Goal: Information Seeking & Learning: Learn about a topic

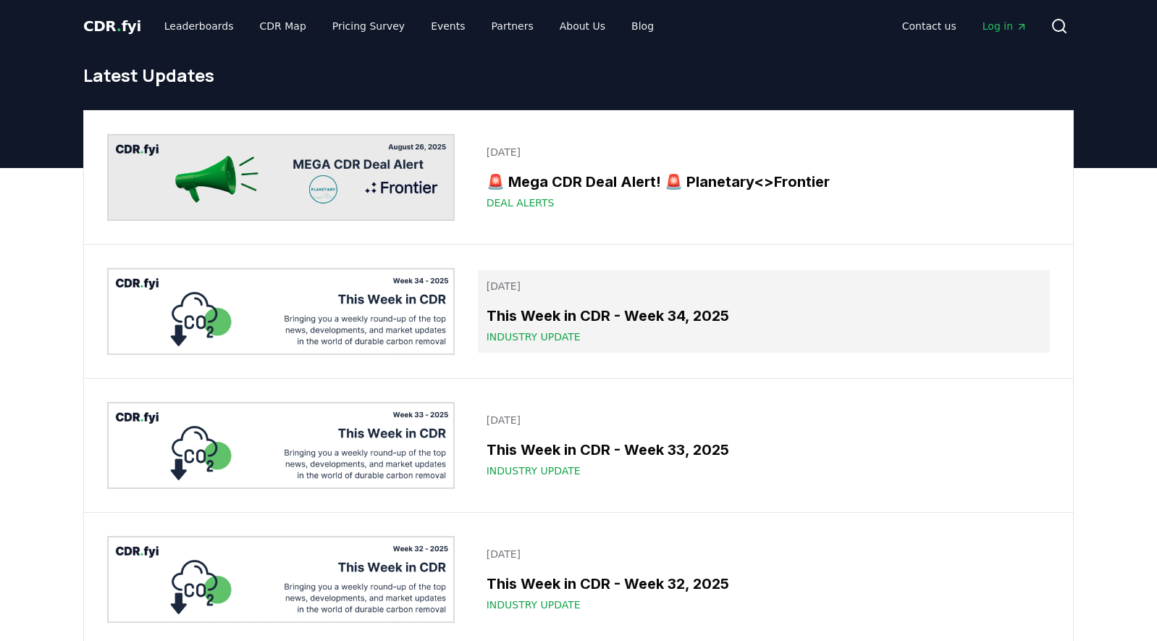
click at [523, 315] on h3 "This Week in CDR - Week 34, 2025" at bounding box center [764, 316] width 555 height 22
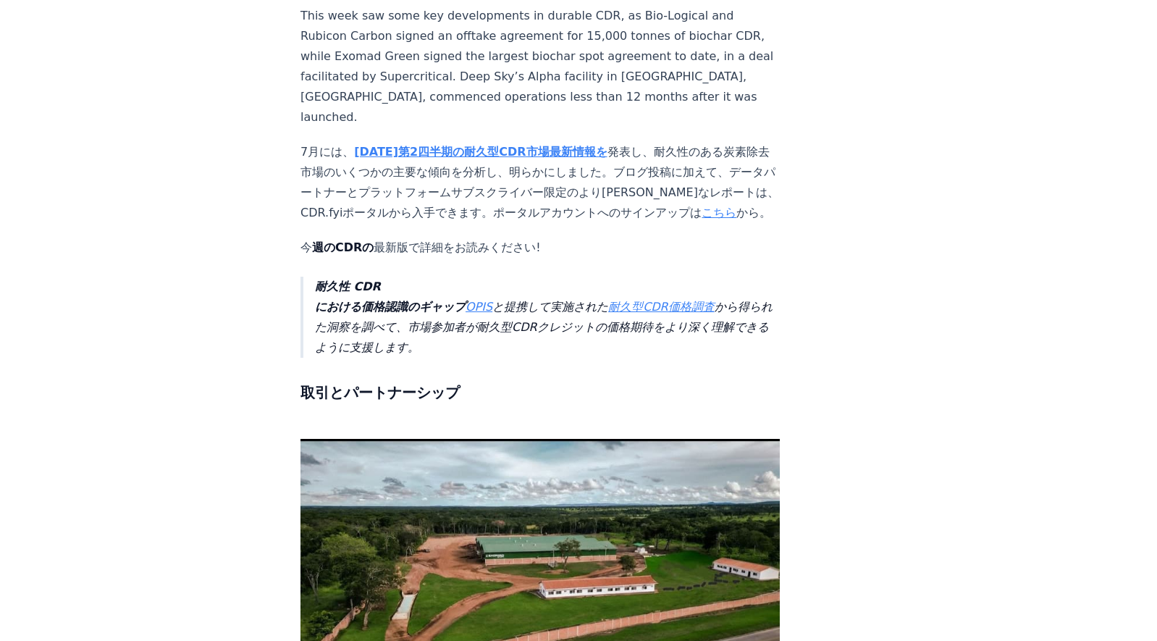
scroll to position [125, 0]
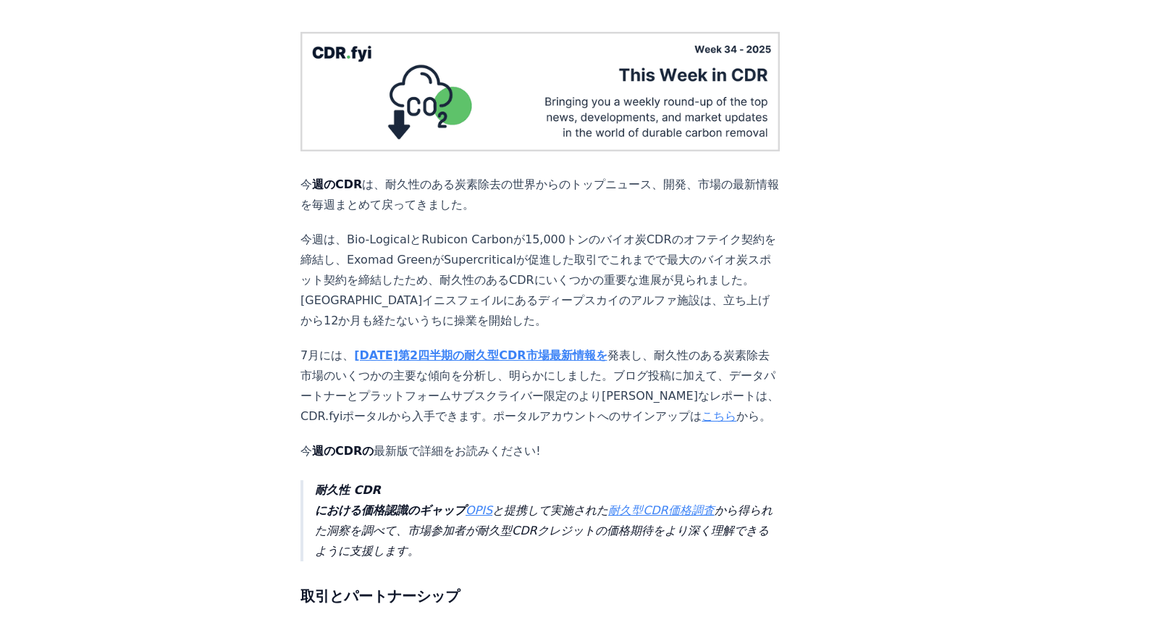
click at [462, 348] on strong "2025年第2四半期の耐久型CDR市場最新情報を" at bounding box center [480, 355] width 253 height 14
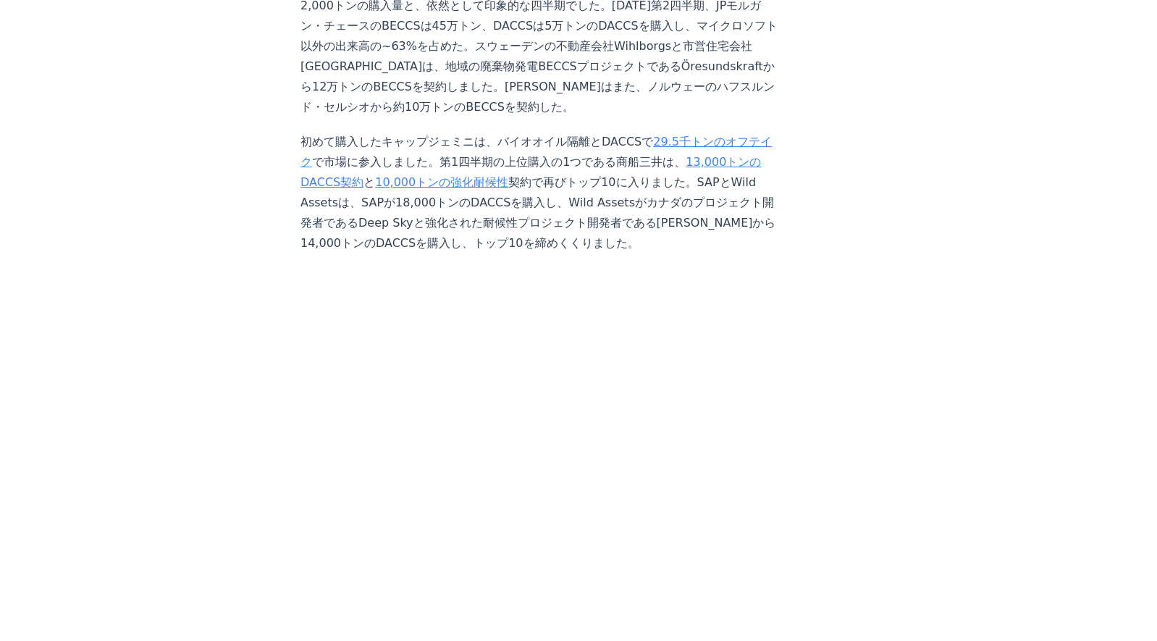
scroll to position [4002, 0]
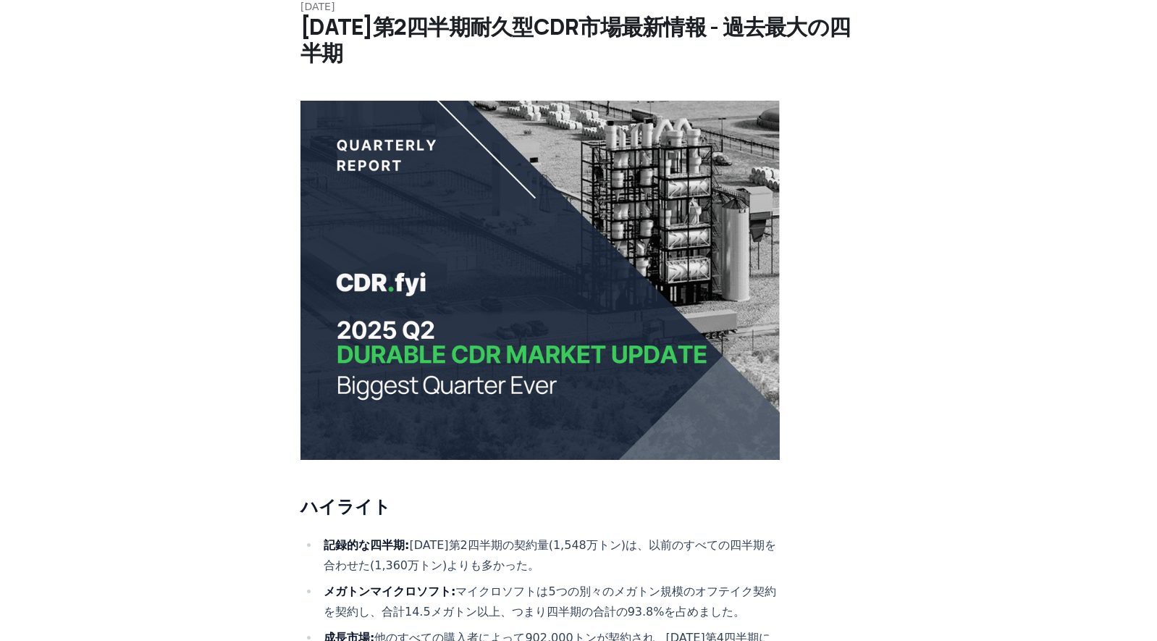
scroll to position [0, 0]
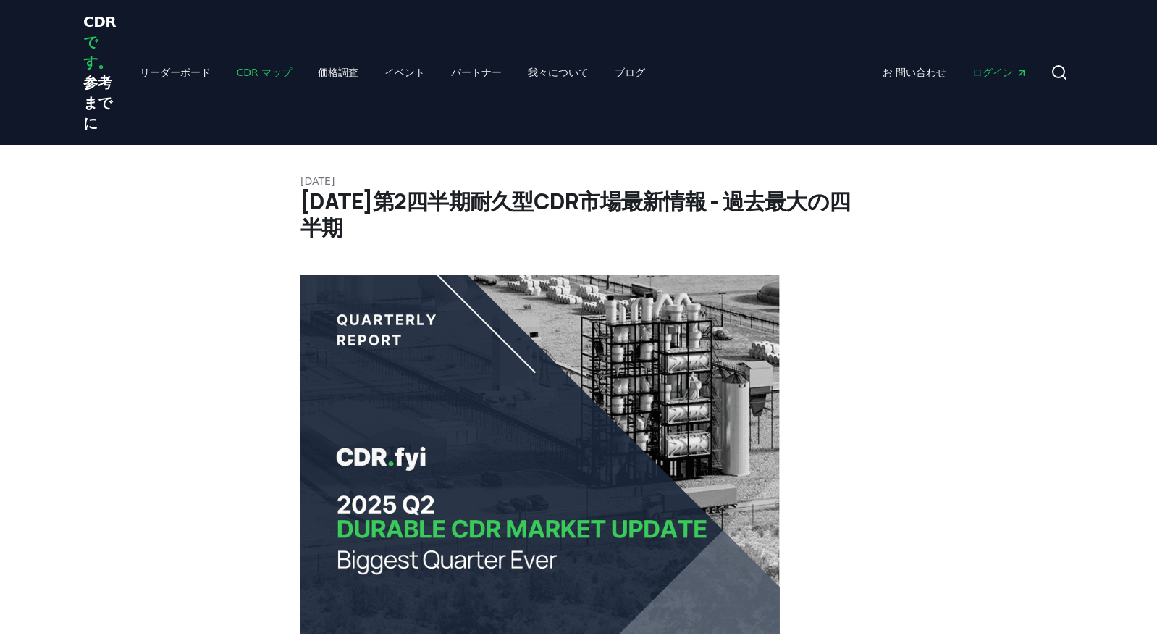
click at [235, 72] on link "CDR マップ" at bounding box center [264, 72] width 79 height 26
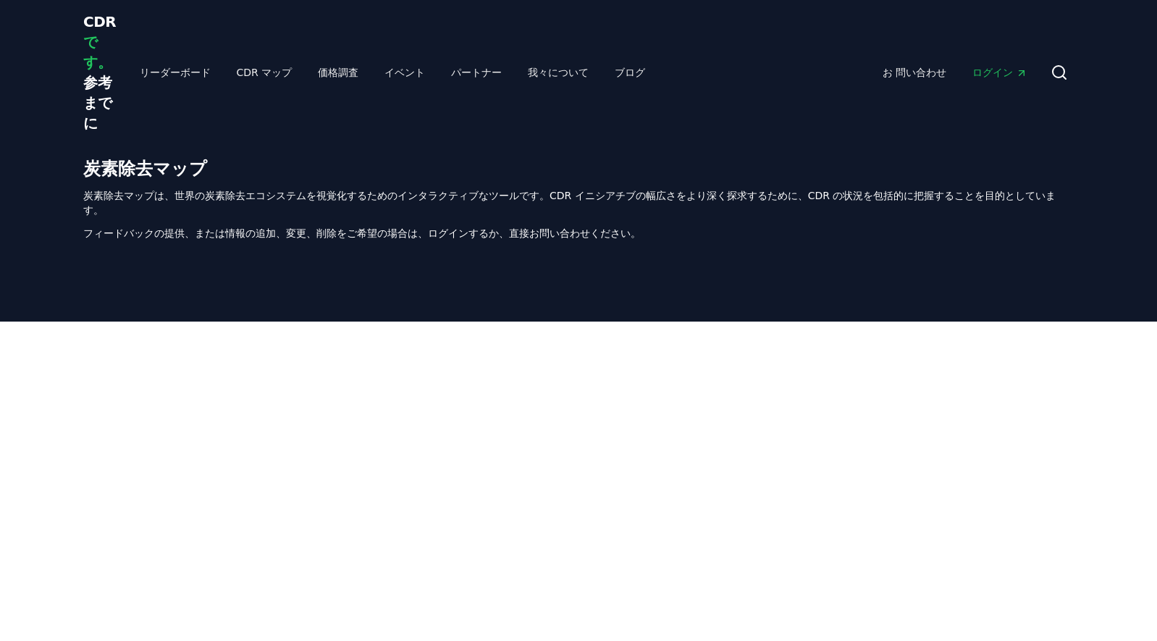
scroll to position [518, 0]
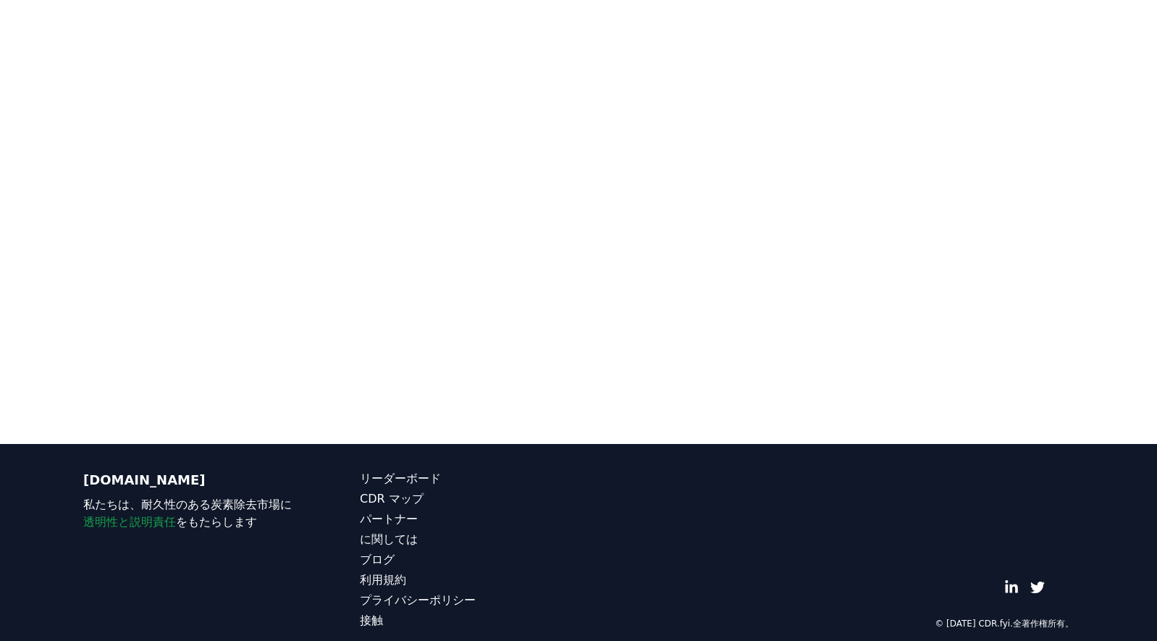
click at [358, 399] on div at bounding box center [578, 123] width 1157 height 641
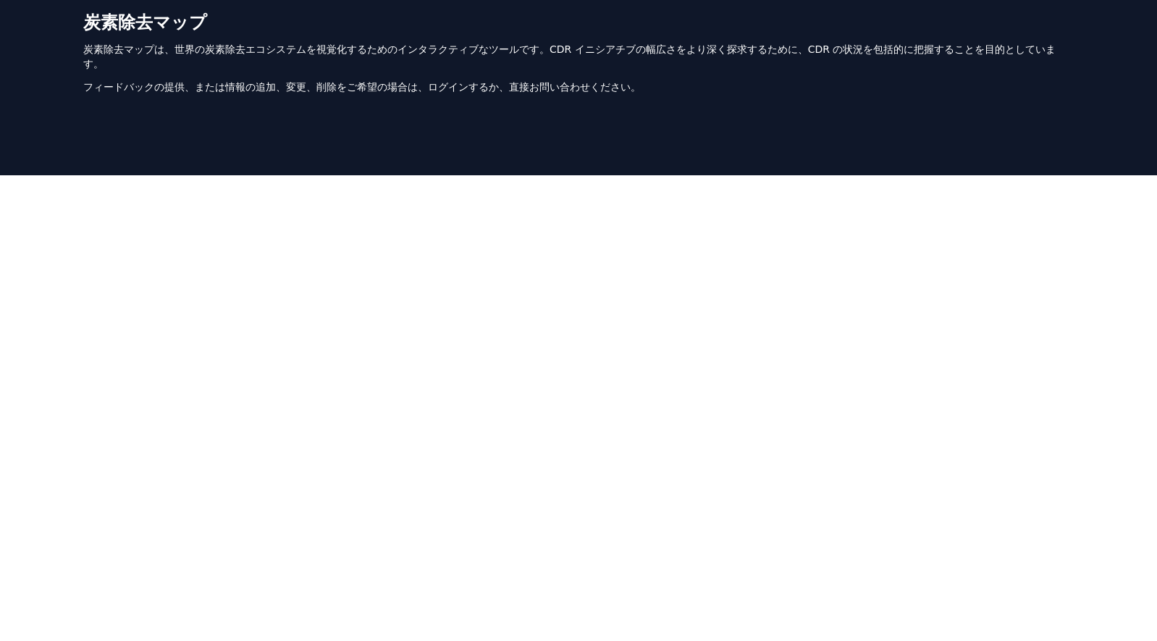
scroll to position [84, 0]
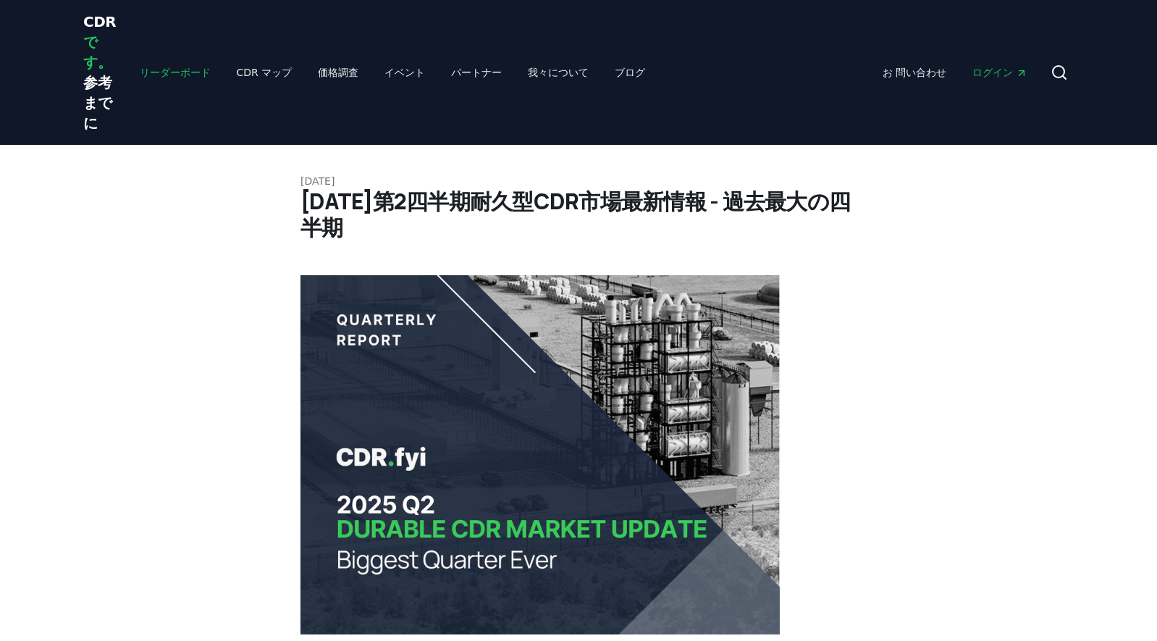
click at [165, 72] on link "リーダーボード" at bounding box center [175, 72] width 94 height 26
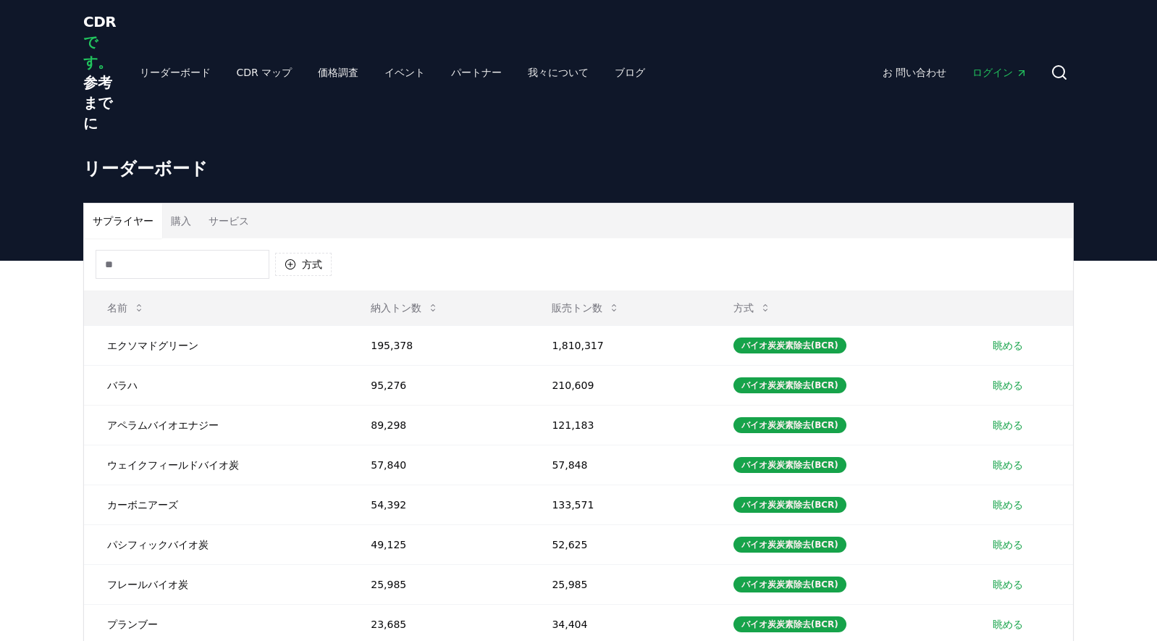
click at [165, 231] on button "購入" at bounding box center [181, 220] width 38 height 35
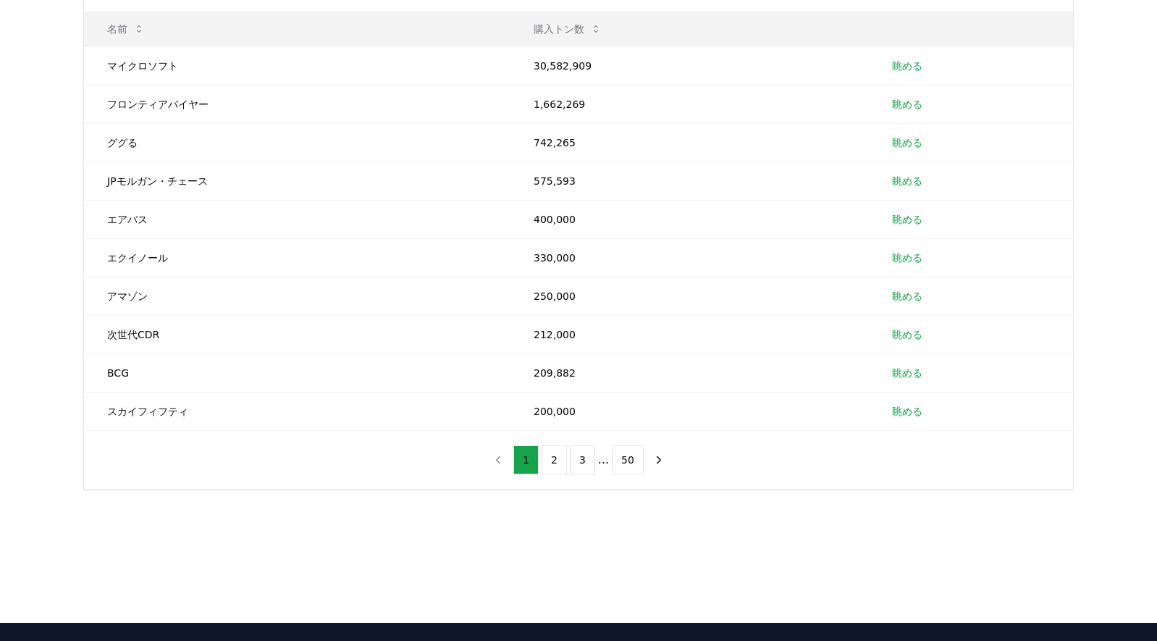
scroll to position [290, 0]
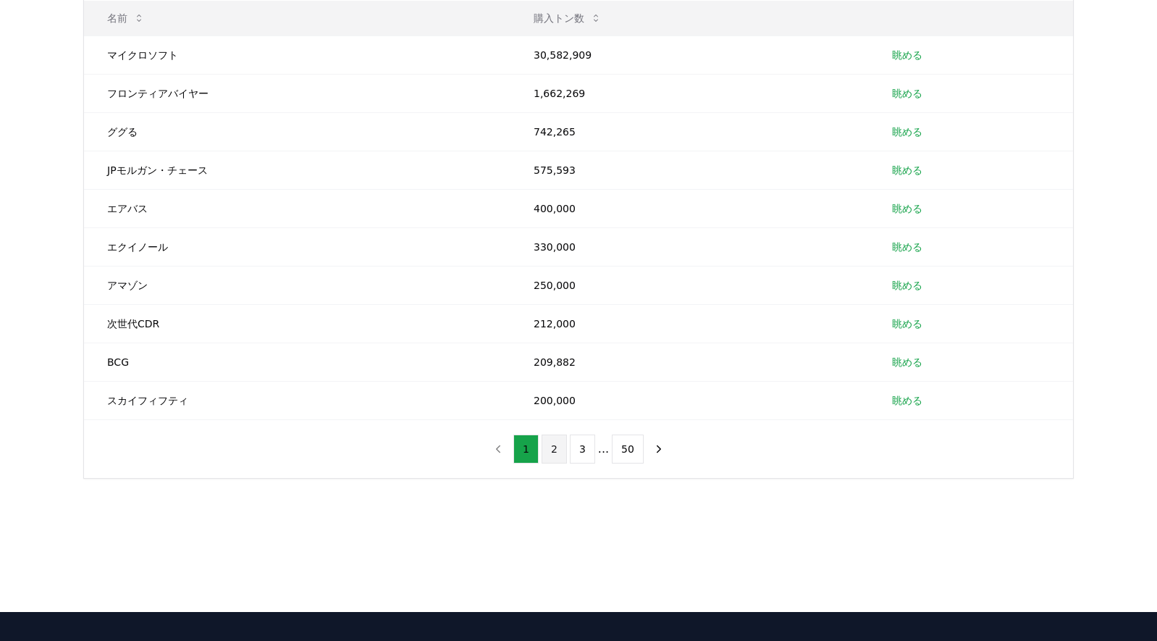
click at [554, 445] on button "2" at bounding box center [554, 448] width 25 height 29
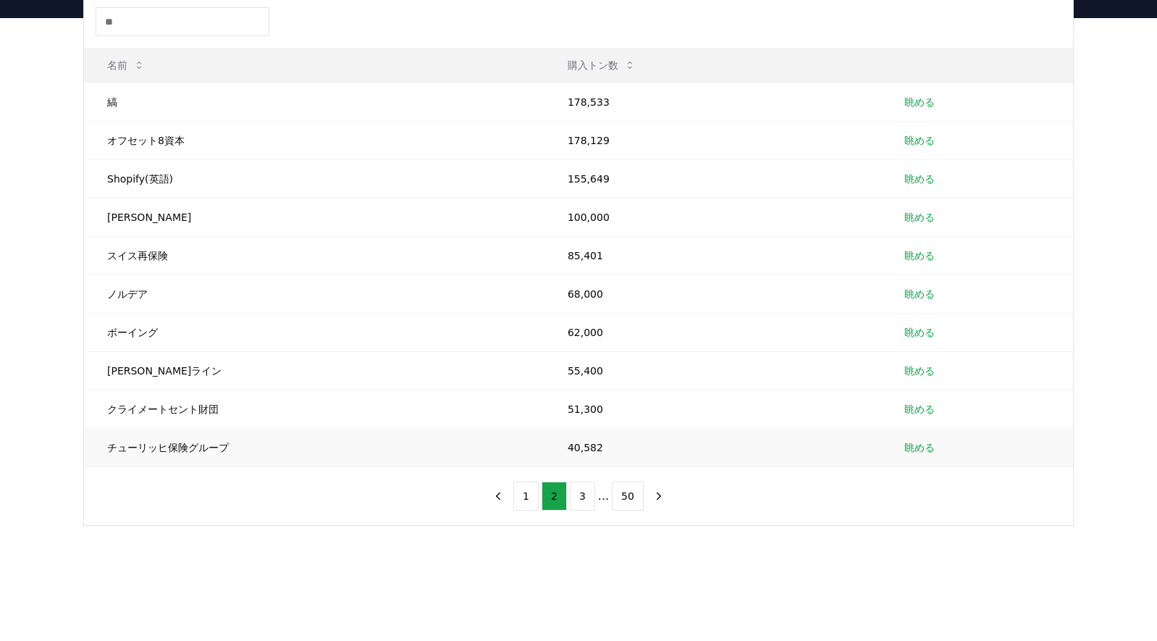
scroll to position [217, 0]
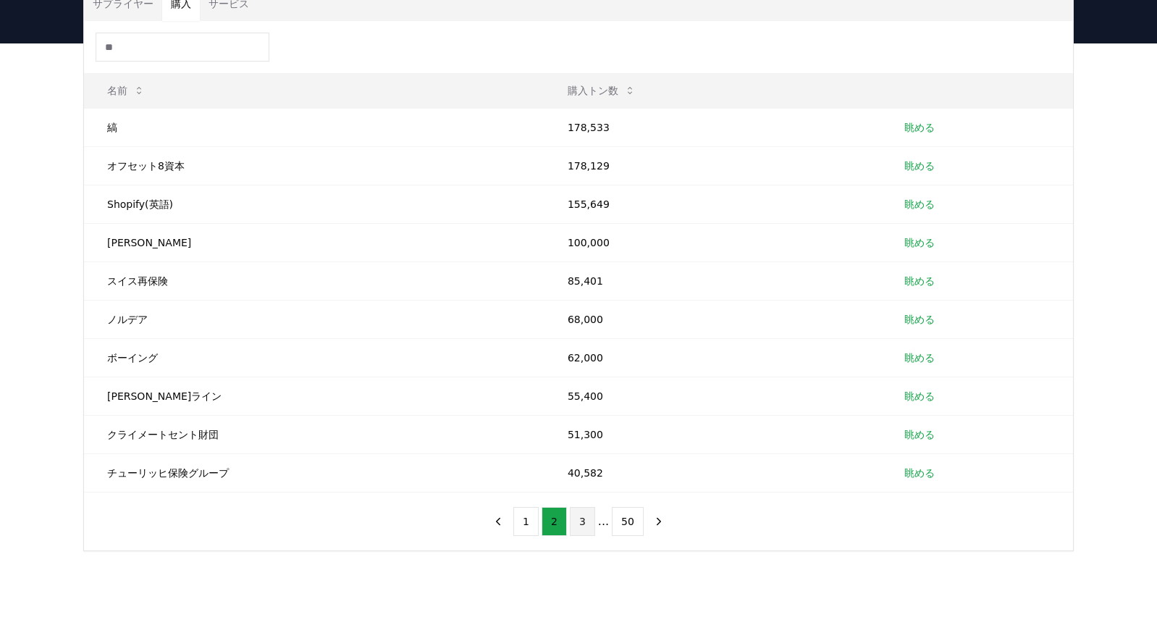
click at [583, 521] on button "3" at bounding box center [582, 521] width 25 height 29
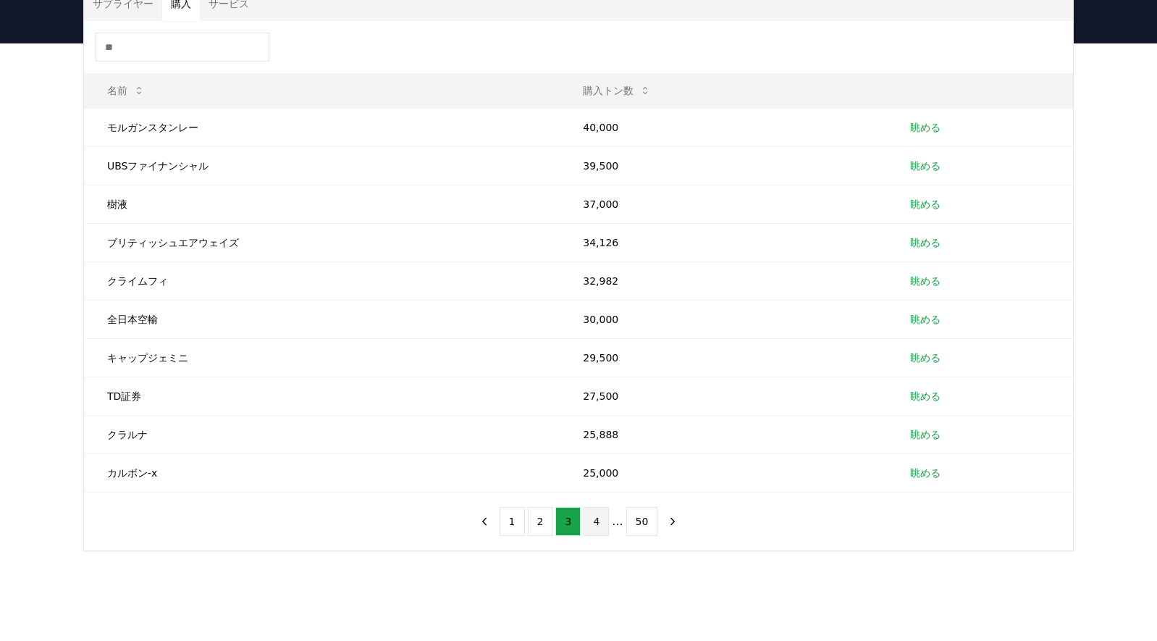
click at [601, 522] on button "4" at bounding box center [596, 521] width 25 height 29
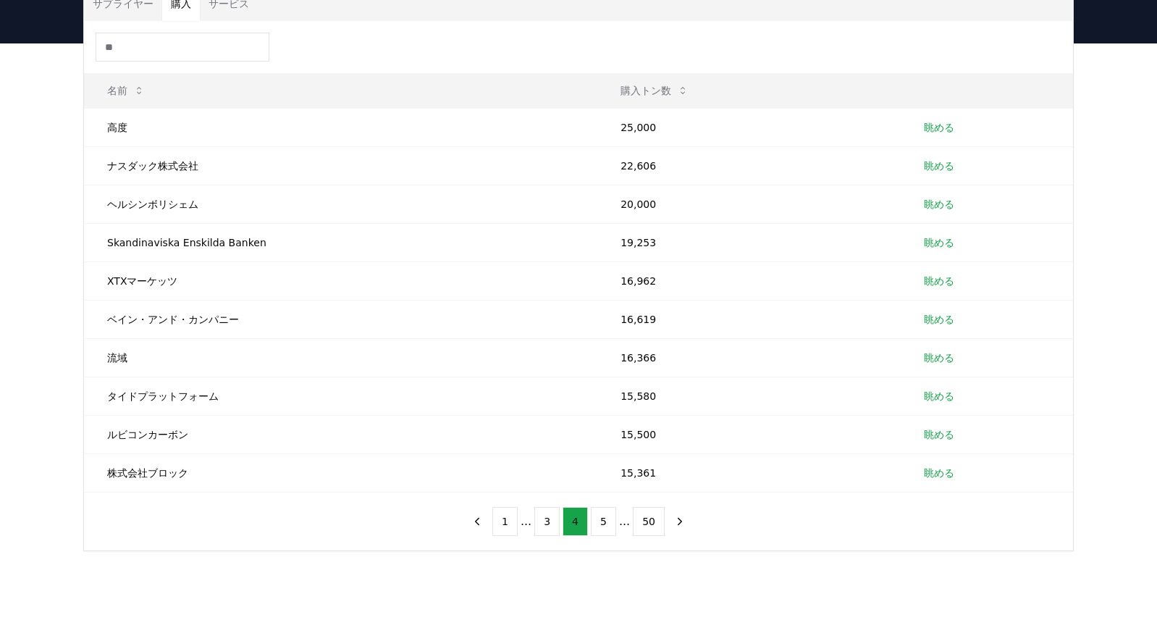
click at [601, 522] on button "5" at bounding box center [603, 521] width 25 height 29
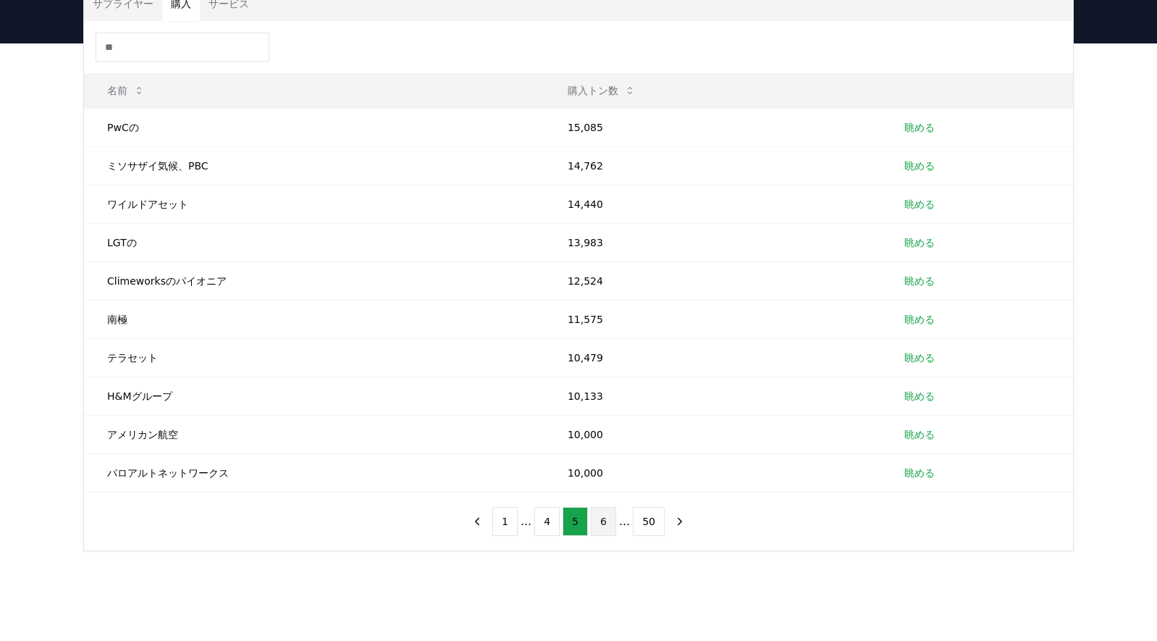
click at [604, 520] on button "6" at bounding box center [603, 521] width 25 height 29
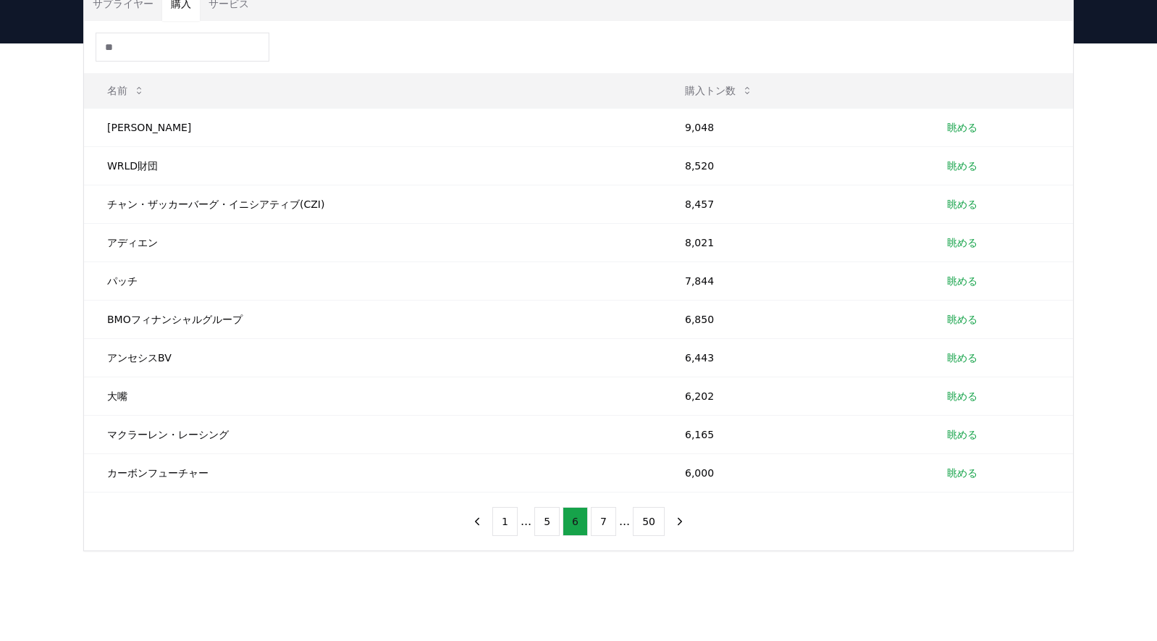
click at [604, 520] on button "7" at bounding box center [603, 521] width 25 height 29
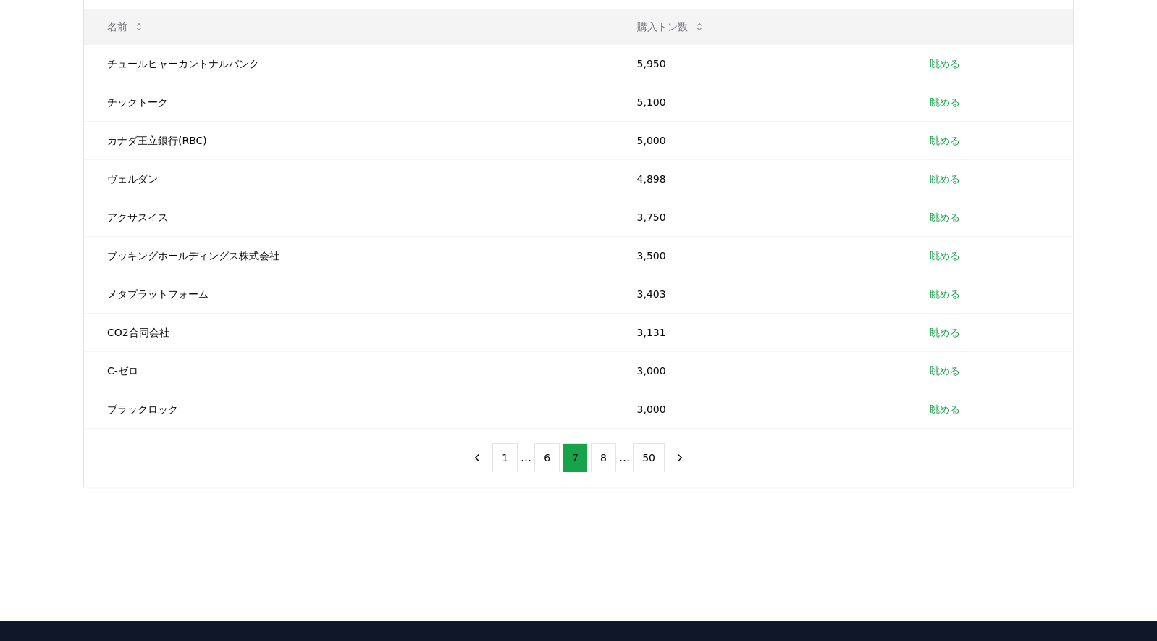
scroll to position [290, 0]
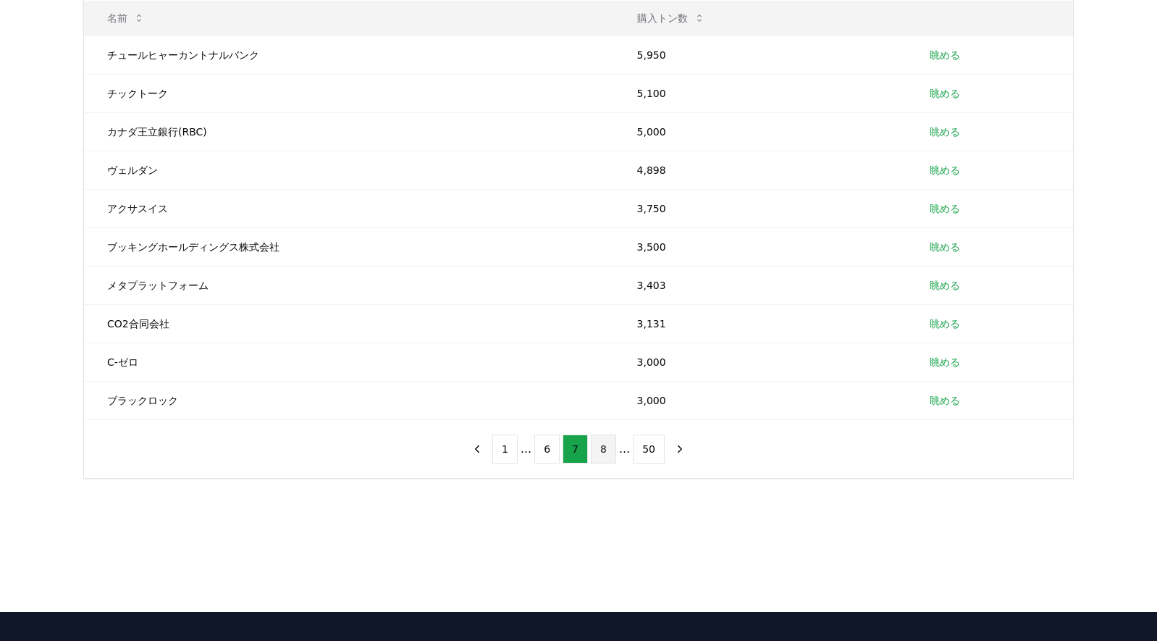
click at [602, 450] on button "8" at bounding box center [603, 448] width 25 height 29
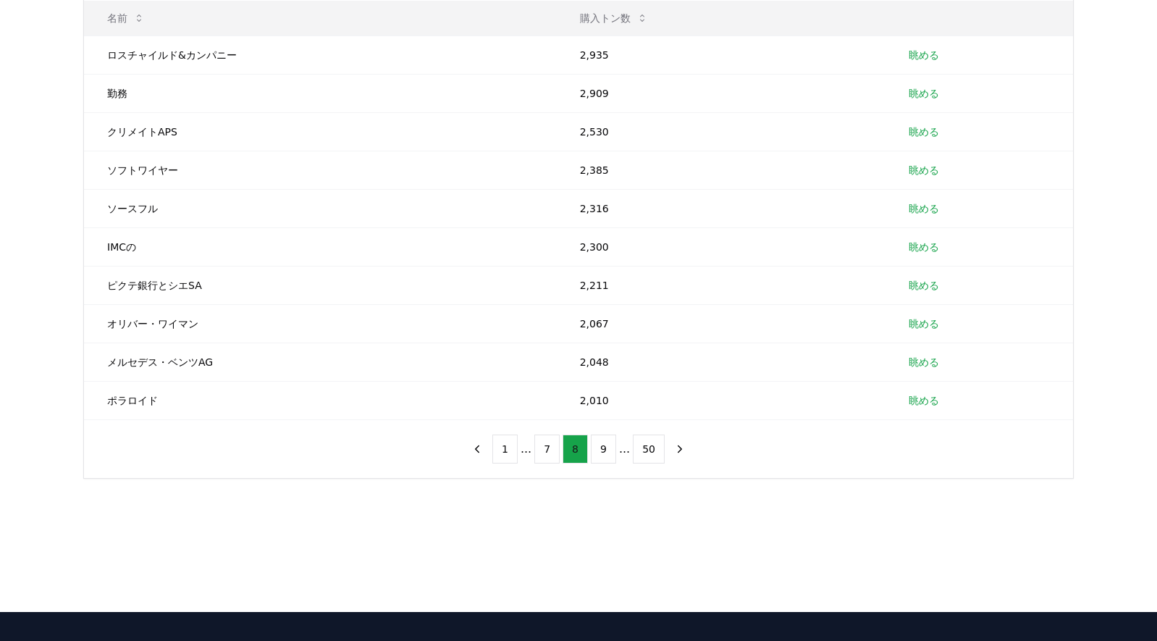
click at [602, 450] on button "9" at bounding box center [603, 448] width 25 height 29
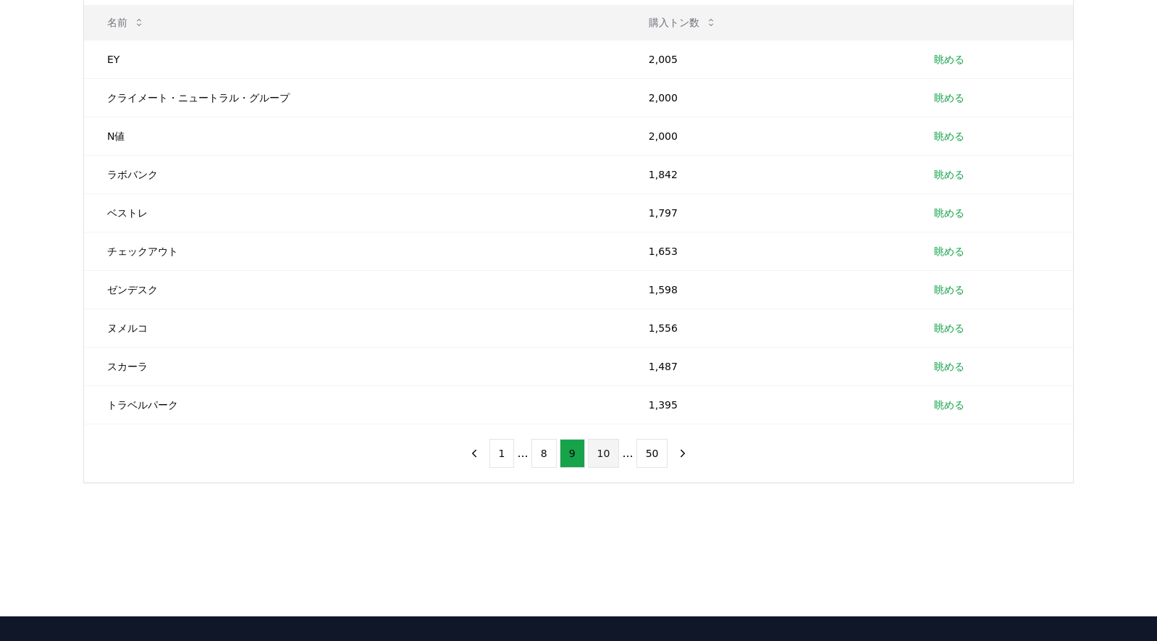
scroll to position [0, 0]
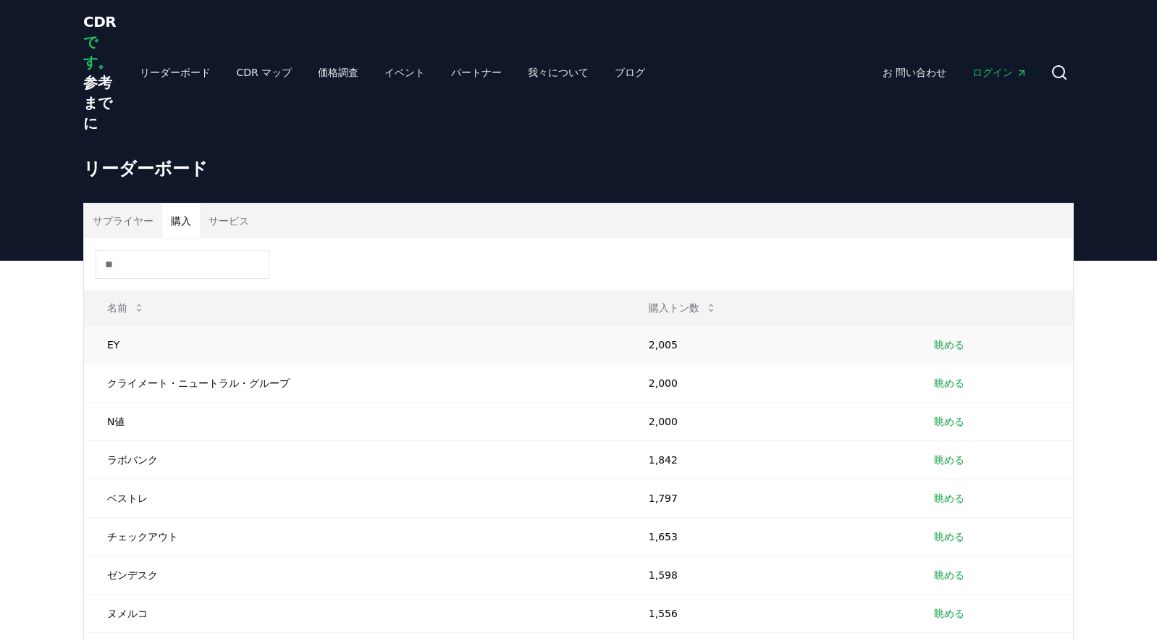
click at [934, 346] on link "眺める" at bounding box center [949, 344] width 30 height 14
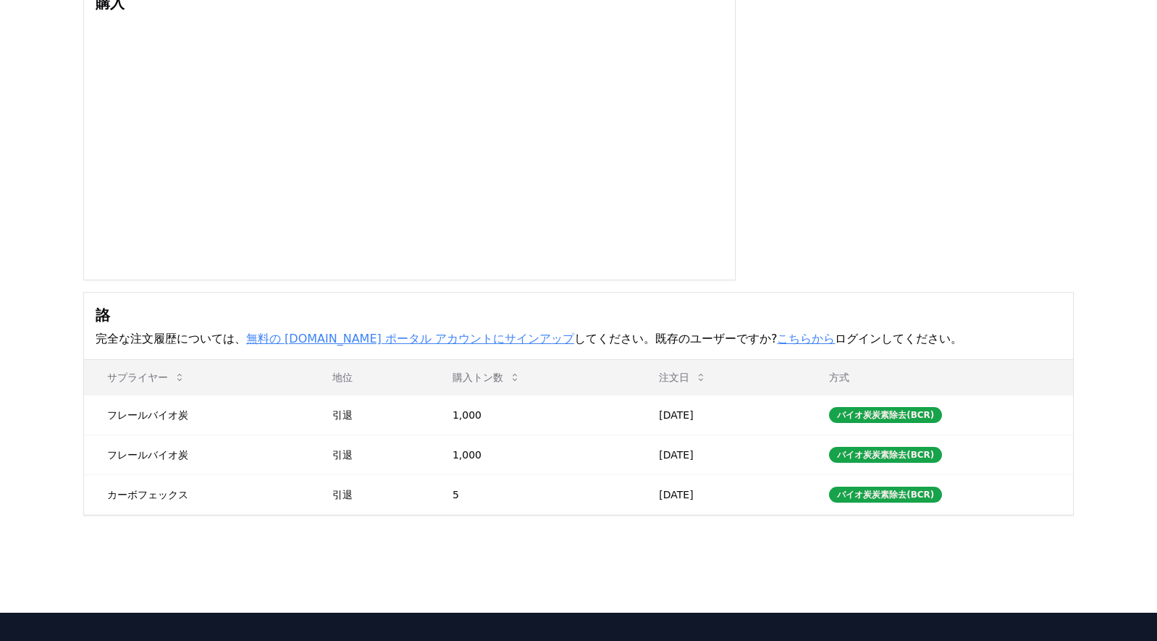
scroll to position [362, 0]
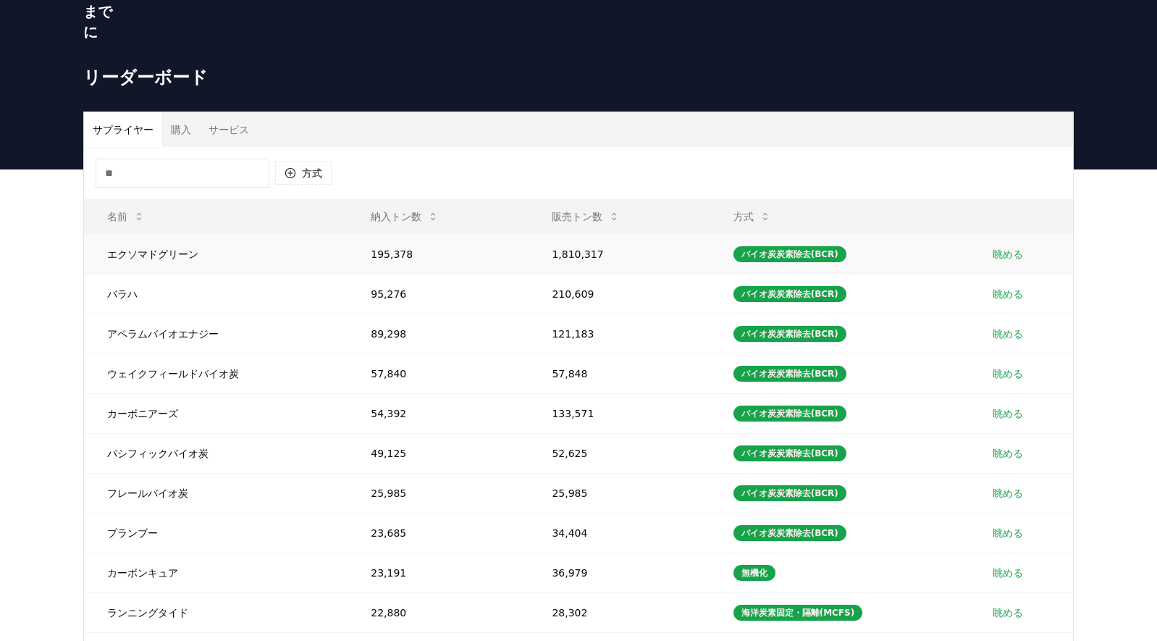
scroll to position [290, 0]
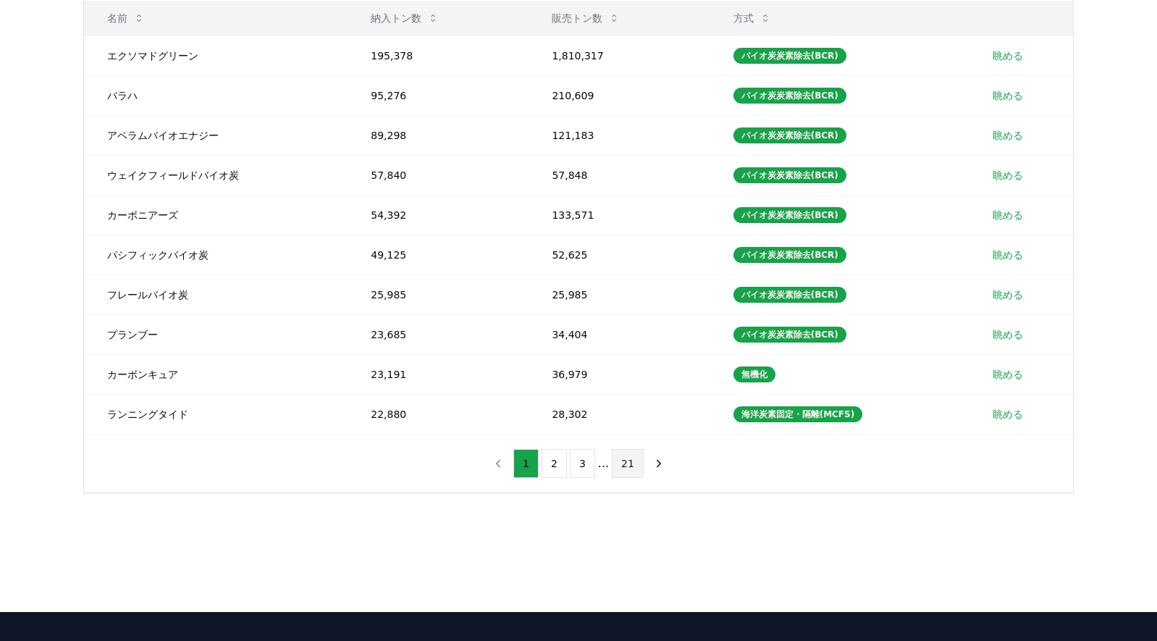
click at [623, 462] on button "21" at bounding box center [628, 463] width 32 height 29
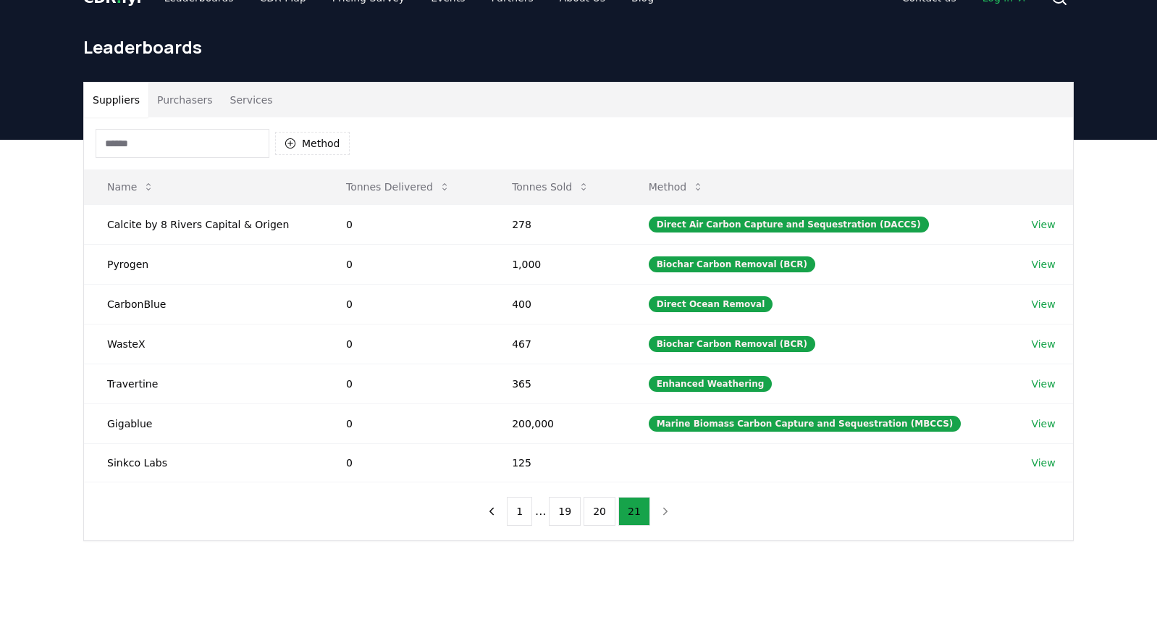
scroll to position [4, 0]
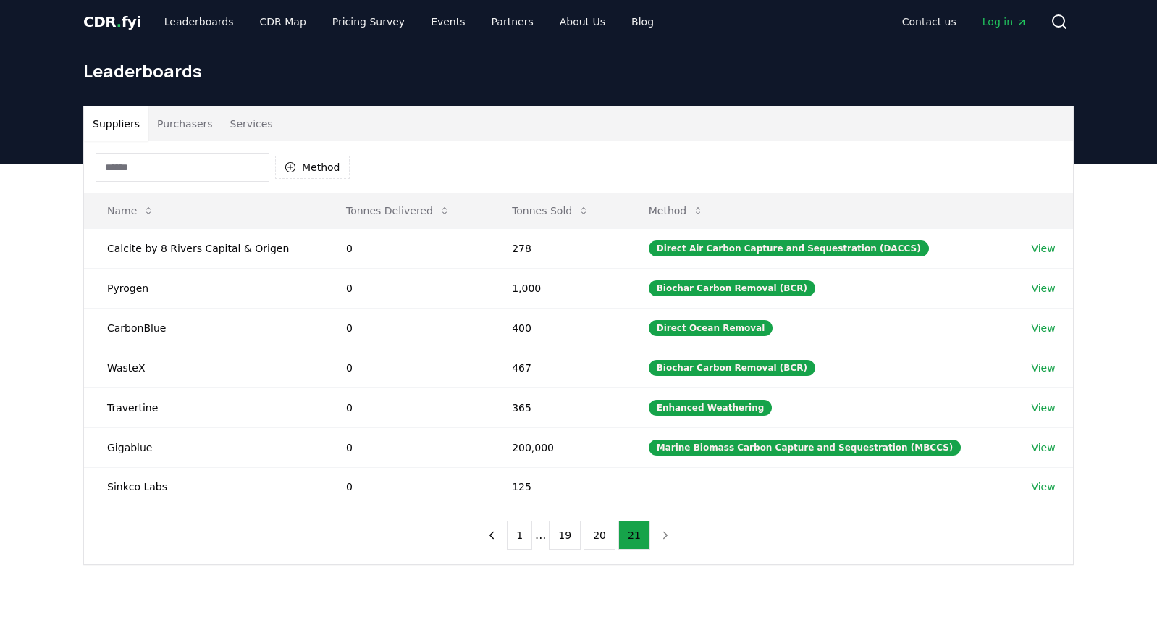
click at [179, 121] on button "Purchasers" at bounding box center [184, 123] width 73 height 35
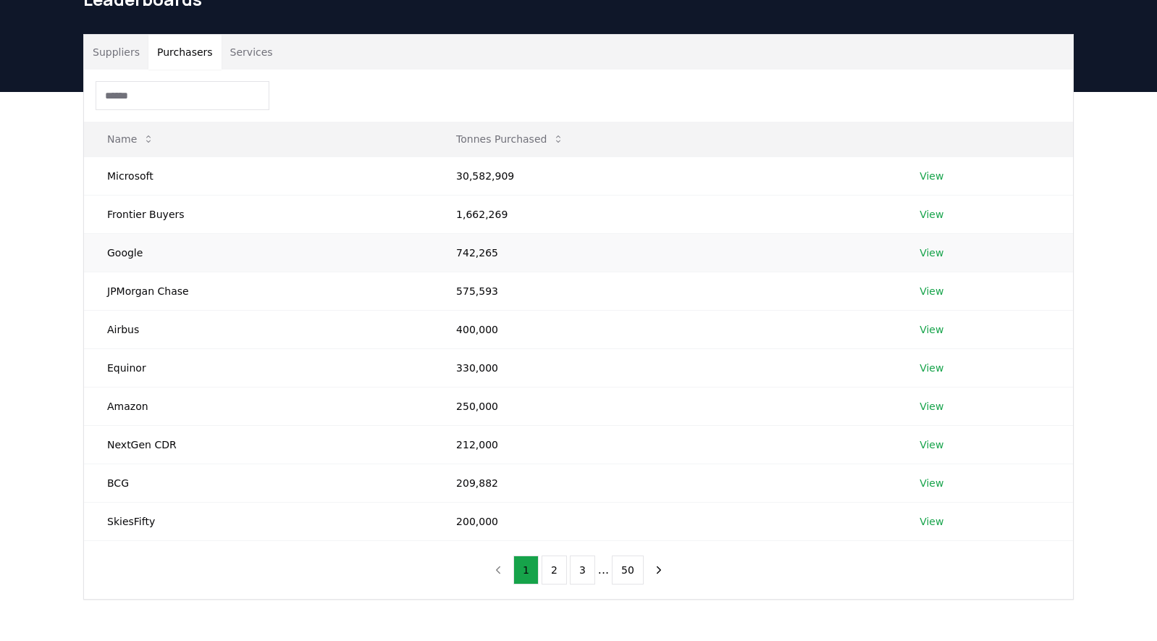
scroll to position [149, 0]
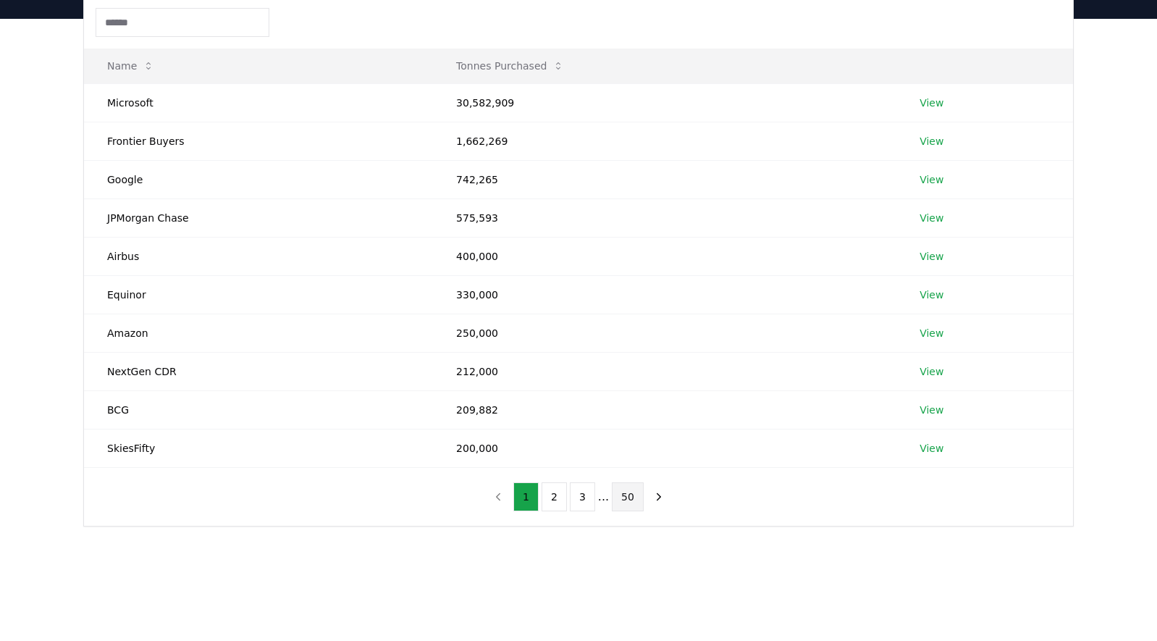
click at [633, 493] on button "50" at bounding box center [628, 496] width 32 height 29
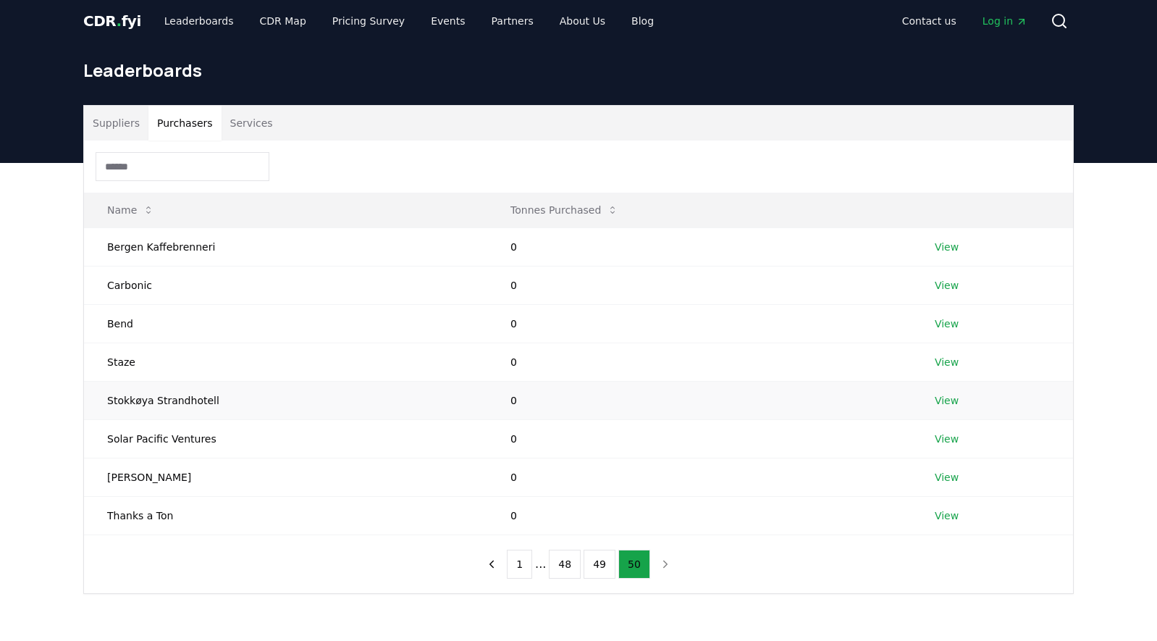
scroll to position [4, 0]
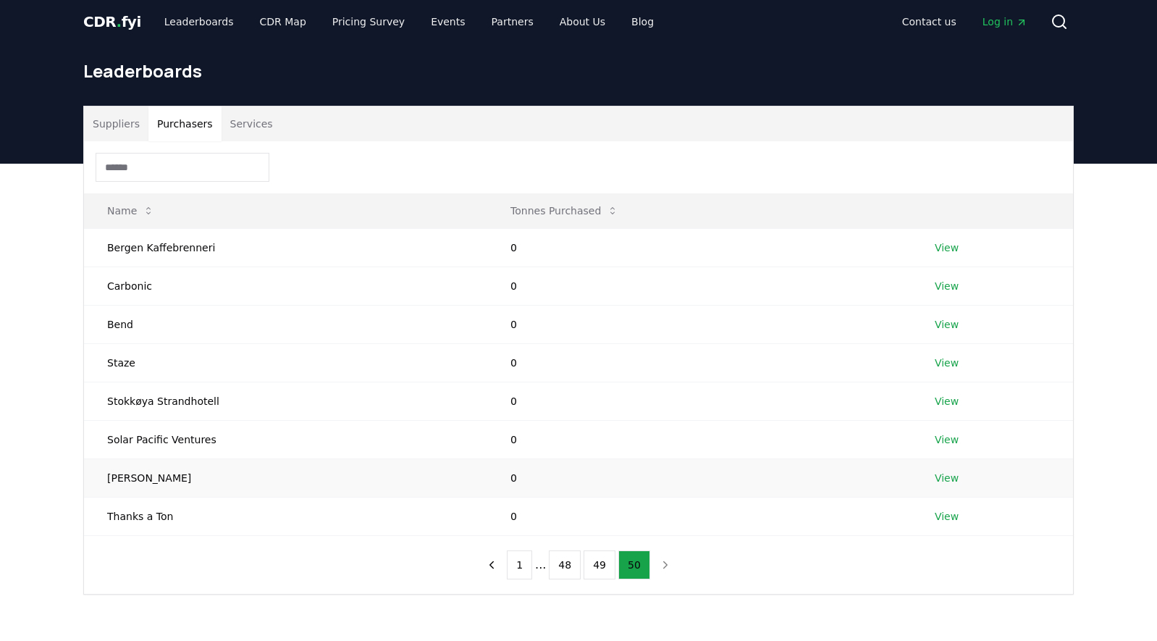
click at [131, 476] on td "[PERSON_NAME]" at bounding box center [285, 477] width 403 height 38
click at [947, 474] on link "View" at bounding box center [947, 478] width 24 height 14
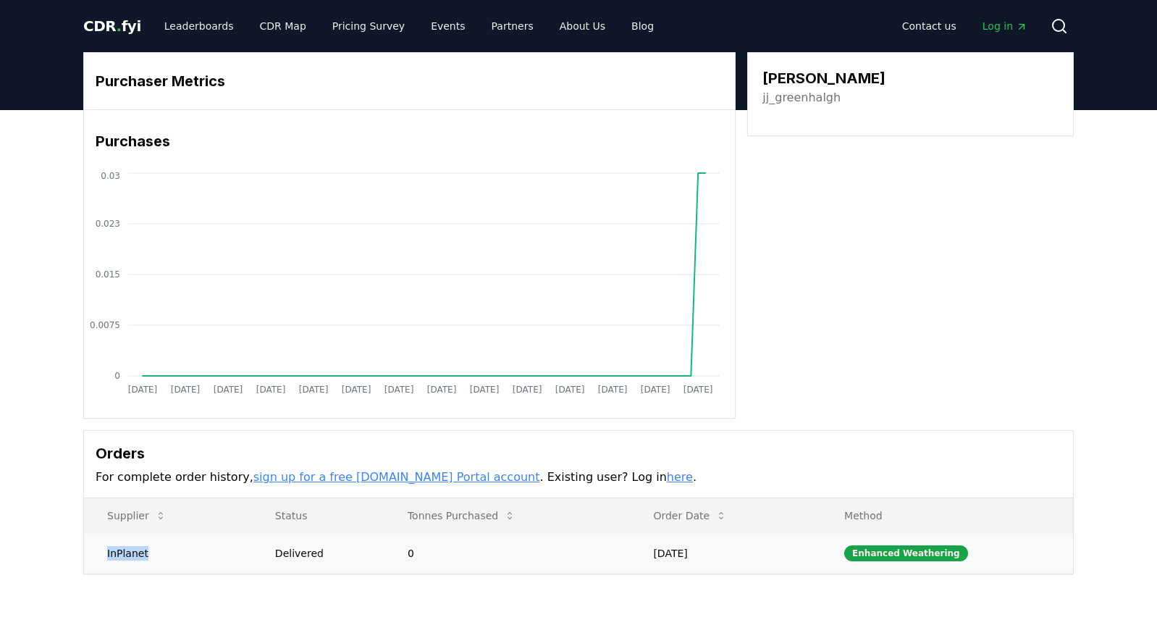
drag, startPoint x: 149, startPoint y: 552, endPoint x: 108, endPoint y: 550, distance: 41.3
click at [108, 550] on td "InPlanet" at bounding box center [168, 553] width 168 height 40
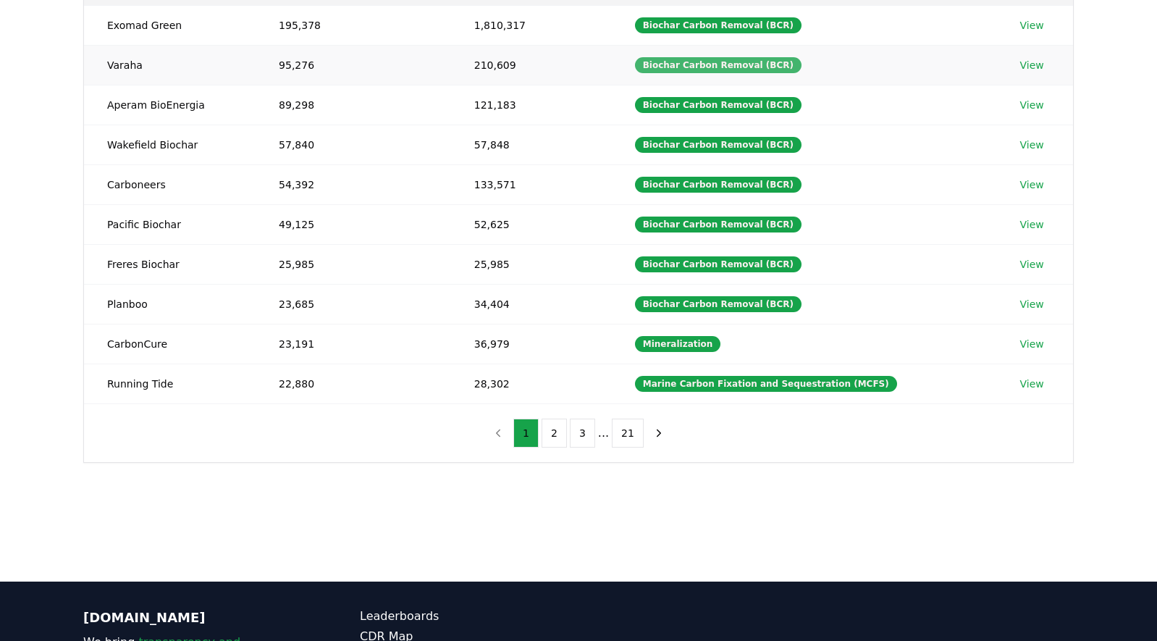
scroll to position [294, 0]
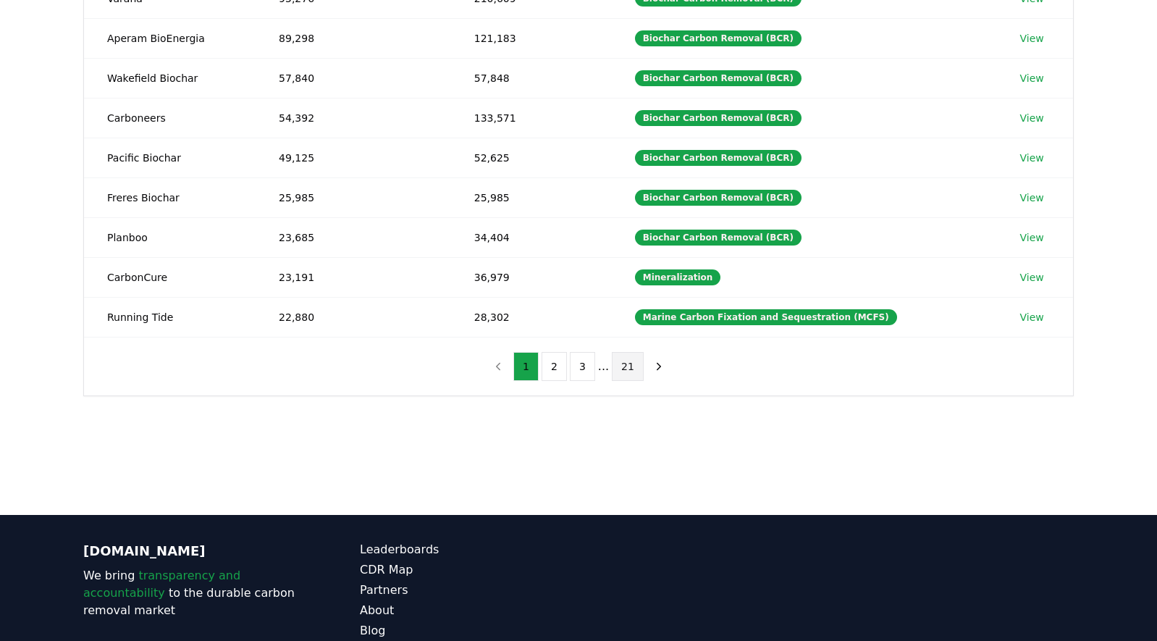
click at [632, 369] on button "21" at bounding box center [628, 366] width 32 height 29
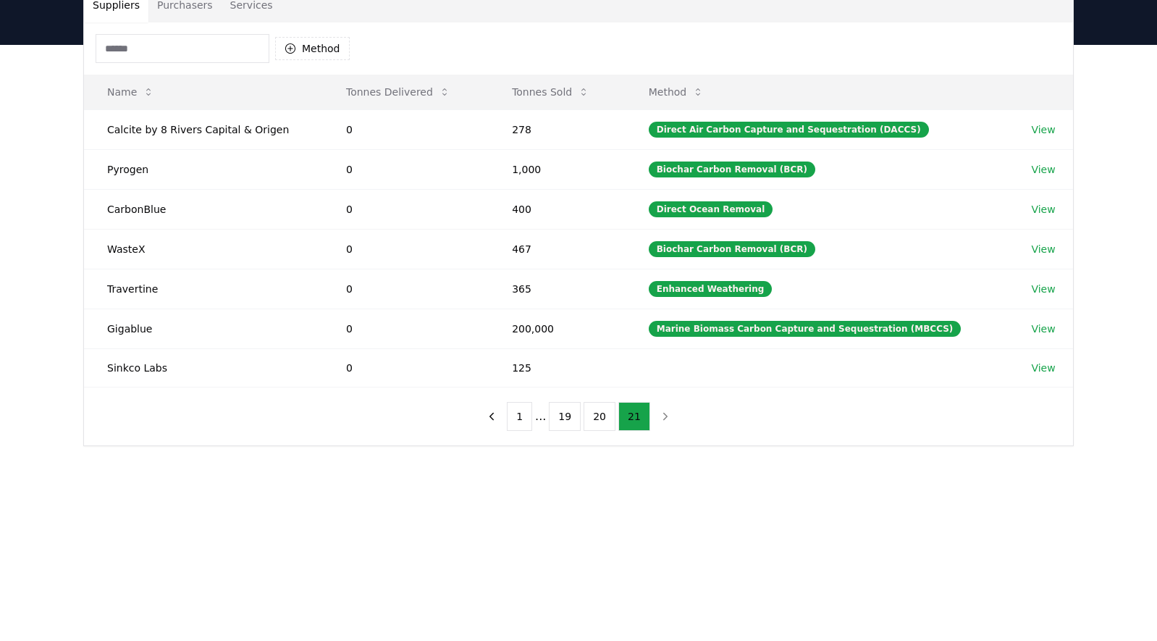
scroll to position [77, 0]
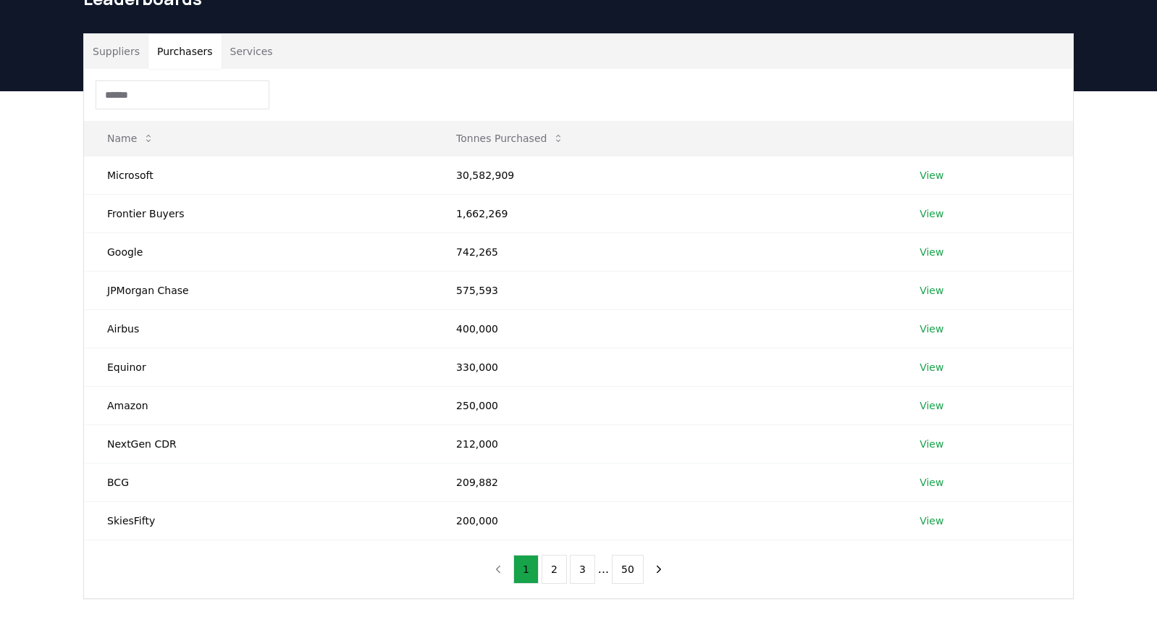
click at [195, 51] on button "Purchasers" at bounding box center [184, 51] width 73 height 35
click at [581, 568] on button "3" at bounding box center [582, 569] width 25 height 29
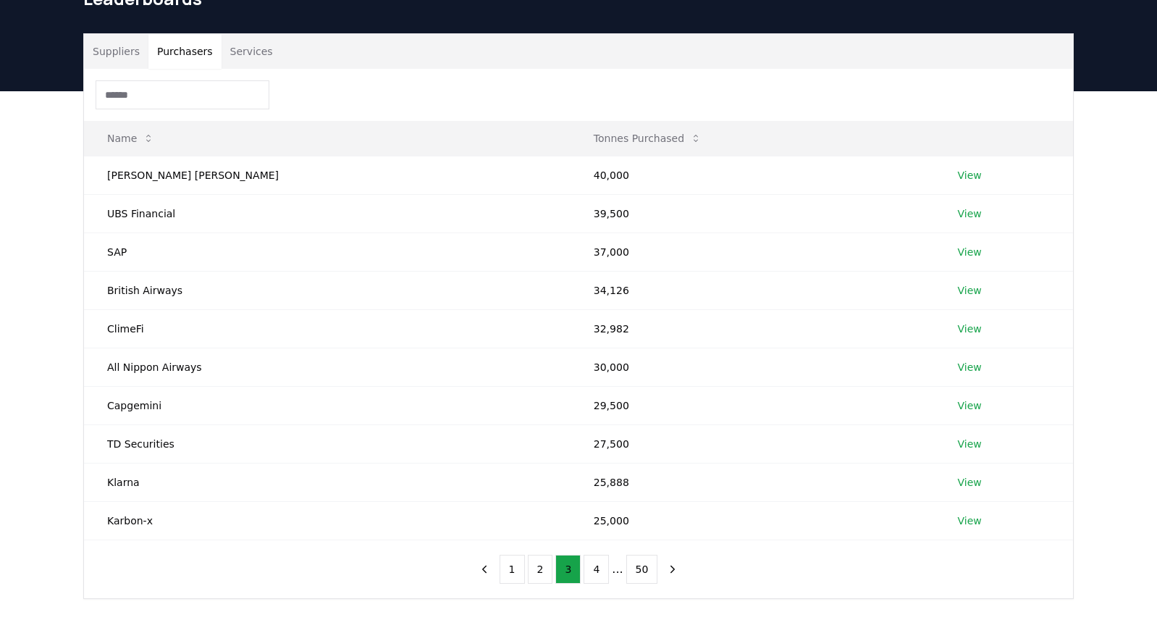
click at [610, 571] on ul "1 2 3 4 ... 50" at bounding box center [579, 569] width 159 height 29
click at [597, 572] on button "4" at bounding box center [596, 569] width 25 height 29
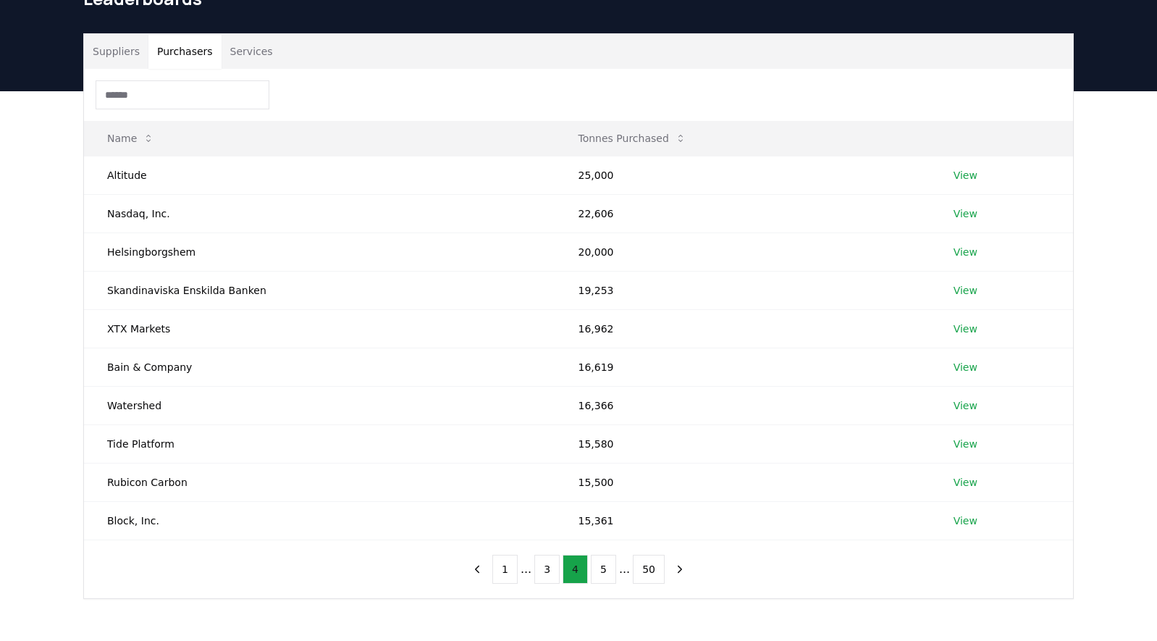
click at [597, 572] on button "5" at bounding box center [603, 569] width 25 height 29
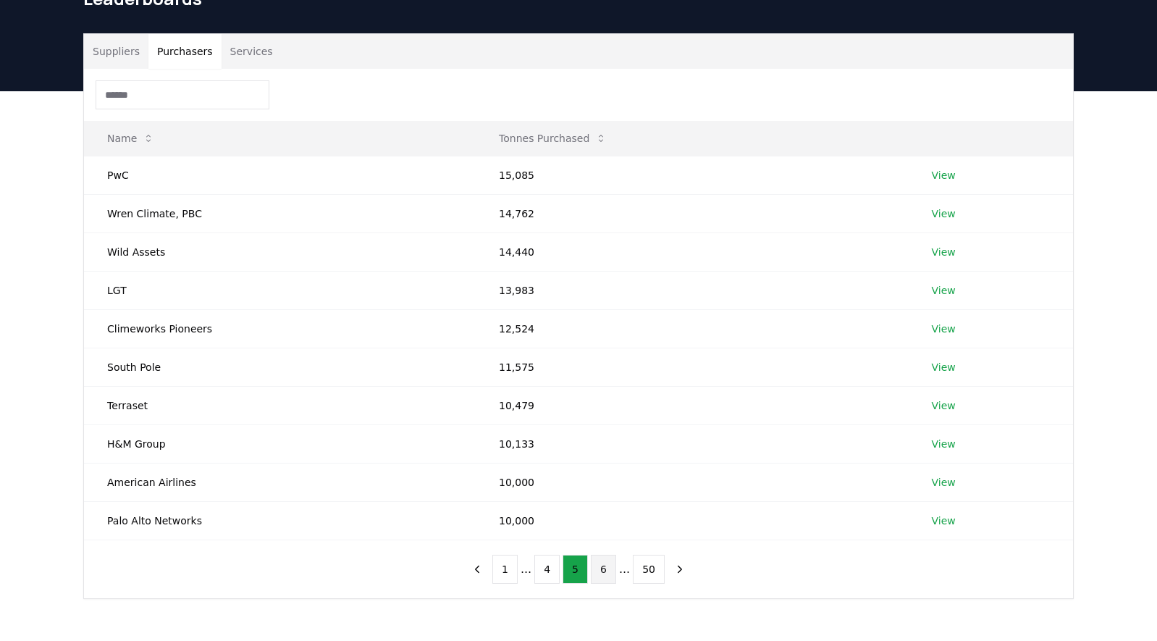
click at [602, 571] on button "6" at bounding box center [603, 569] width 25 height 29
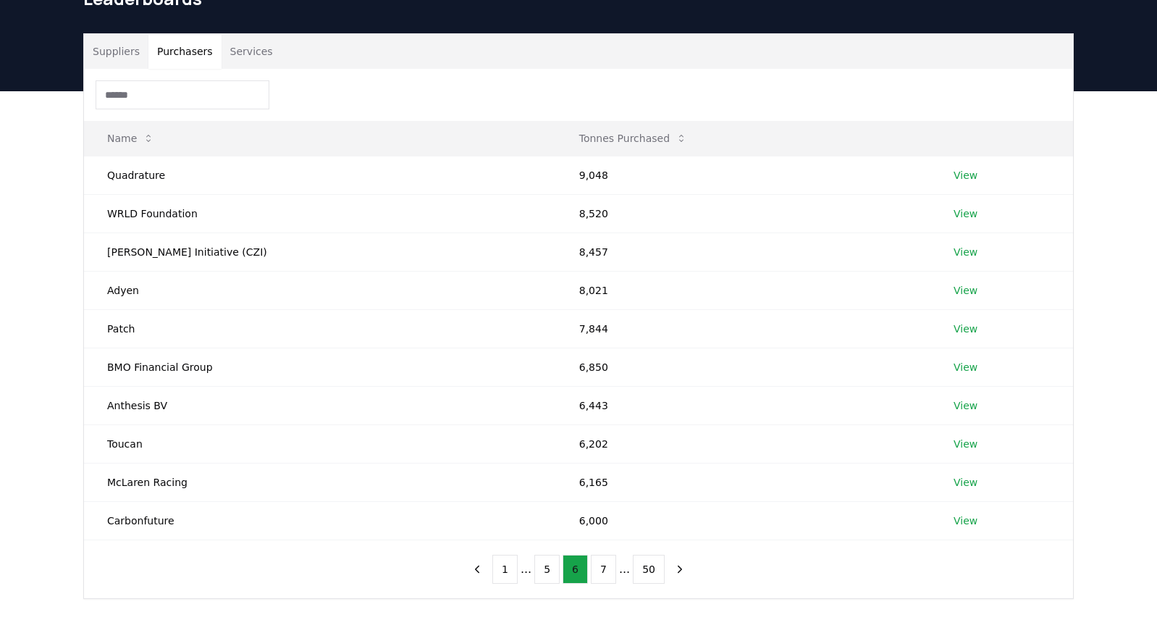
click at [602, 571] on button "7" at bounding box center [603, 569] width 25 height 29
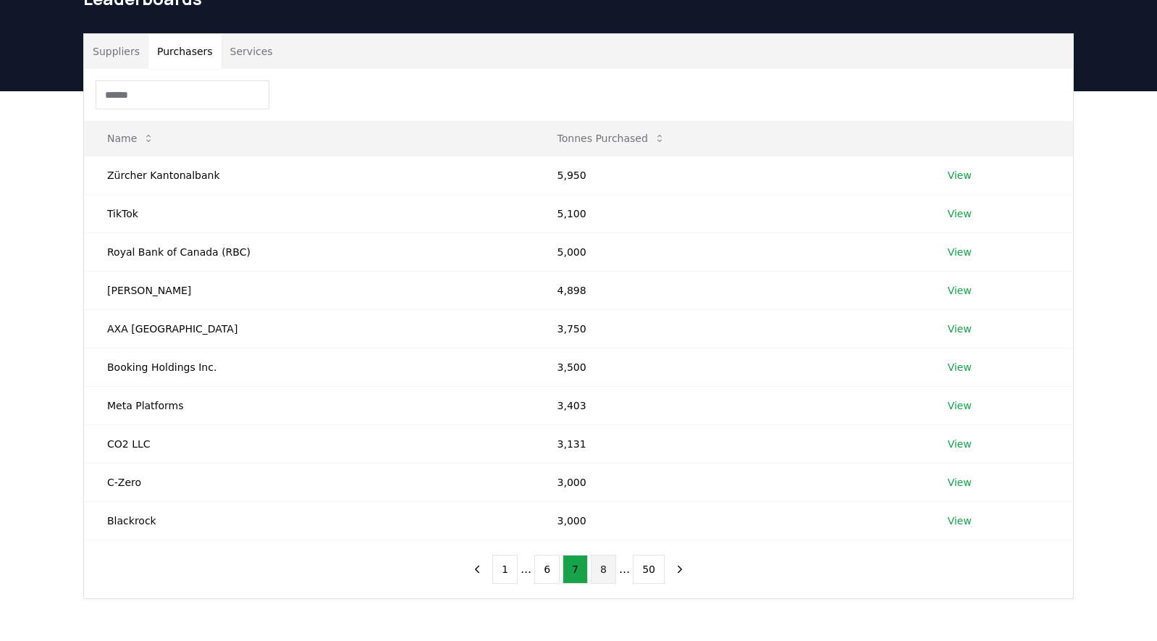
click at [611, 569] on button "8" at bounding box center [603, 569] width 25 height 29
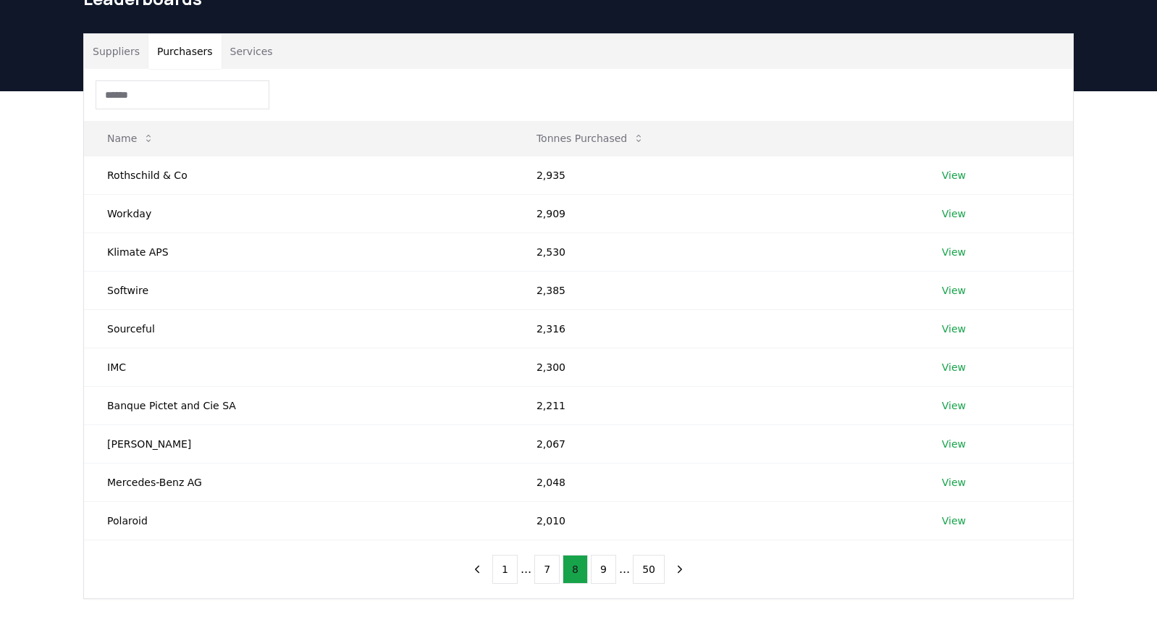
click at [611, 569] on button "9" at bounding box center [603, 569] width 25 height 29
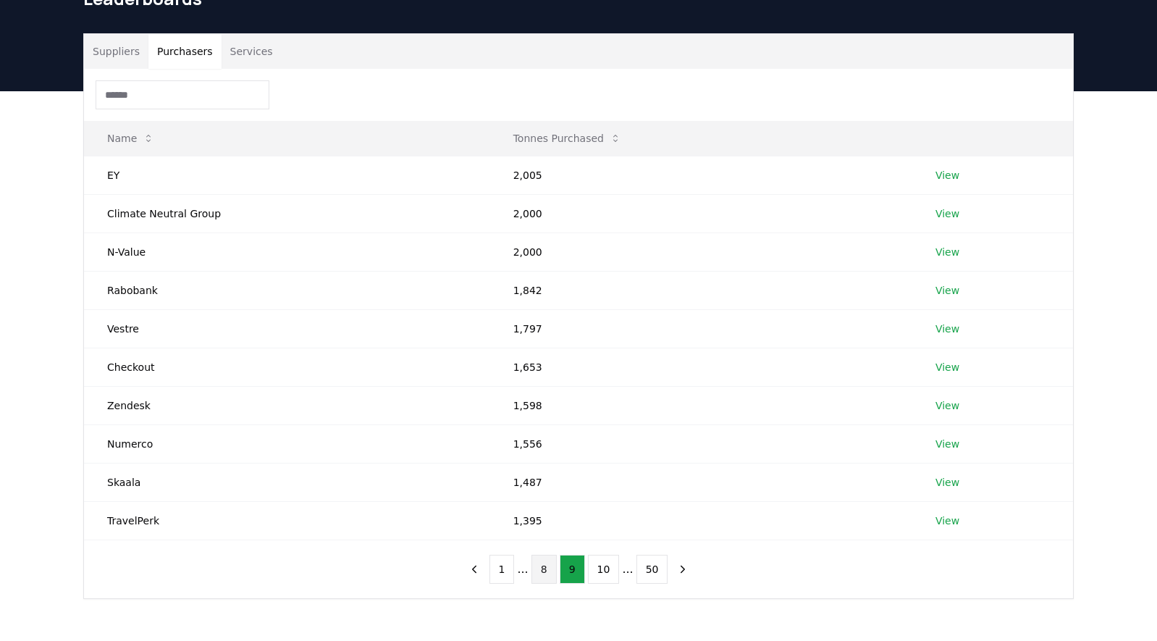
click at [611, 569] on button "10" at bounding box center [604, 569] width 32 height 29
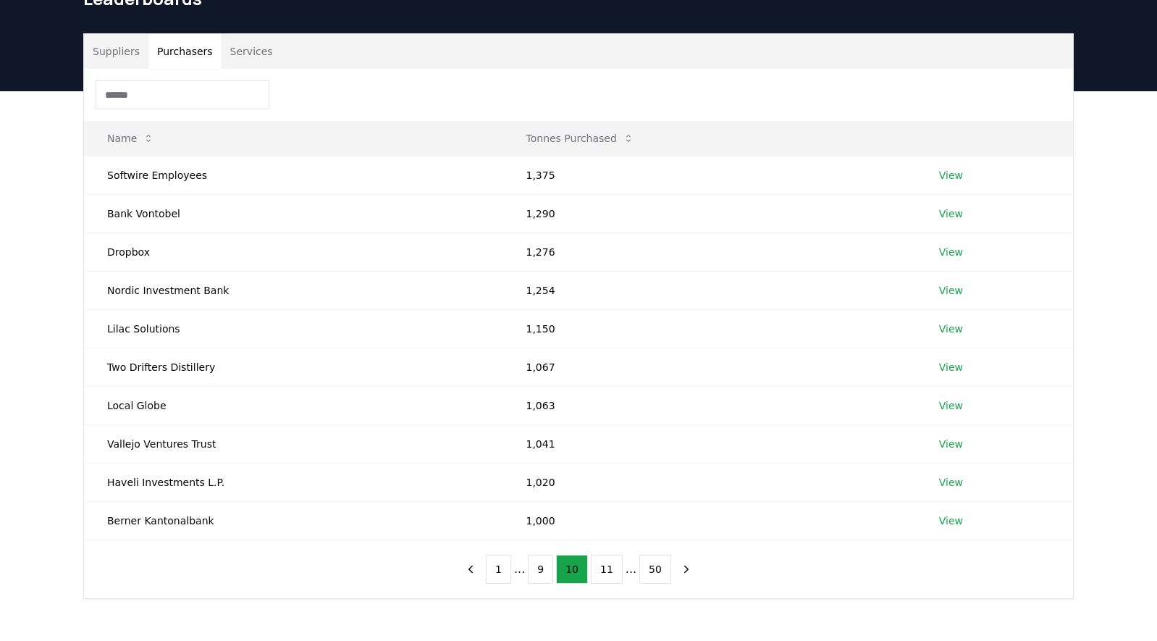
click at [611, 569] on button "11" at bounding box center [607, 569] width 32 height 29
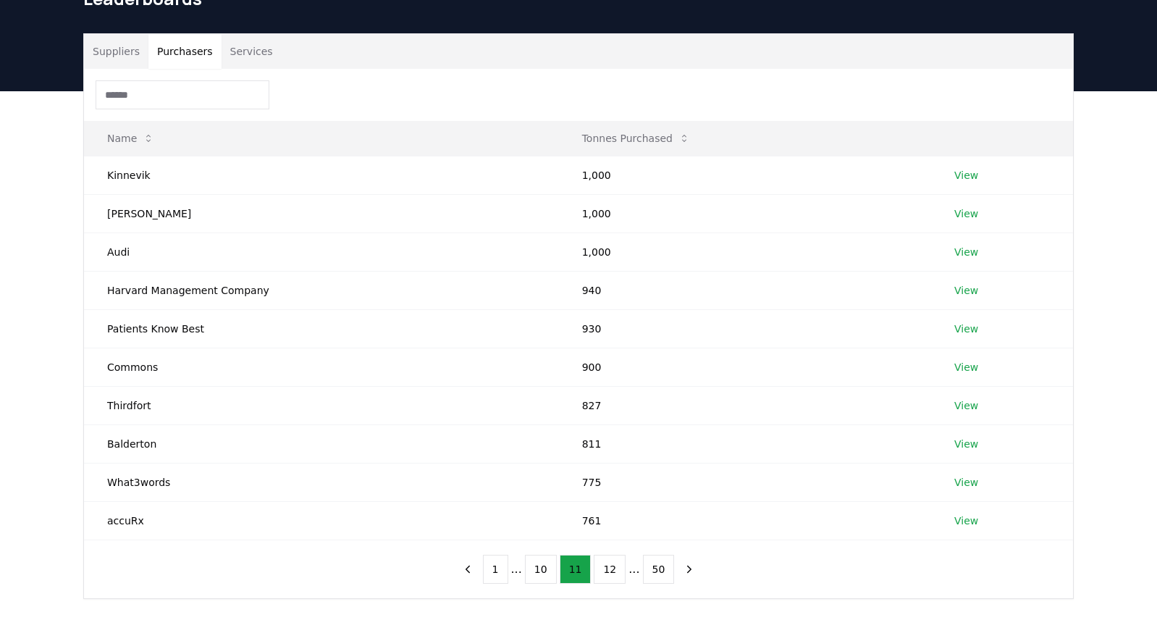
click at [611, 569] on button "12" at bounding box center [610, 569] width 32 height 29
click at [611, 569] on button "13" at bounding box center [610, 569] width 32 height 29
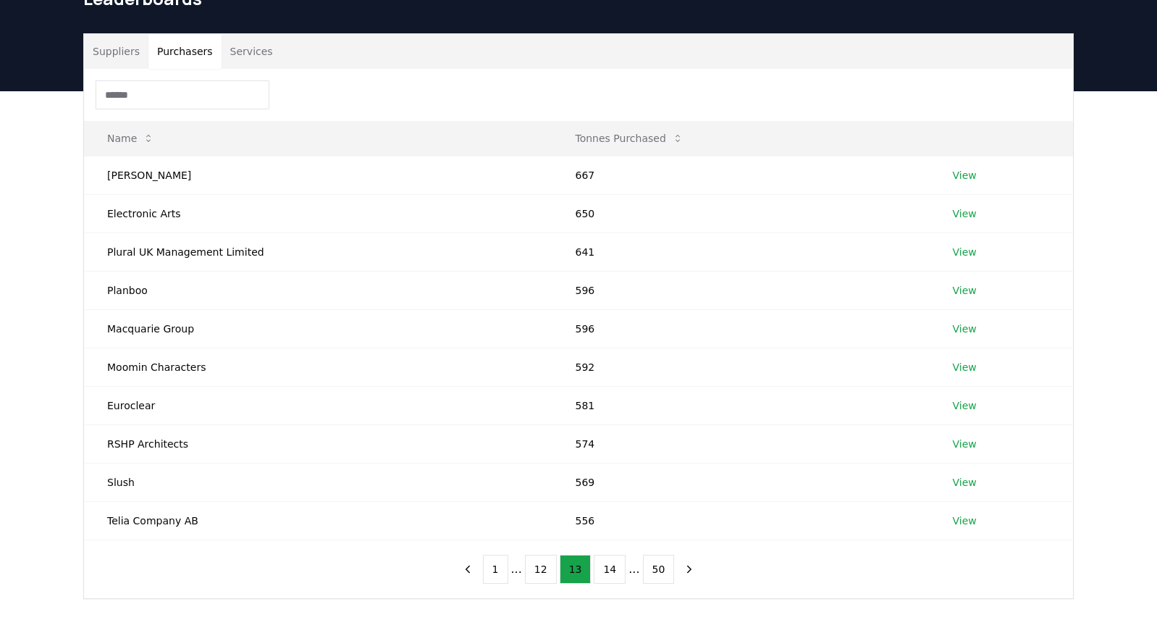
click at [611, 569] on button "14" at bounding box center [610, 569] width 32 height 29
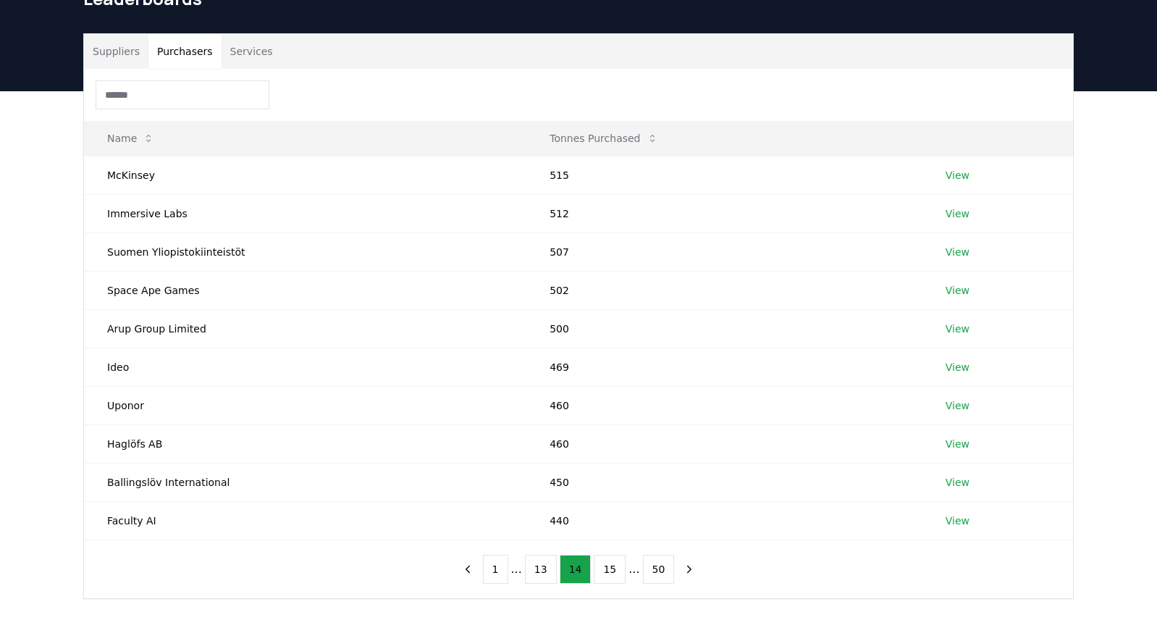
click at [611, 569] on button "15" at bounding box center [610, 569] width 32 height 29
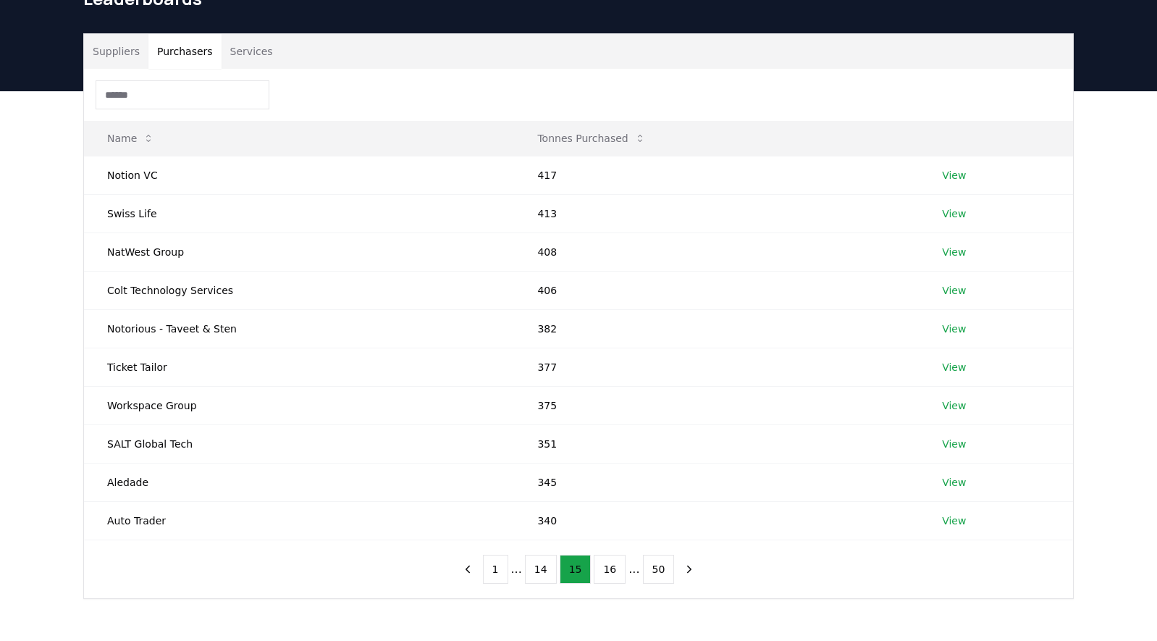
click at [611, 569] on button "16" at bounding box center [610, 569] width 32 height 29
click at [611, 569] on button "17" at bounding box center [610, 569] width 32 height 29
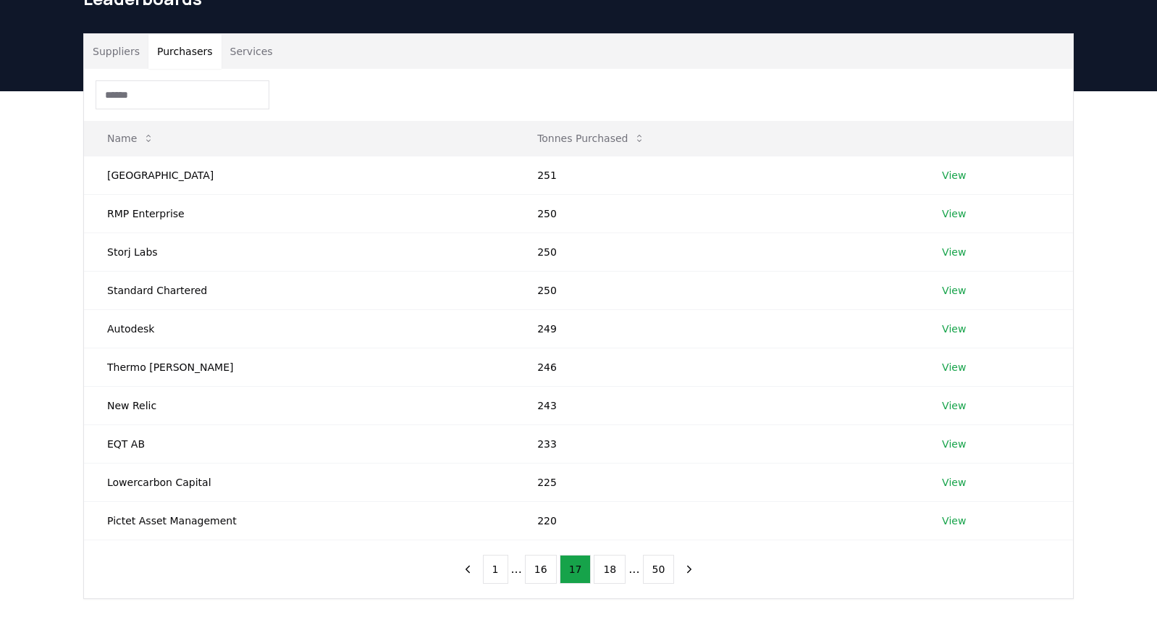
click at [611, 569] on button "18" at bounding box center [610, 569] width 32 height 29
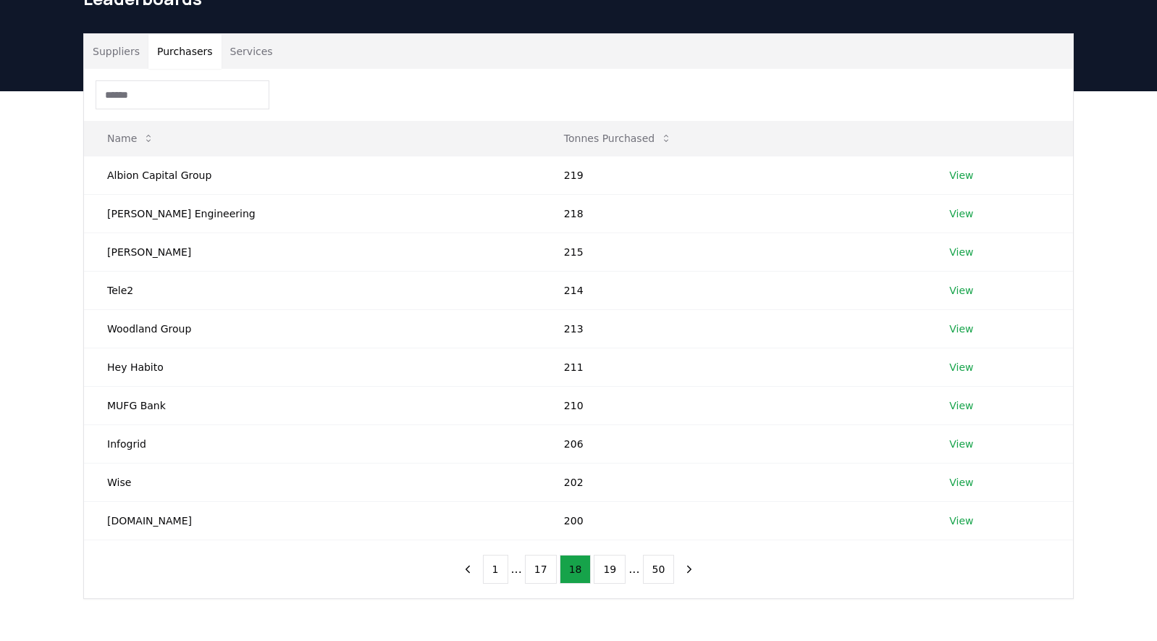
click at [611, 569] on button "19" at bounding box center [610, 569] width 32 height 29
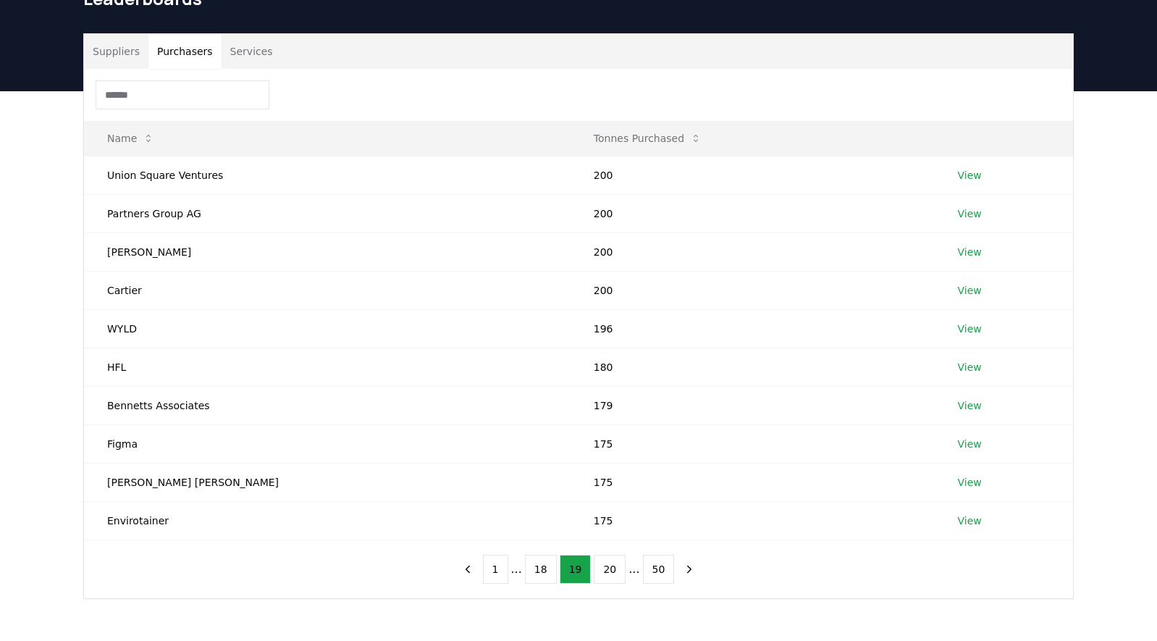
click at [611, 569] on button "20" at bounding box center [610, 569] width 32 height 29
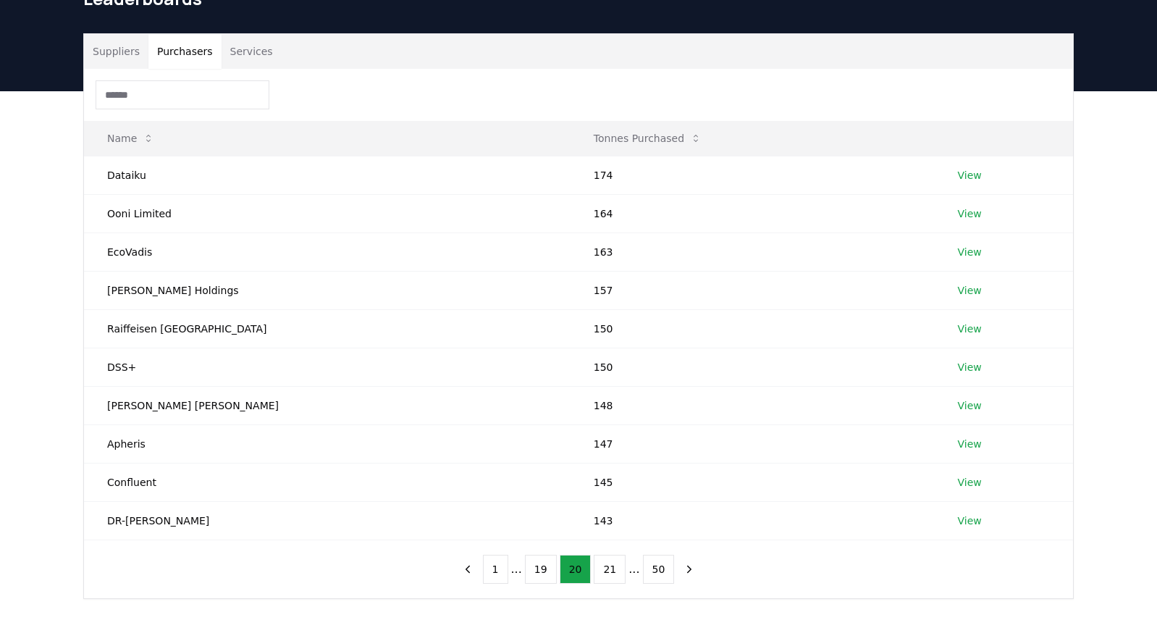
click at [611, 569] on button "21" at bounding box center [610, 569] width 32 height 29
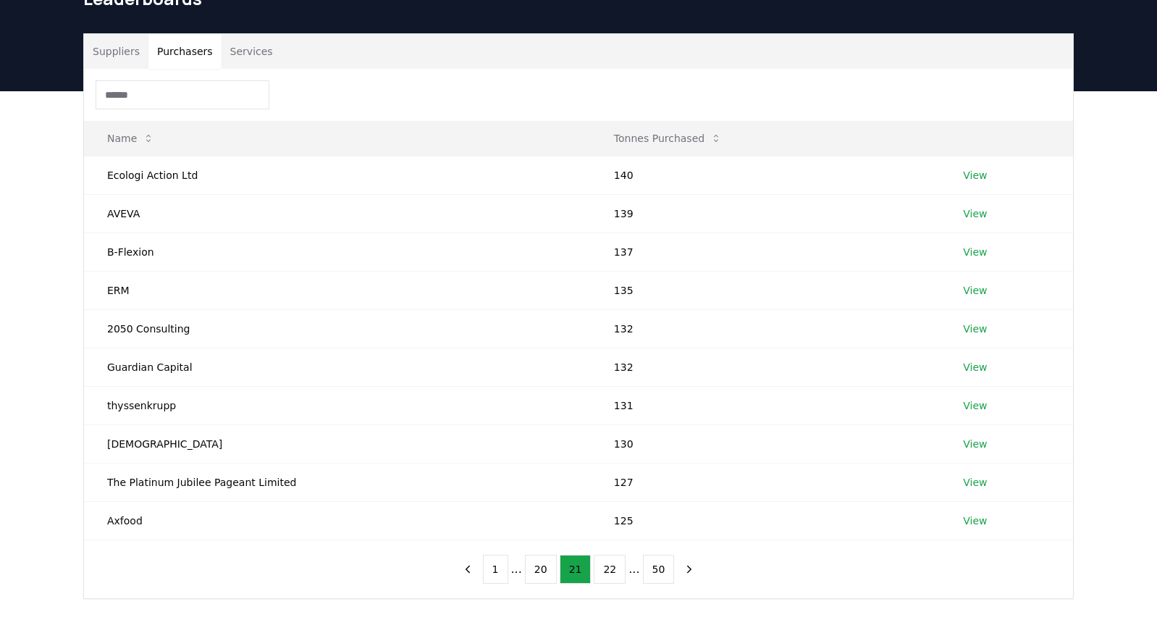
click at [611, 569] on button "22" at bounding box center [610, 569] width 32 height 29
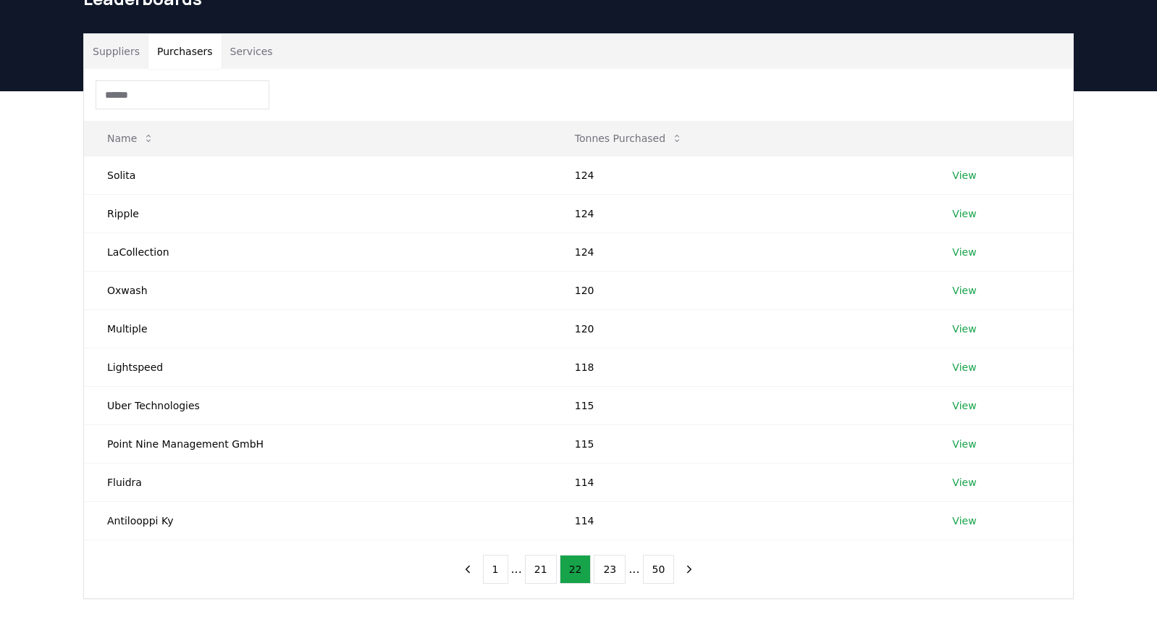
click at [611, 569] on button "23" at bounding box center [610, 569] width 32 height 29
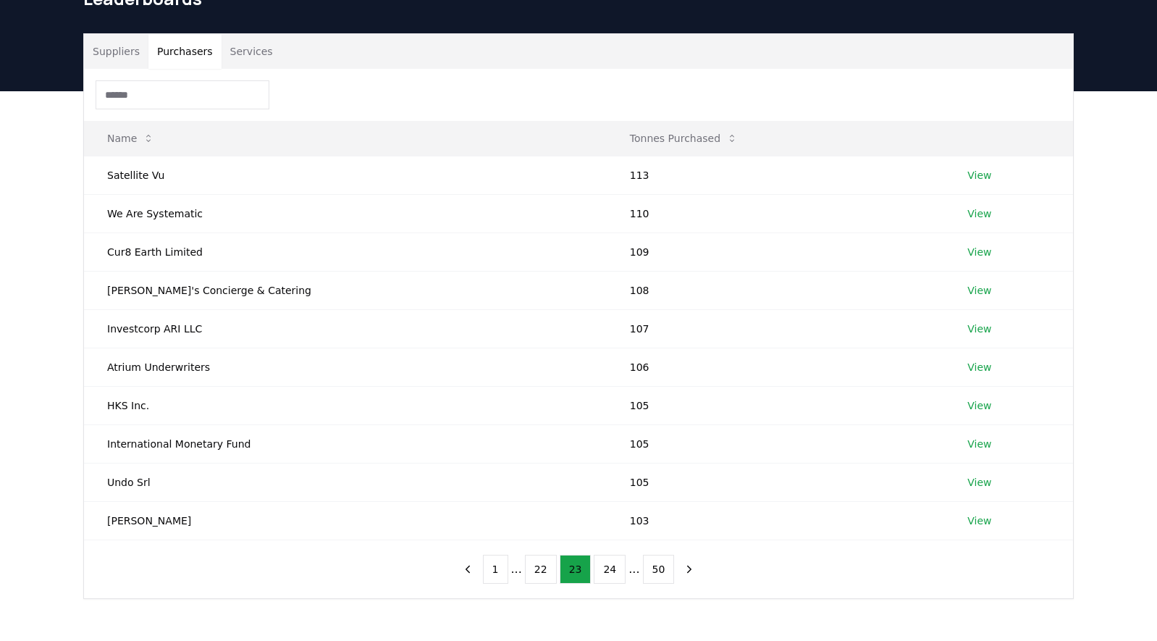
click at [611, 569] on button "24" at bounding box center [610, 569] width 32 height 29
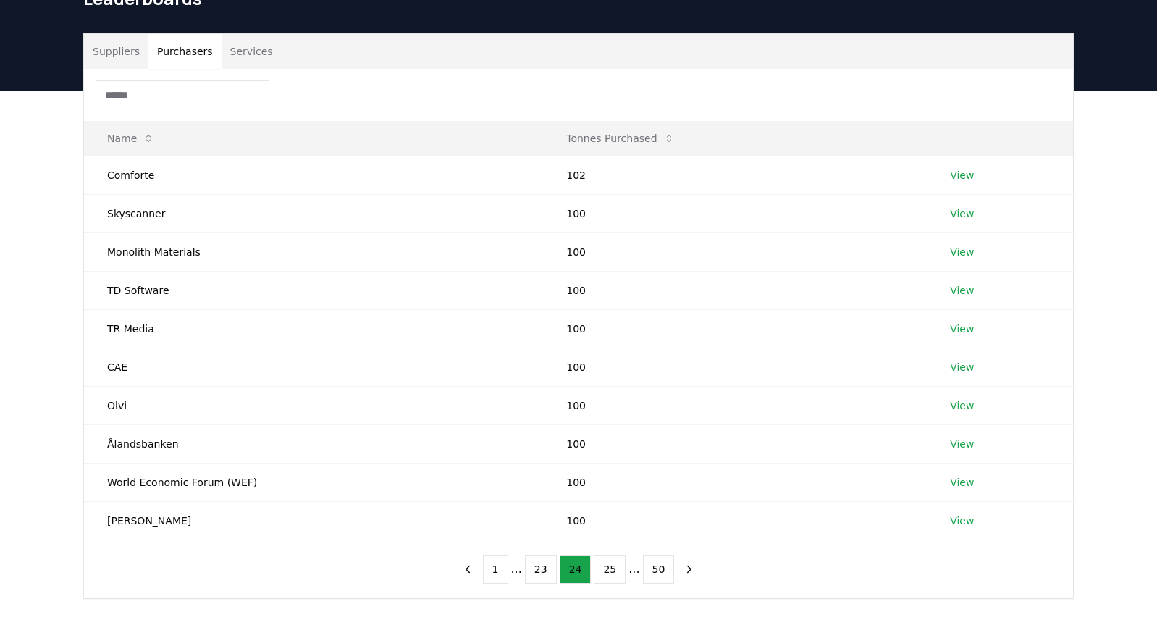
click at [611, 569] on button "25" at bounding box center [610, 569] width 32 height 29
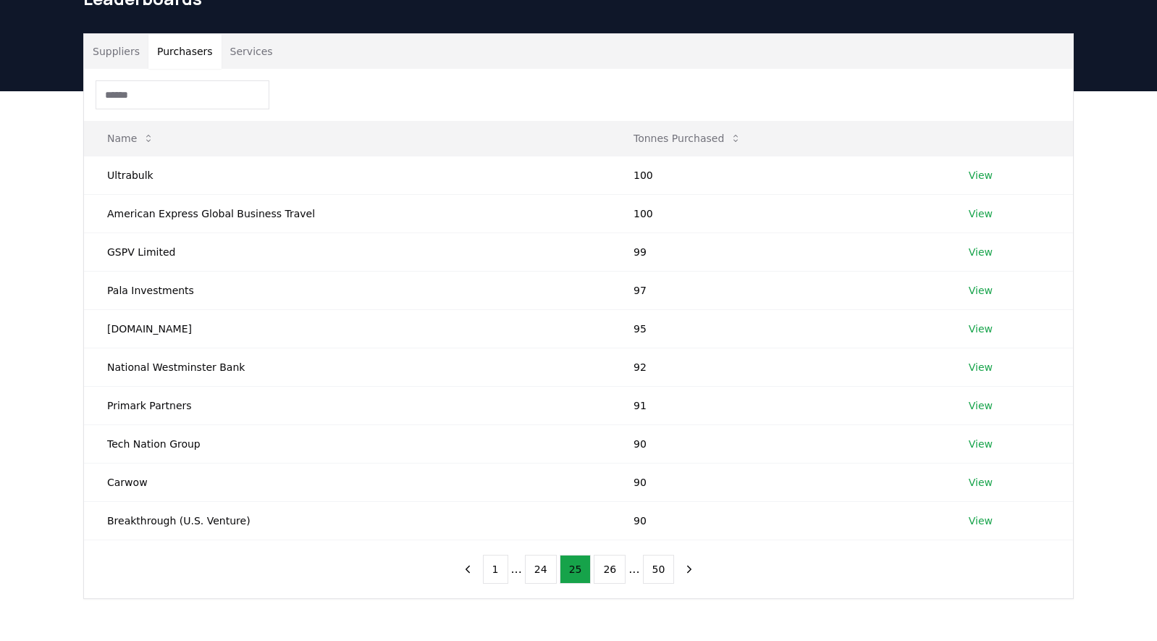
click at [611, 569] on button "26" at bounding box center [610, 569] width 32 height 29
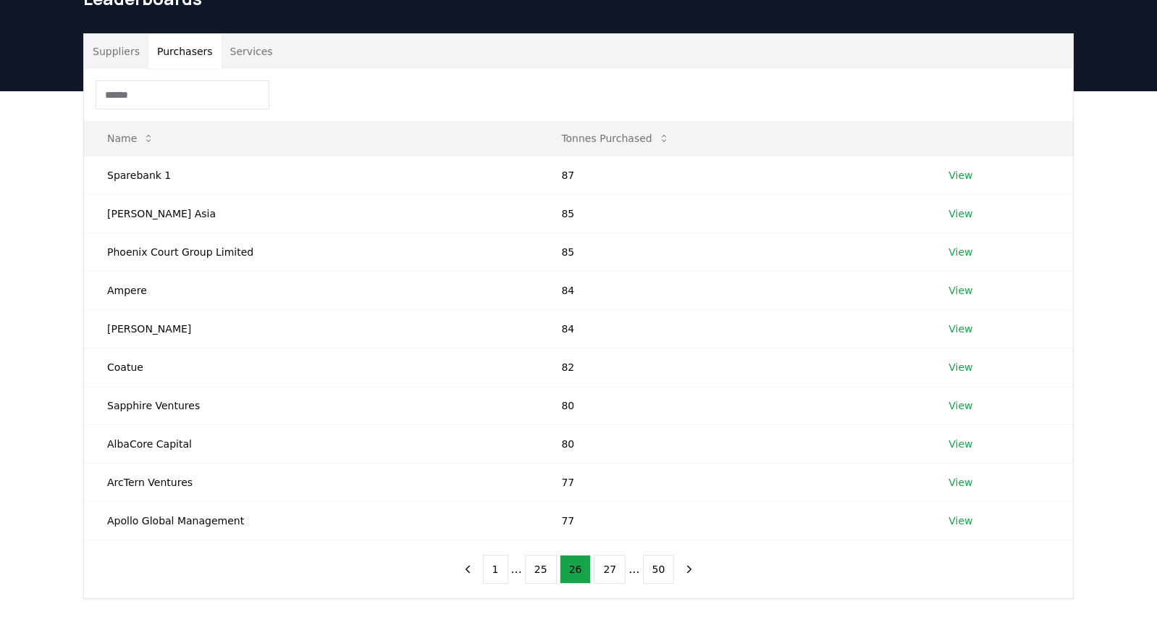
click at [611, 569] on button "27" at bounding box center [610, 569] width 32 height 29
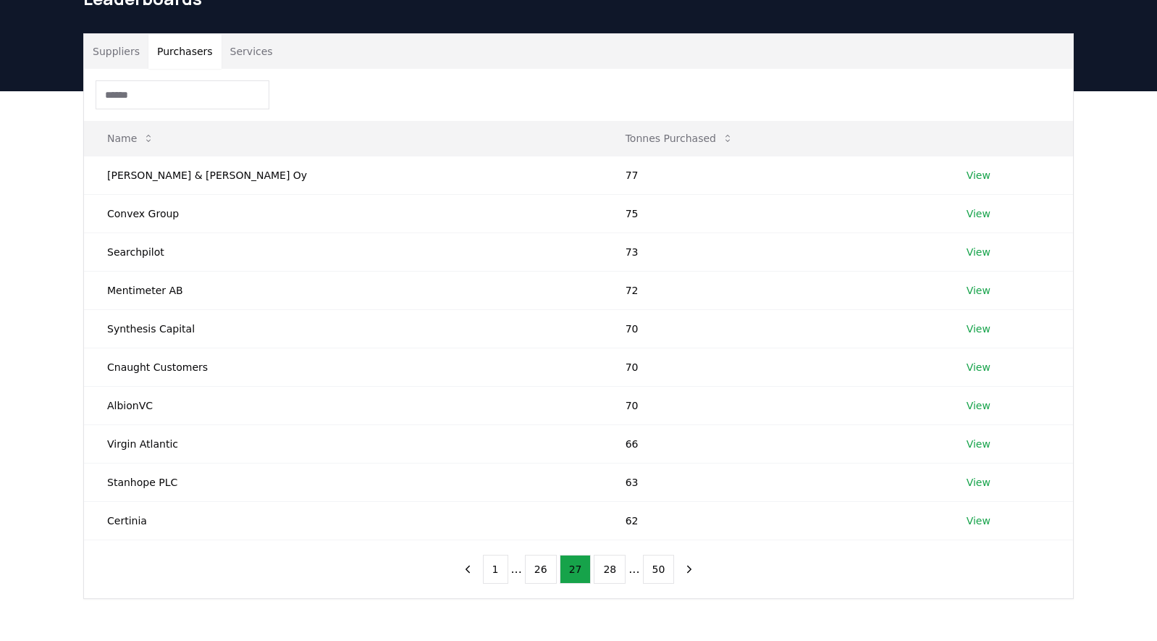
click at [611, 569] on button "28" at bounding box center [610, 569] width 32 height 29
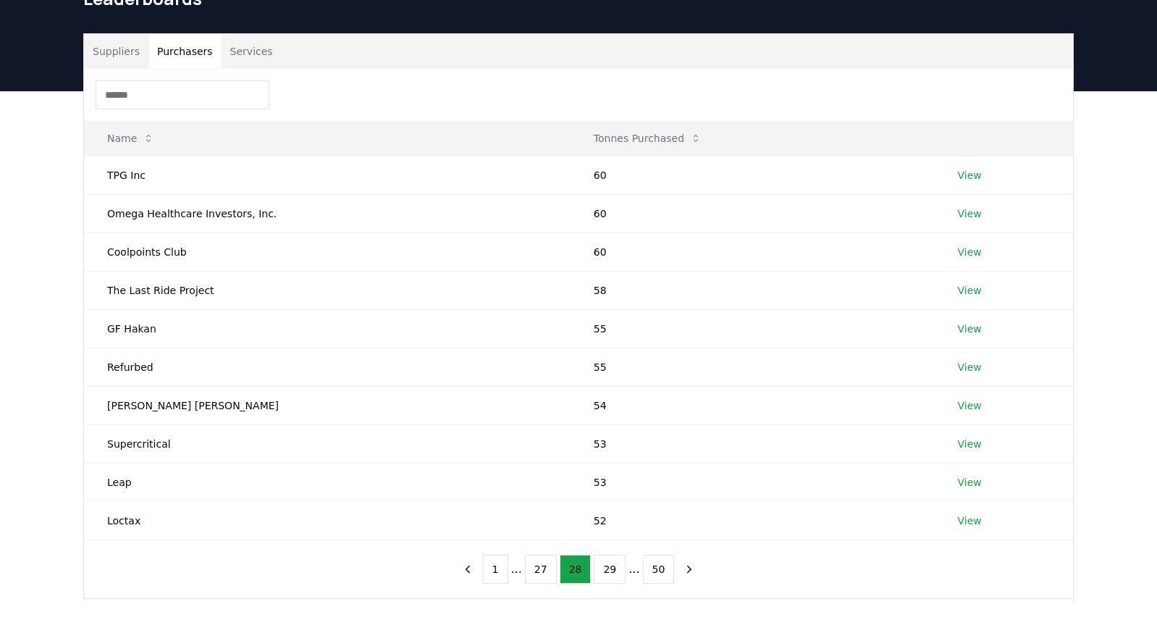
click at [611, 569] on button "29" at bounding box center [610, 569] width 32 height 29
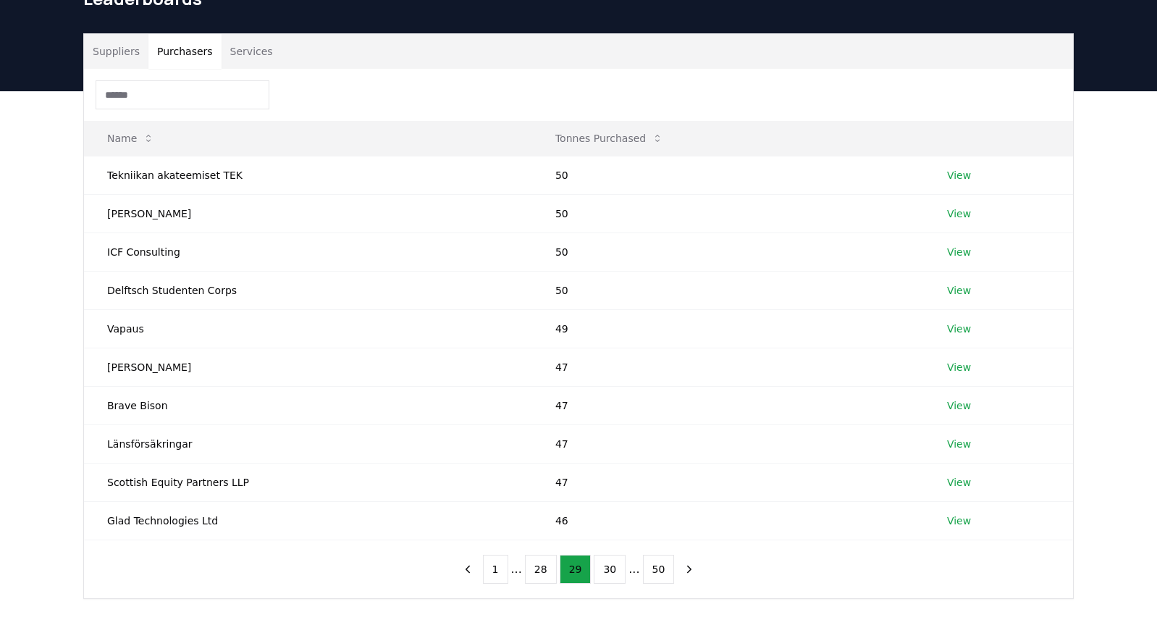
click at [611, 569] on button "30" at bounding box center [610, 569] width 32 height 29
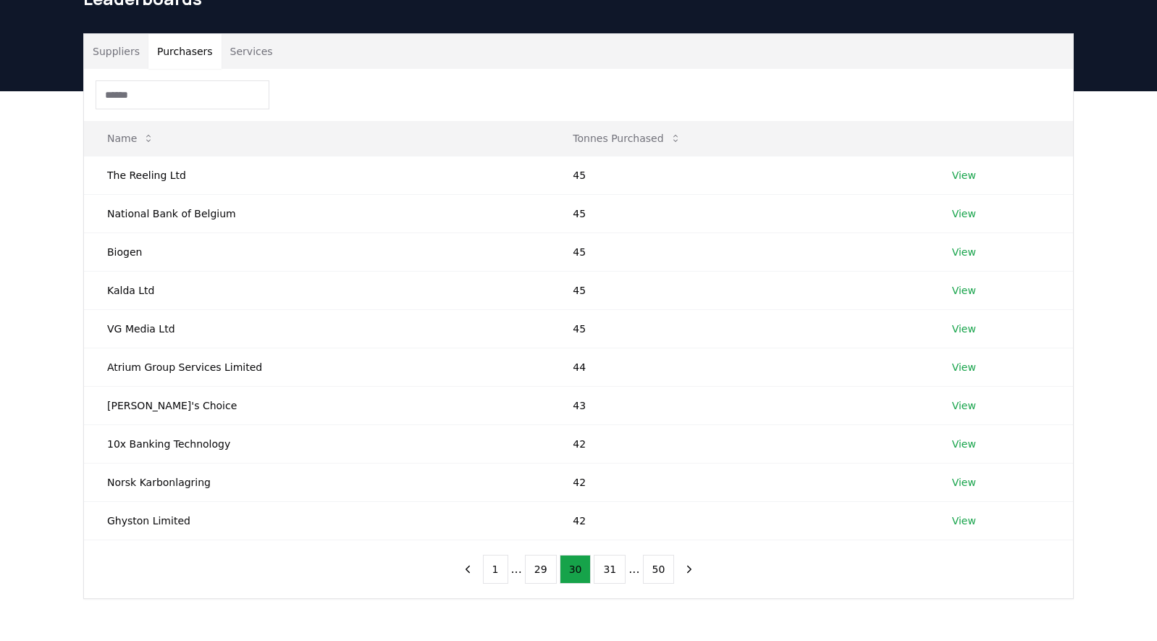
click at [611, 569] on button "31" at bounding box center [610, 569] width 32 height 29
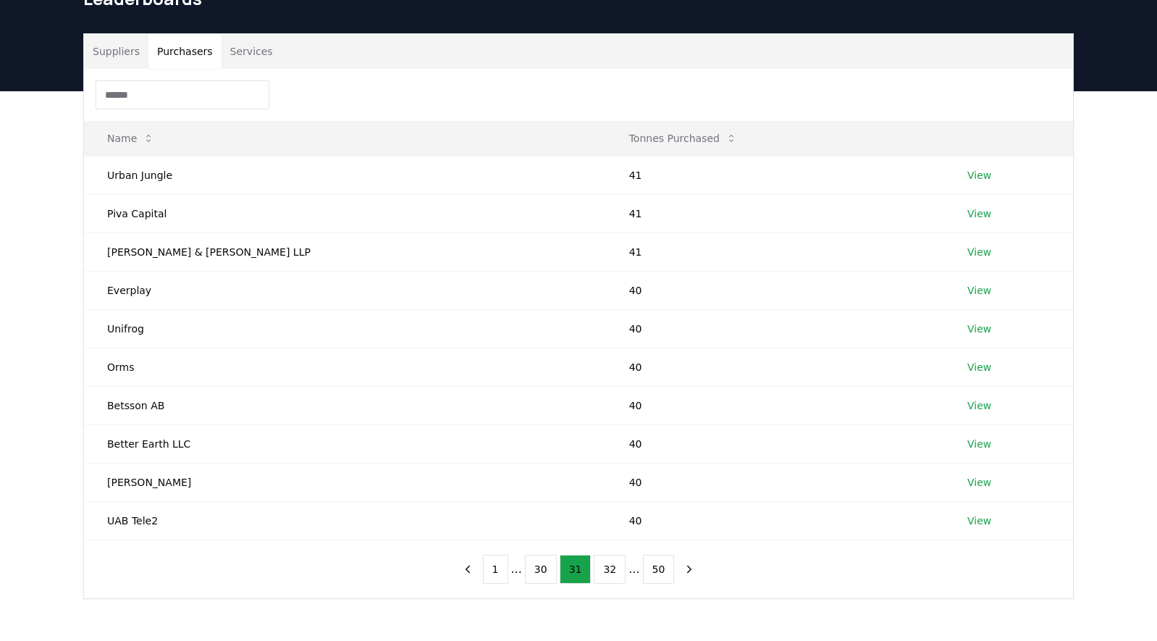
click at [611, 569] on button "32" at bounding box center [610, 569] width 32 height 29
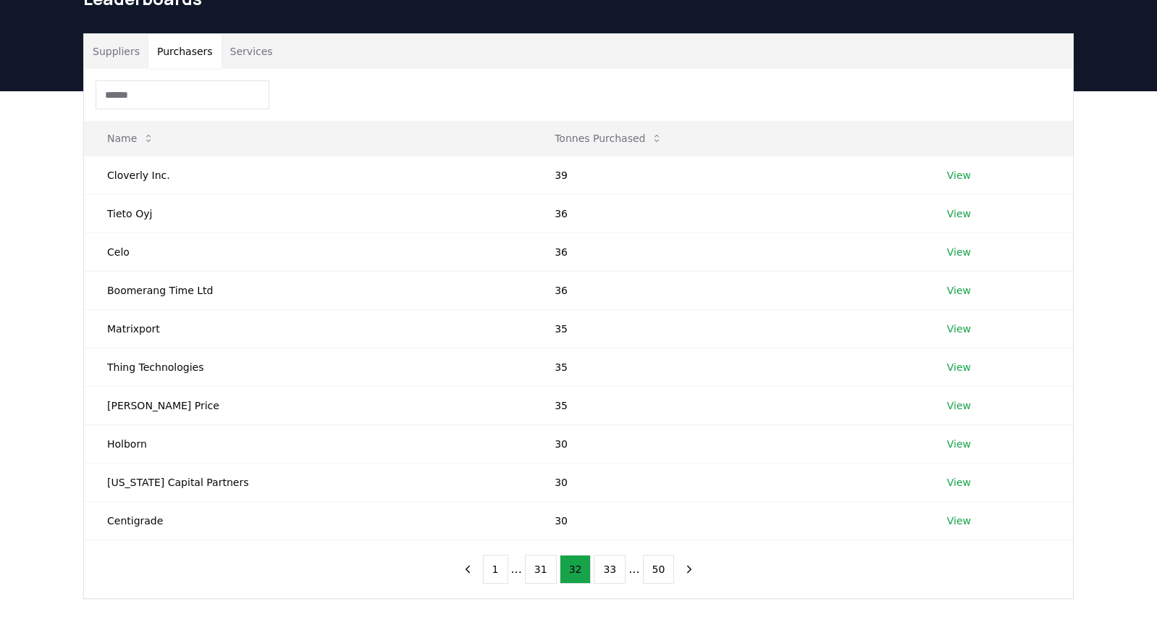
click at [611, 569] on button "33" at bounding box center [610, 569] width 32 height 29
click at [611, 569] on button "34" at bounding box center [610, 569] width 32 height 29
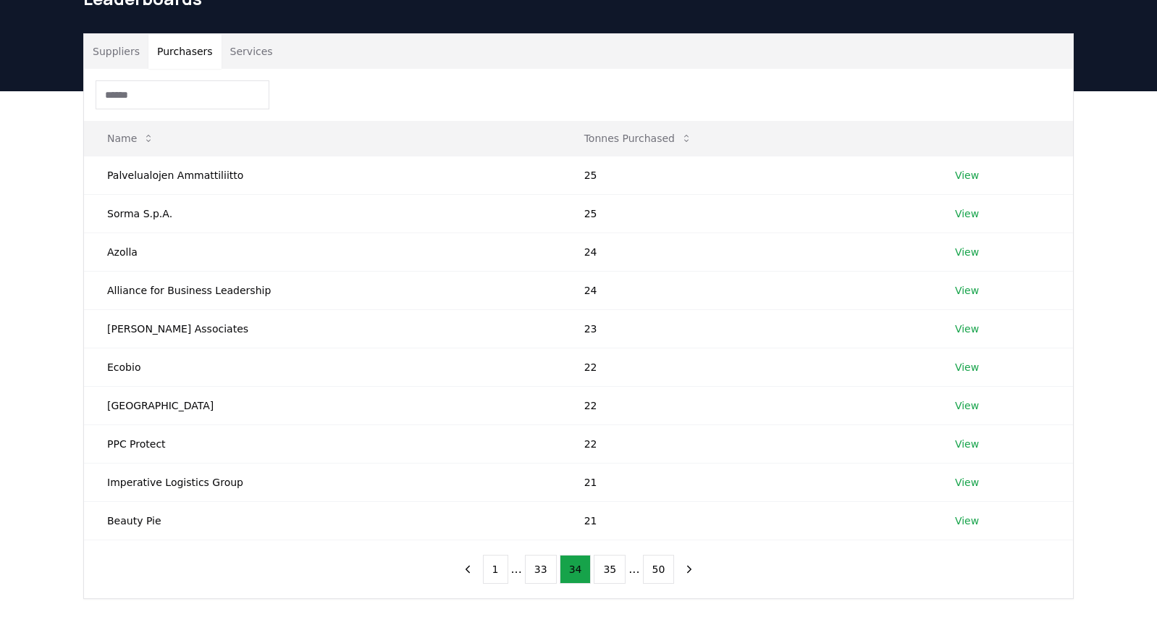
click at [611, 569] on button "35" at bounding box center [610, 569] width 32 height 29
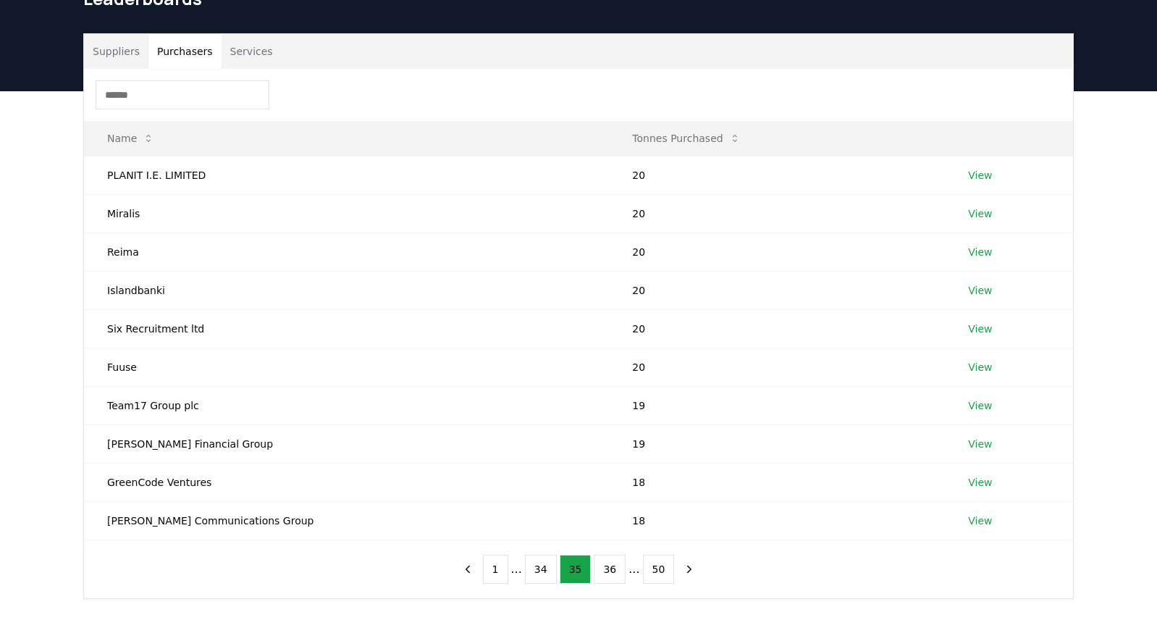
click at [611, 569] on button "36" at bounding box center [610, 569] width 32 height 29
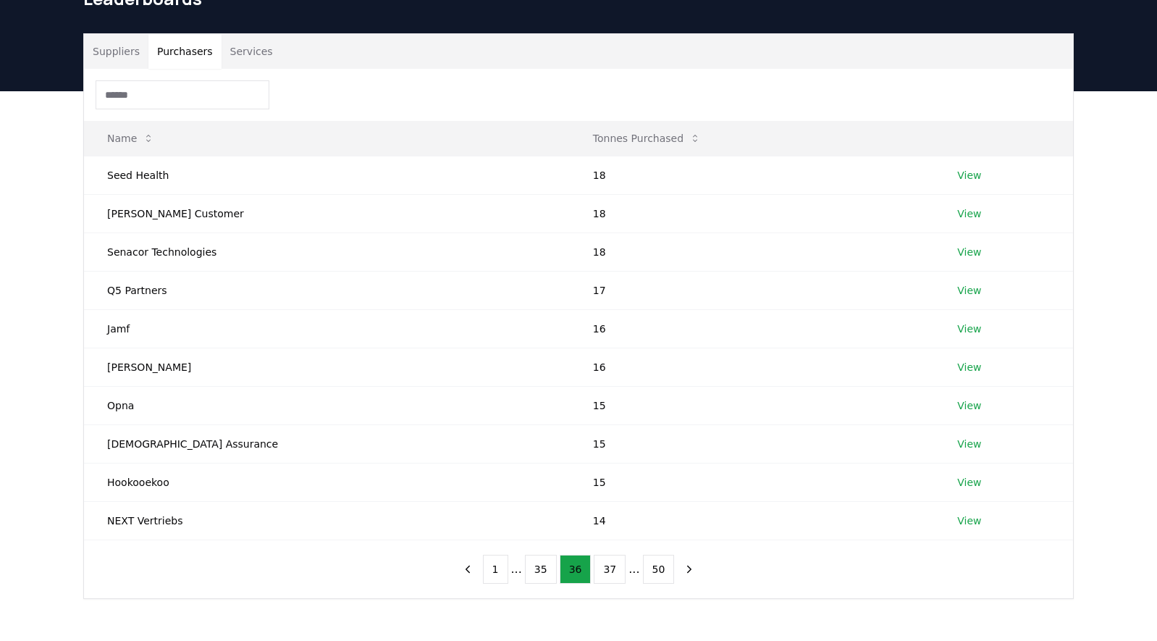
click at [611, 569] on button "37" at bounding box center [610, 569] width 32 height 29
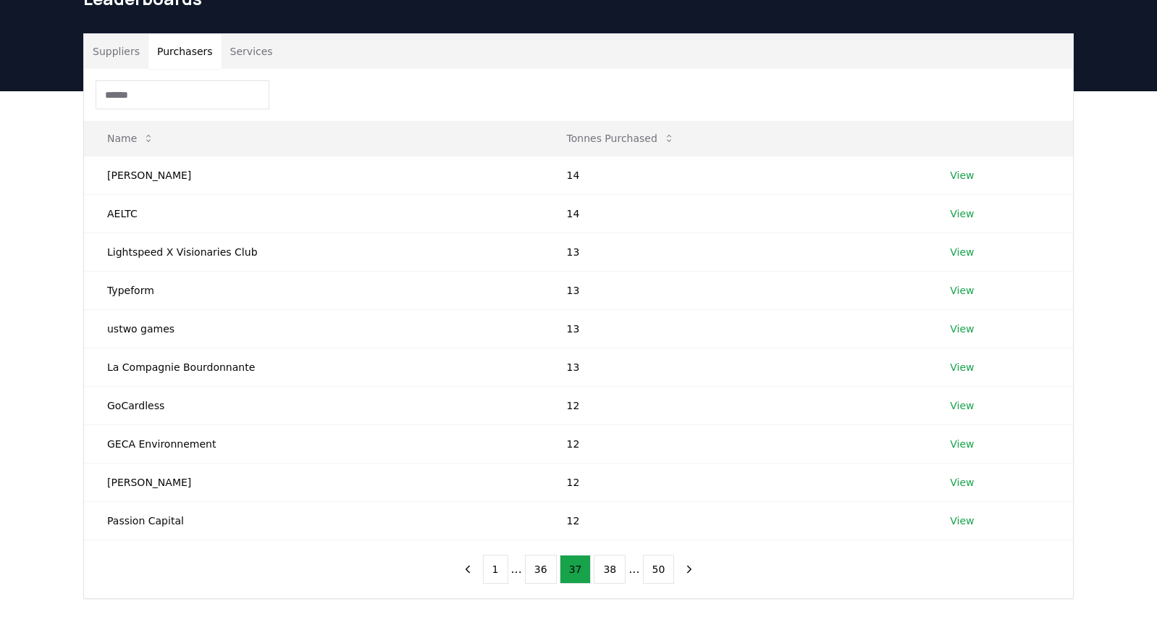
click at [611, 569] on button "38" at bounding box center [610, 569] width 32 height 29
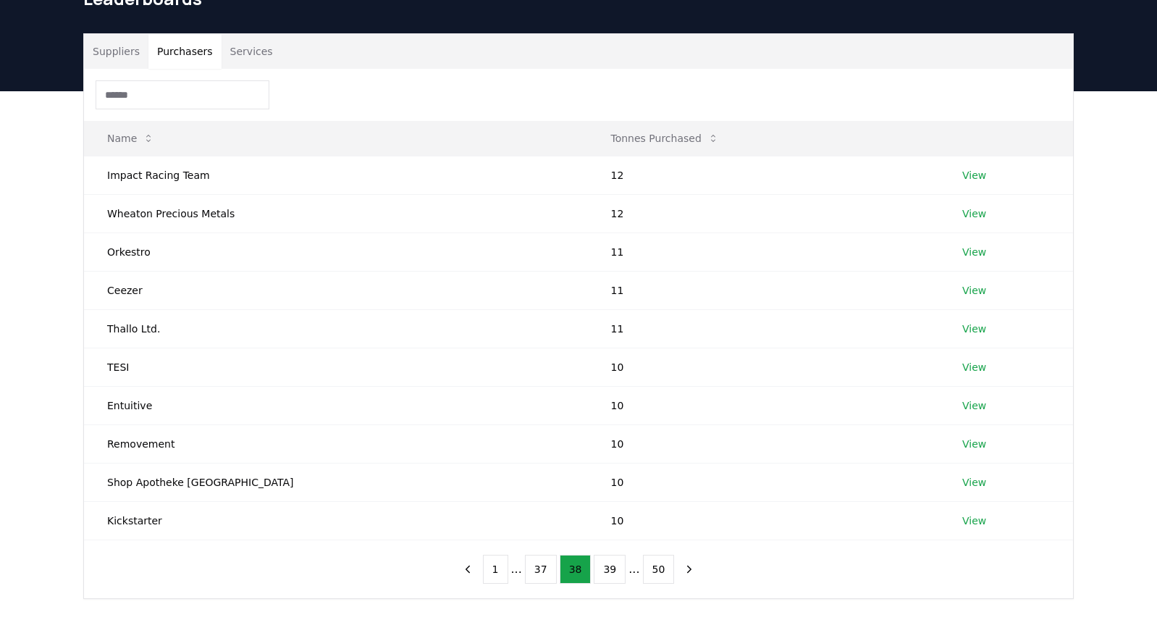
click at [611, 569] on button "39" at bounding box center [610, 569] width 32 height 29
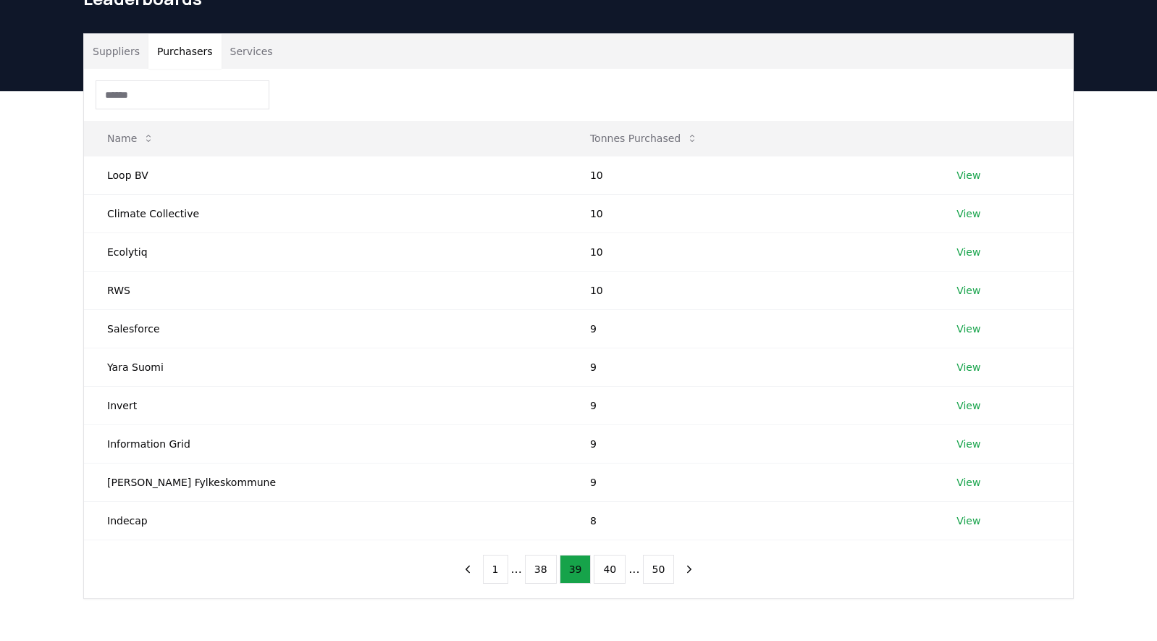
click at [611, 569] on button "40" at bounding box center [610, 569] width 32 height 29
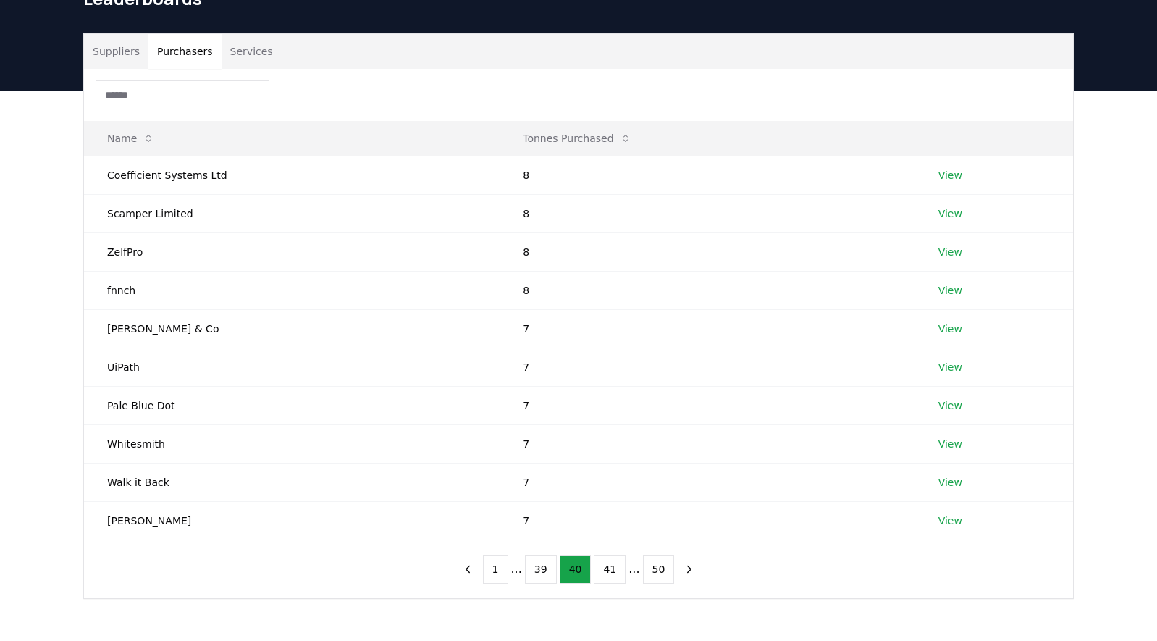
click at [611, 569] on button "41" at bounding box center [610, 569] width 32 height 29
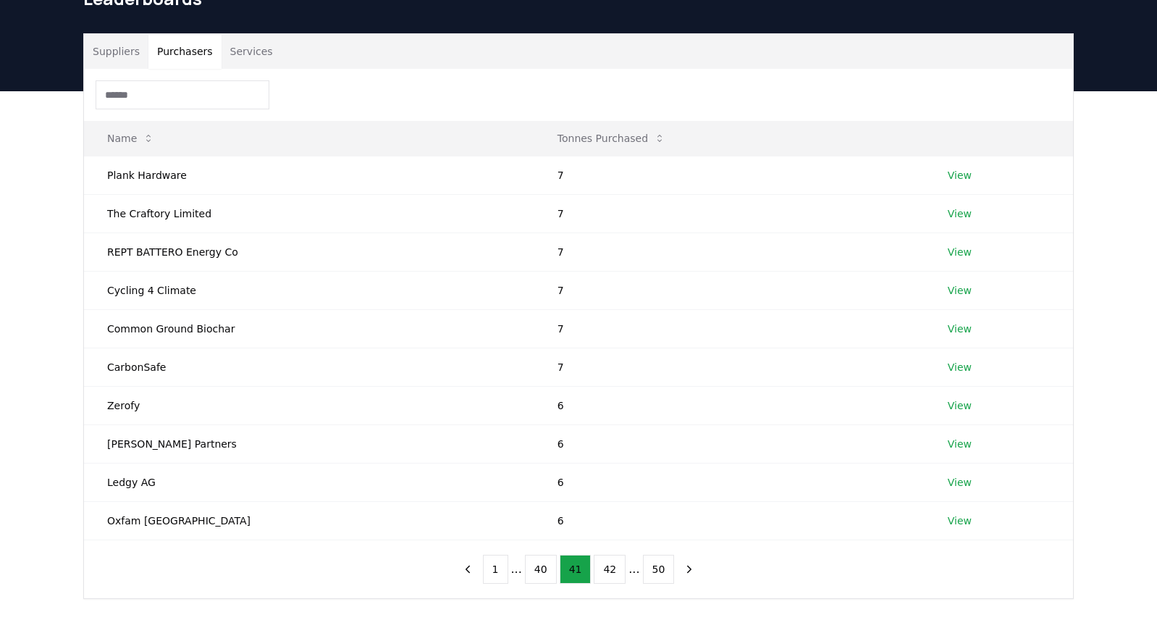
click at [611, 569] on button "42" at bounding box center [610, 569] width 32 height 29
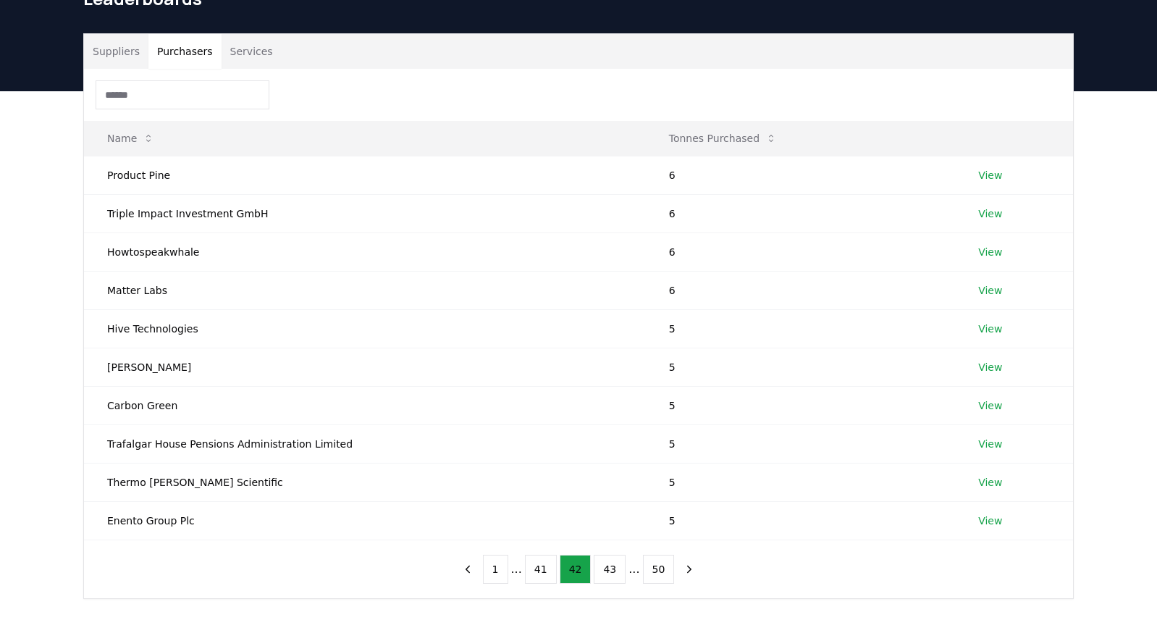
click at [611, 569] on button "43" at bounding box center [610, 569] width 32 height 29
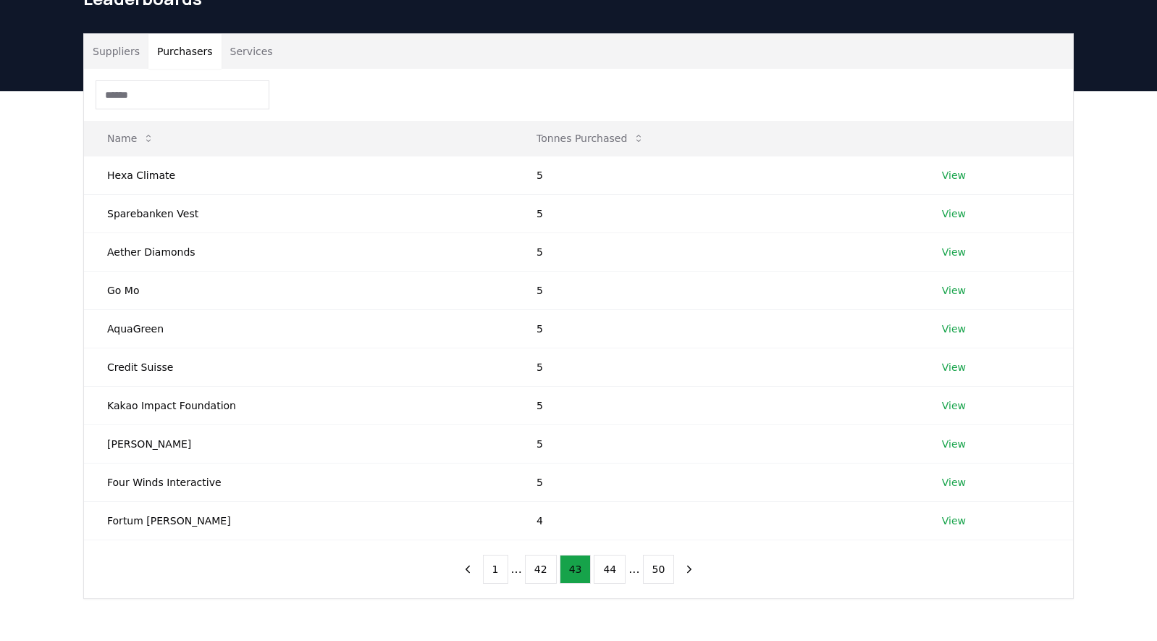
click at [611, 569] on button "44" at bounding box center [610, 569] width 32 height 29
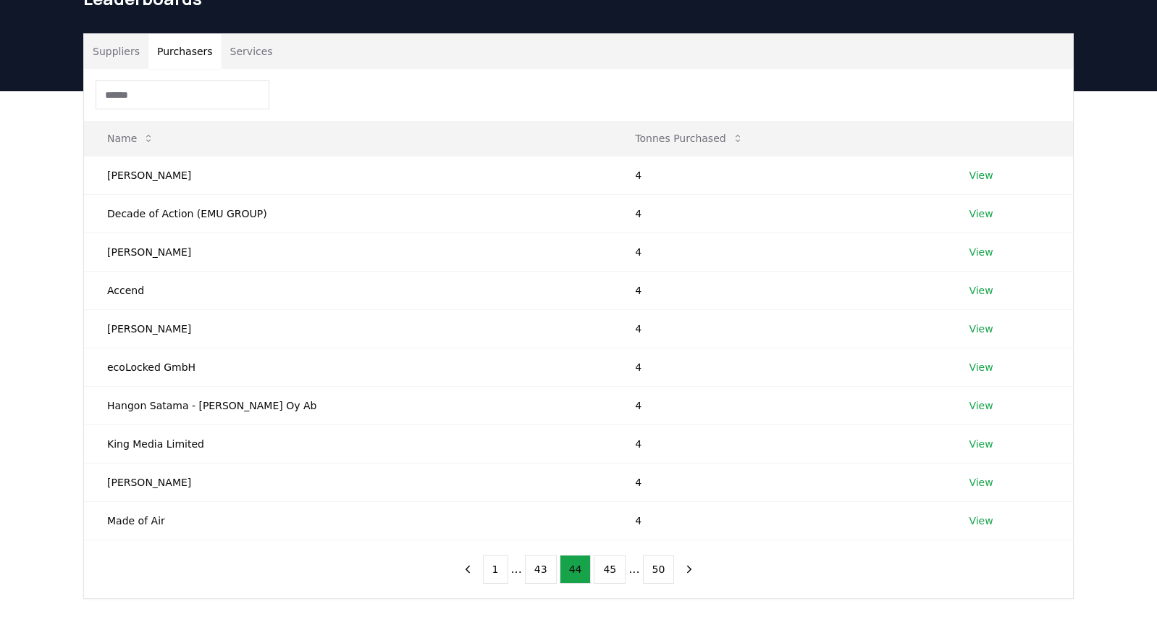
click at [611, 569] on button "45" at bounding box center [610, 569] width 32 height 29
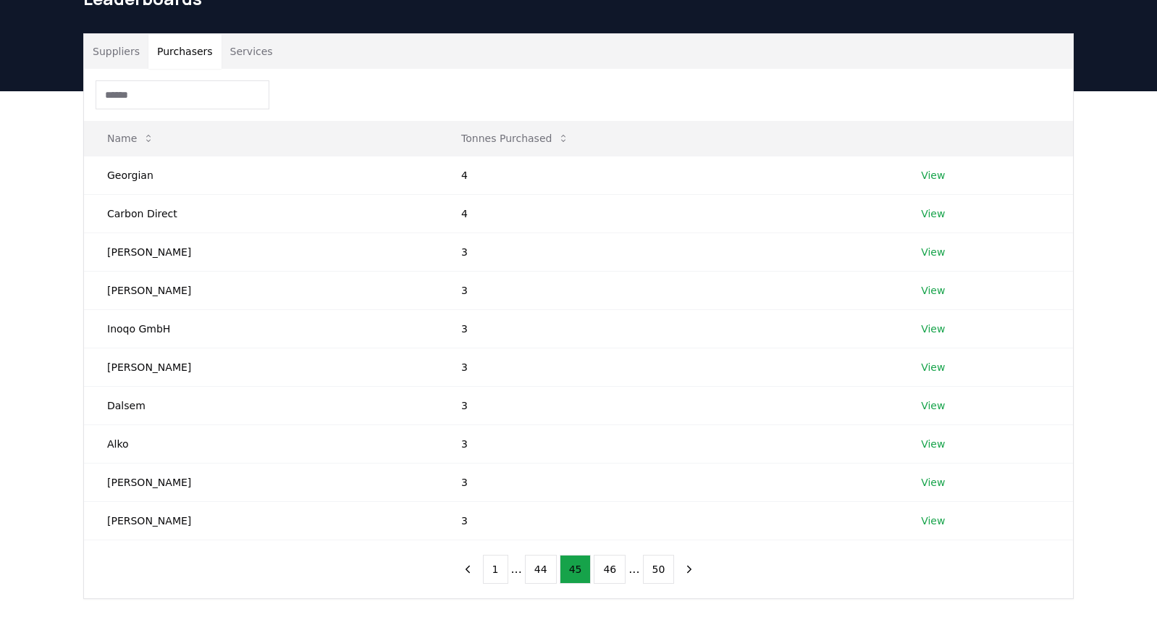
click at [611, 569] on button "46" at bounding box center [610, 569] width 32 height 29
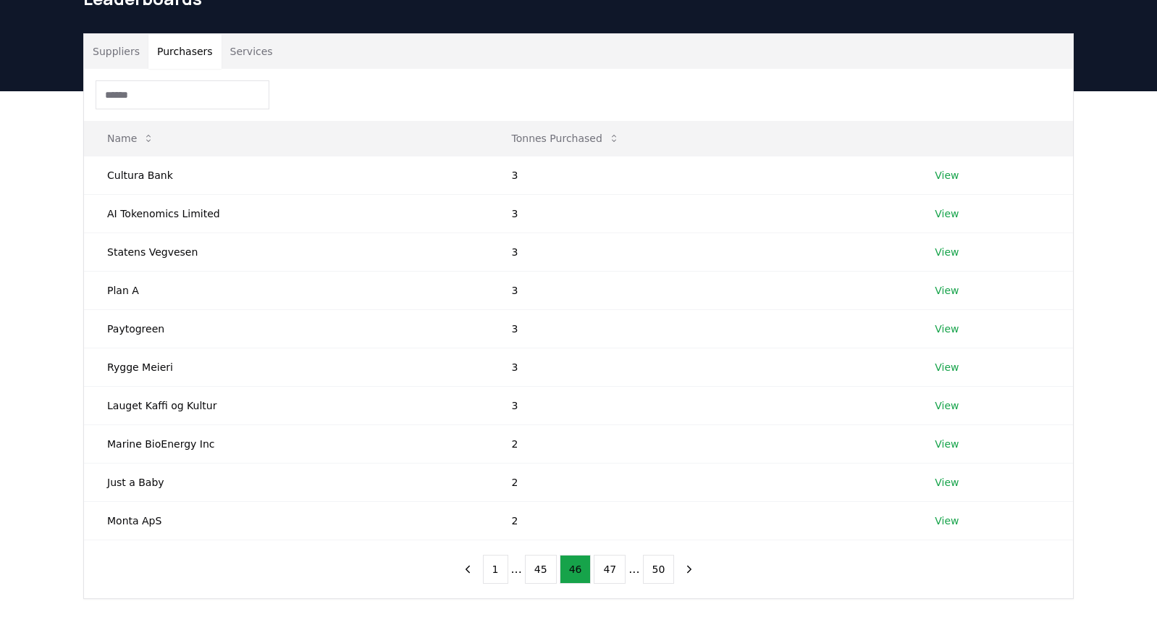
click at [611, 569] on button "47" at bounding box center [610, 569] width 32 height 29
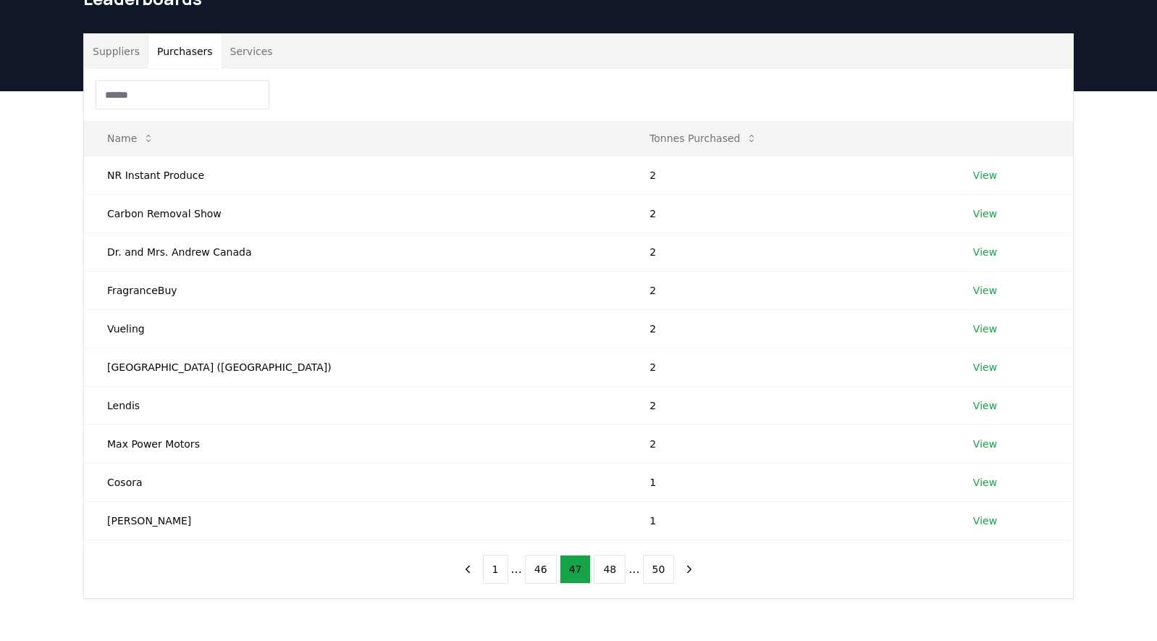
click at [611, 569] on button "48" at bounding box center [610, 569] width 32 height 29
click at [611, 569] on button "49" at bounding box center [617, 569] width 32 height 29
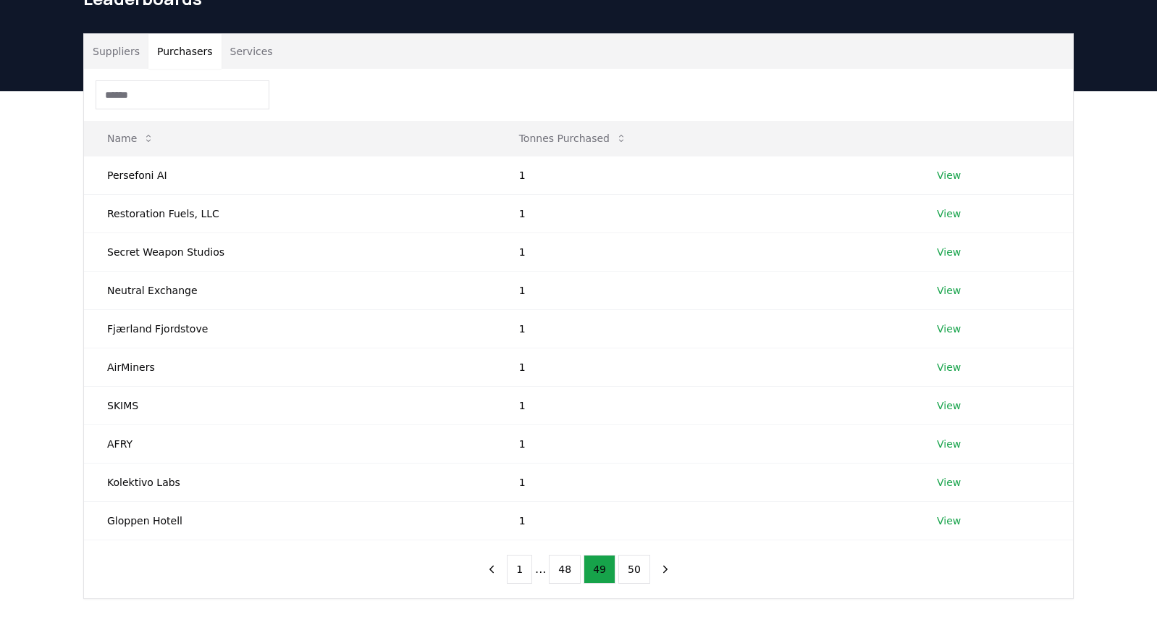
click at [611, 569] on button "49" at bounding box center [600, 569] width 32 height 29
click at [639, 567] on button "50" at bounding box center [634, 569] width 32 height 29
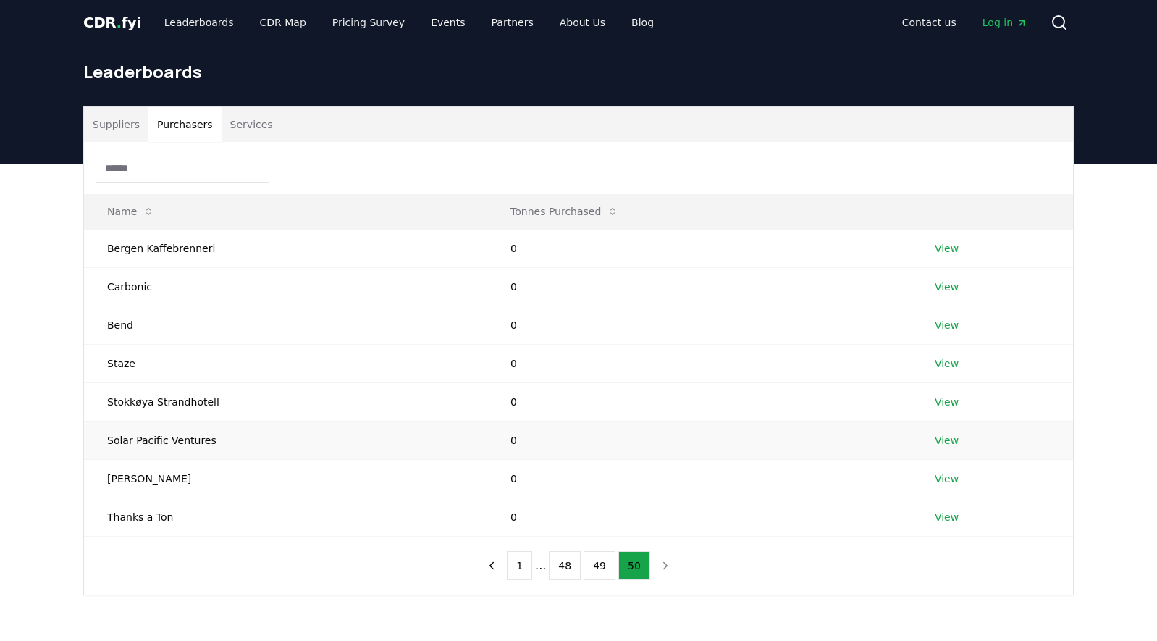
scroll to position [0, 0]
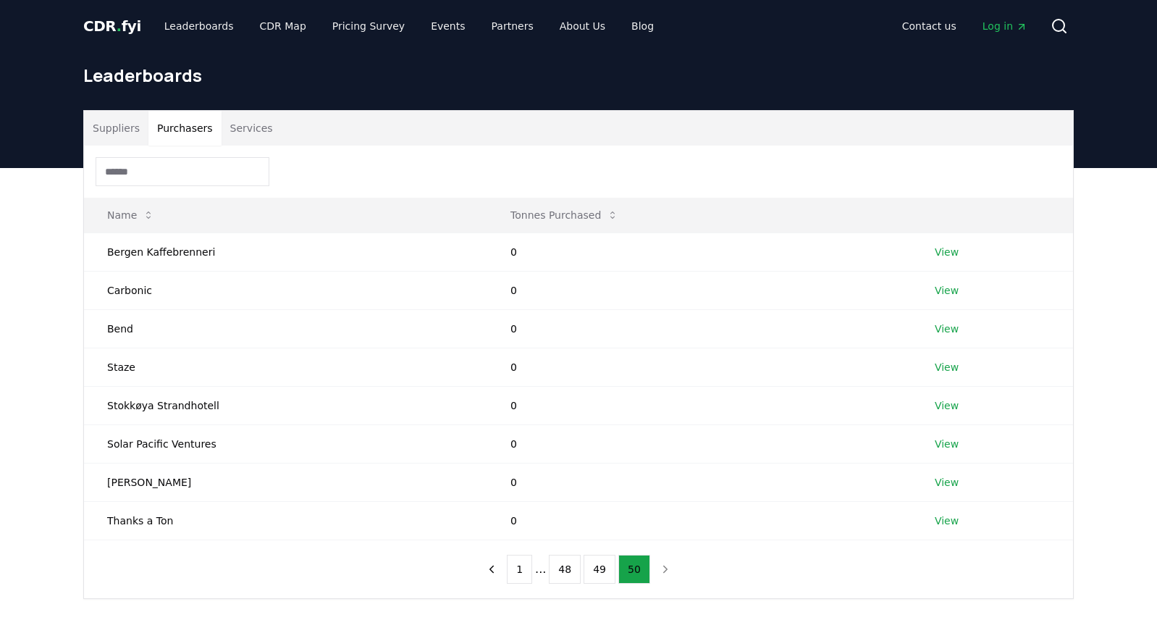
click at [111, 132] on button "Suppliers" at bounding box center [116, 128] width 64 height 35
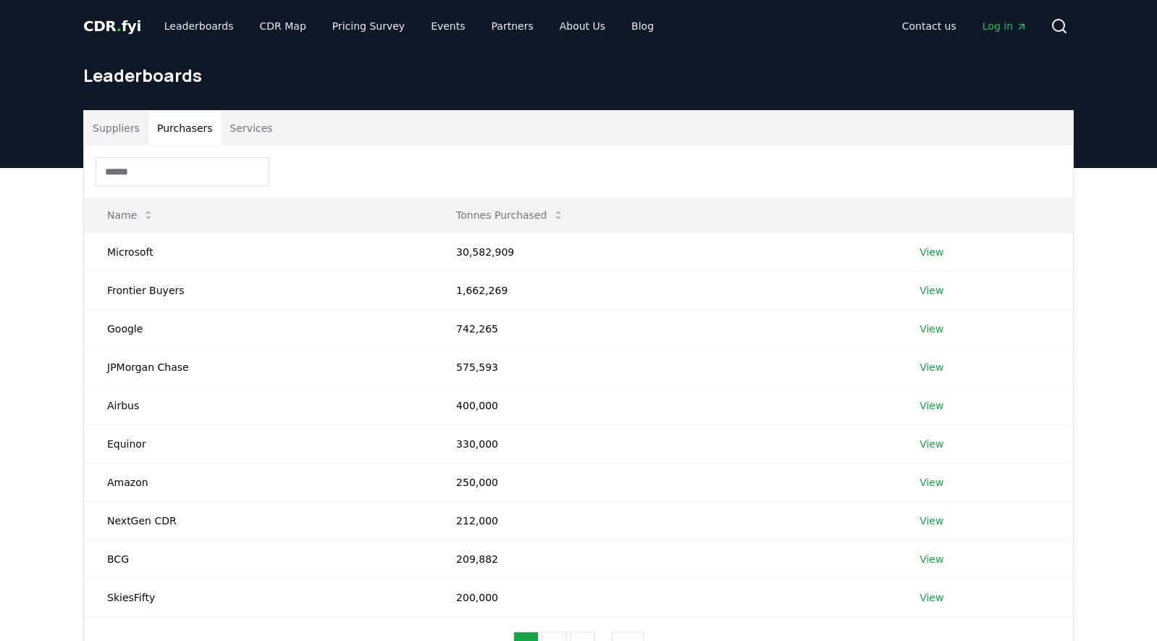
click at [175, 126] on button "Purchasers" at bounding box center [184, 128] width 73 height 35
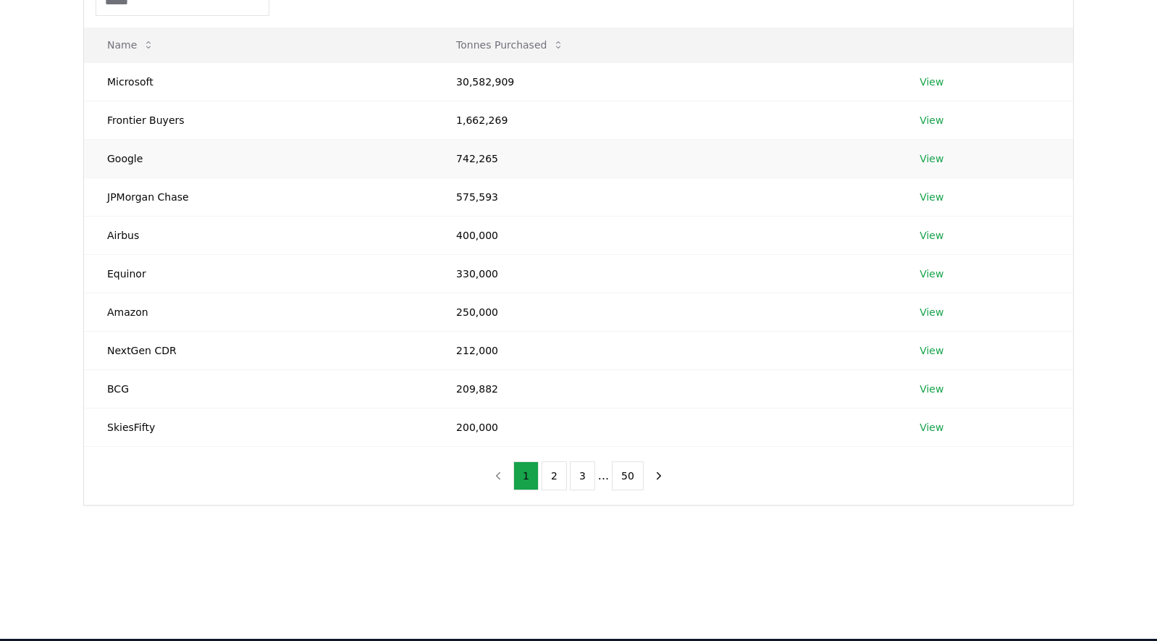
scroll to position [145, 0]
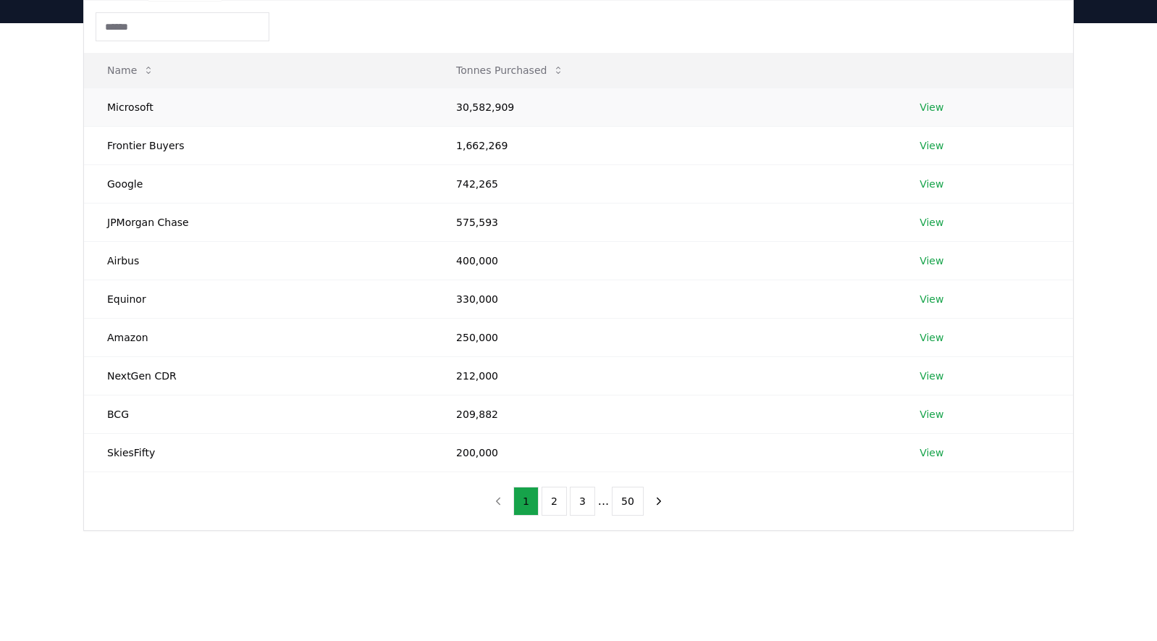
click at [935, 106] on link "View" at bounding box center [931, 107] width 24 height 14
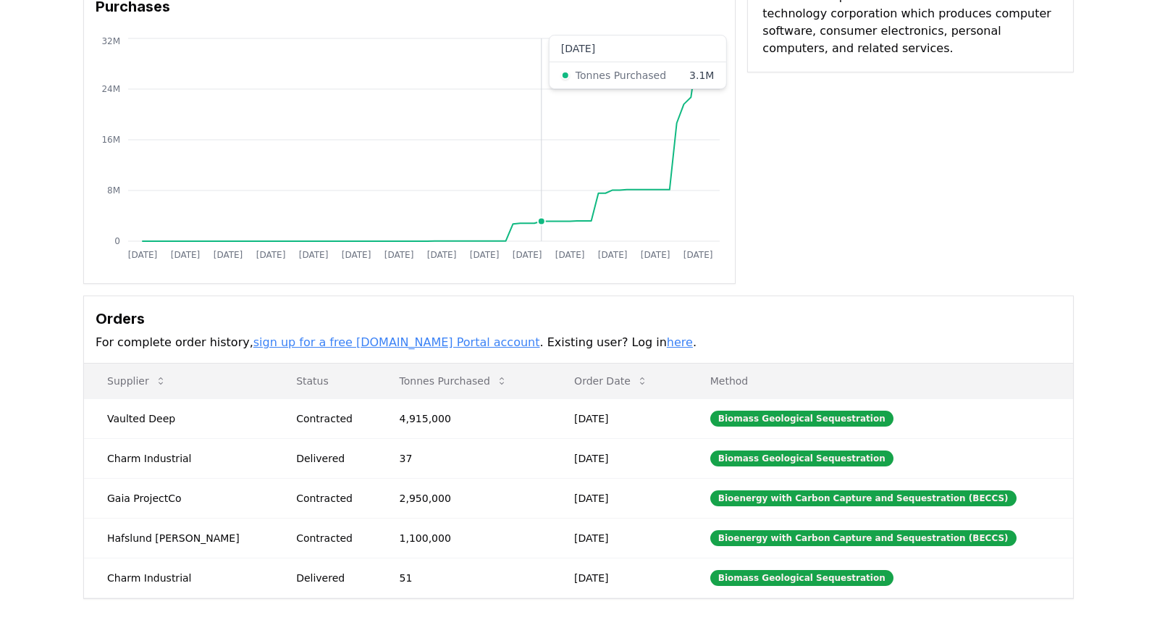
scroll to position [217, 0]
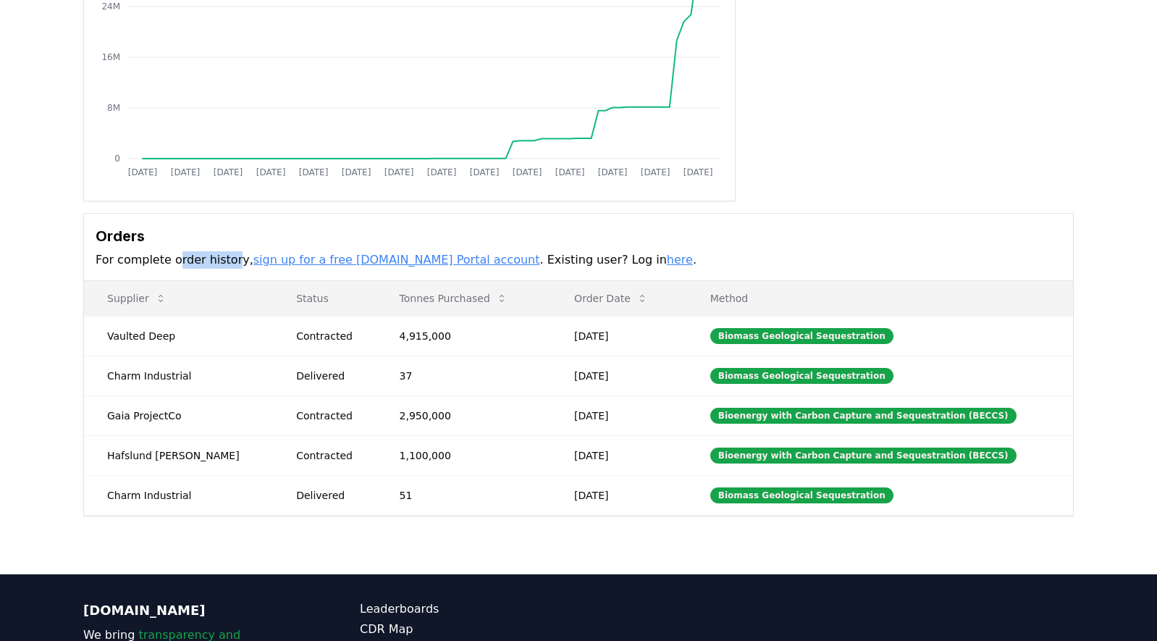
drag, startPoint x: 173, startPoint y: 261, endPoint x: 230, endPoint y: 266, distance: 57.4
click at [230, 266] on p "For complete order history, sign up for a free CDR.fyi Portal account . Existin…" at bounding box center [579, 259] width 966 height 17
click at [367, 262] on link "sign up for a free [DOMAIN_NAME] Portal account" at bounding box center [396, 260] width 287 height 14
click at [232, 246] on h3 "Orders" at bounding box center [579, 236] width 966 height 22
drag, startPoint x: 124, startPoint y: 263, endPoint x: 244, endPoint y: 267, distance: 120.3
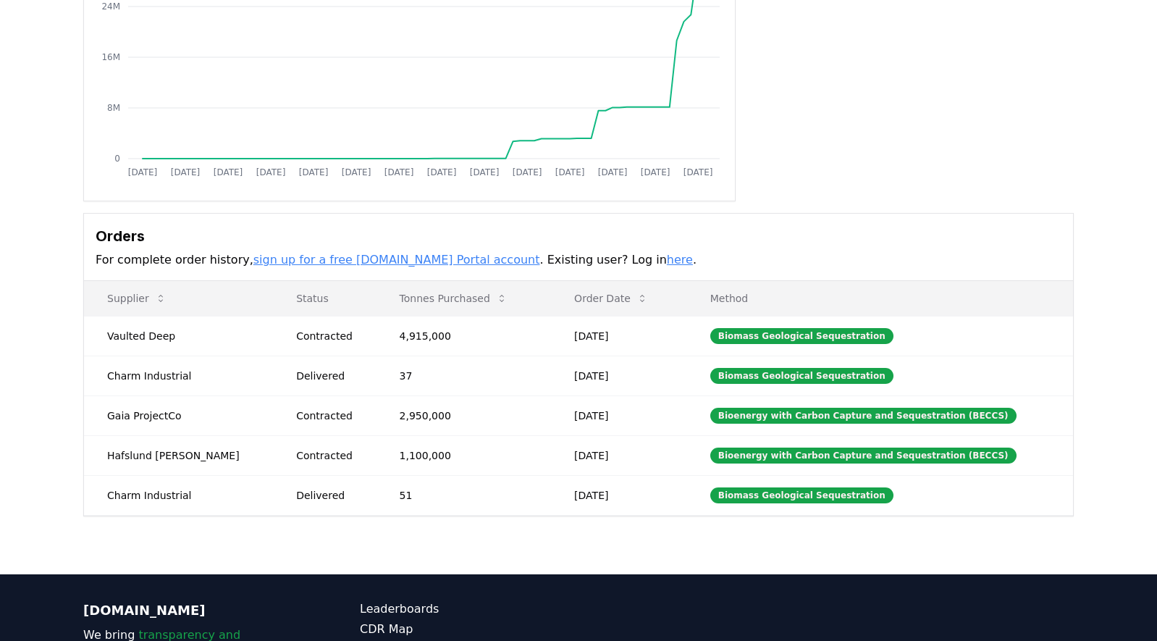
click at [244, 267] on p "For complete order history, sign up for a free CDR.fyi Portal account . Existin…" at bounding box center [579, 259] width 966 height 17
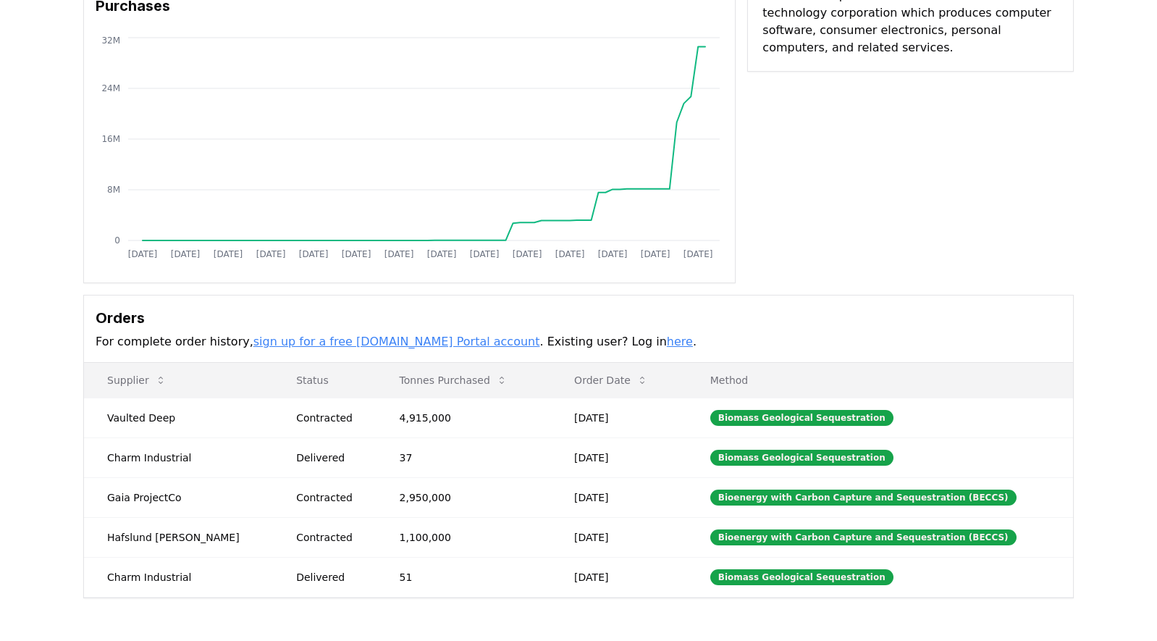
scroll to position [0, 0]
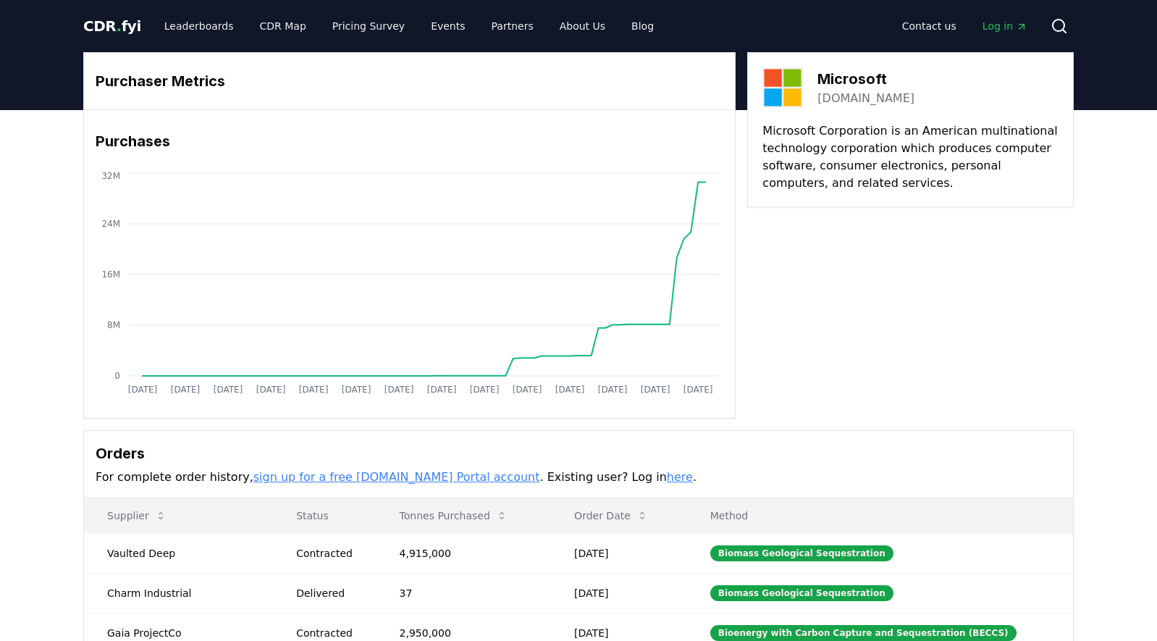
click at [809, 289] on div "Purchaser Metrics Purchases Jan 2019 Jul 2019 Jan 2020 Jul 2020 Jan 2021 Jul 20…" at bounding box center [578, 235] width 990 height 366
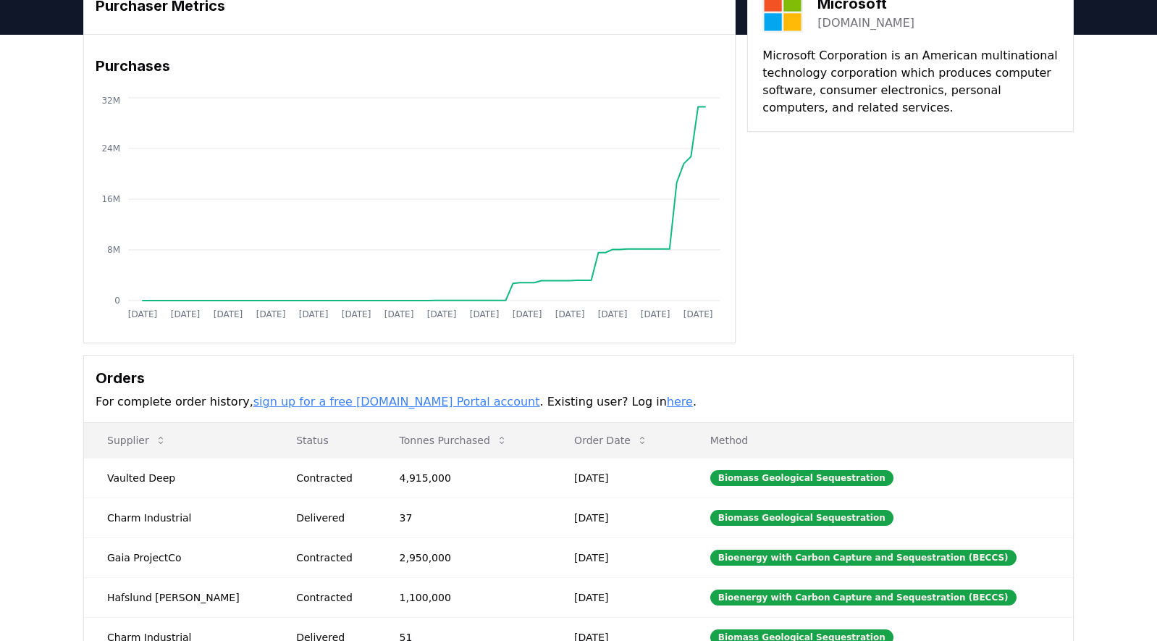
scroll to position [145, 0]
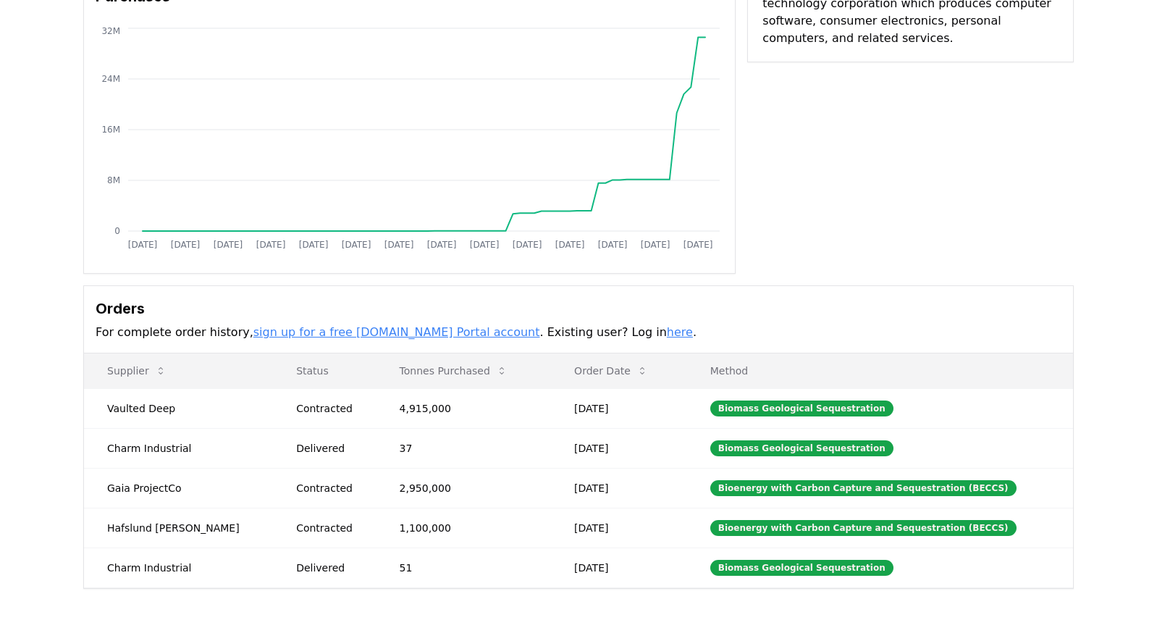
click at [667, 334] on link "here" at bounding box center [680, 332] width 26 height 14
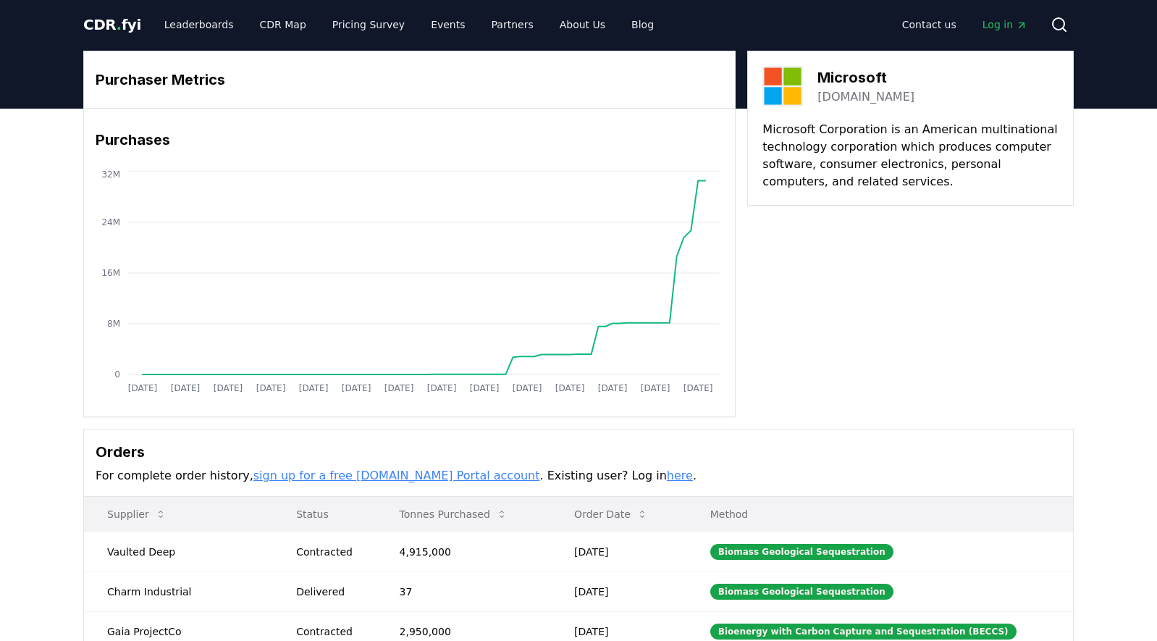
scroll to position [0, 0]
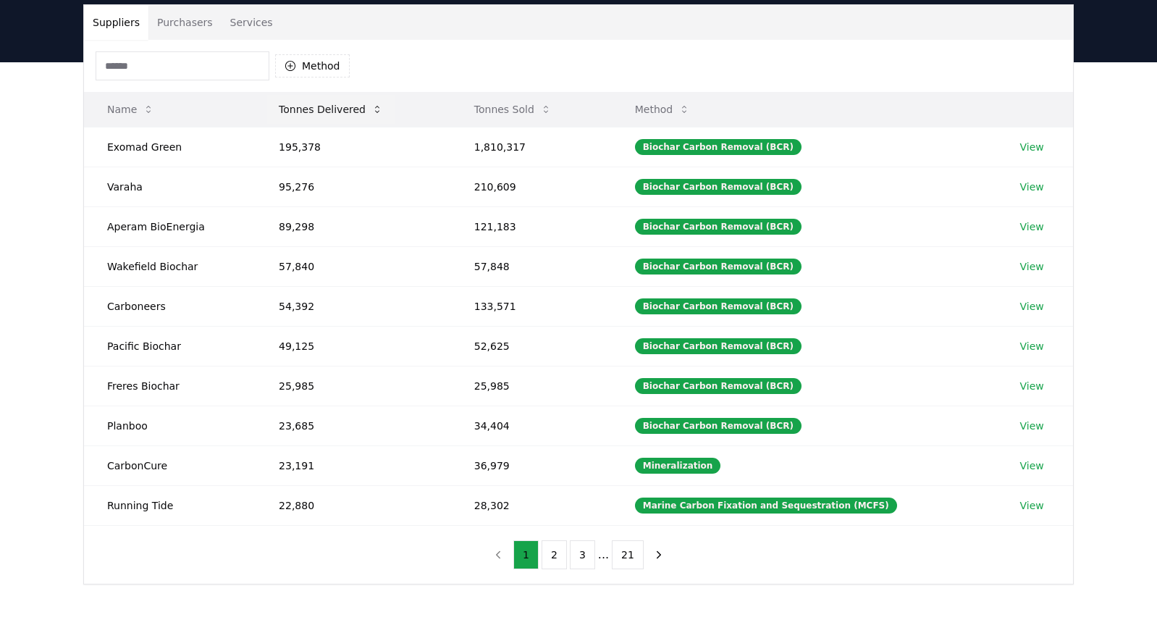
scroll to position [72, 0]
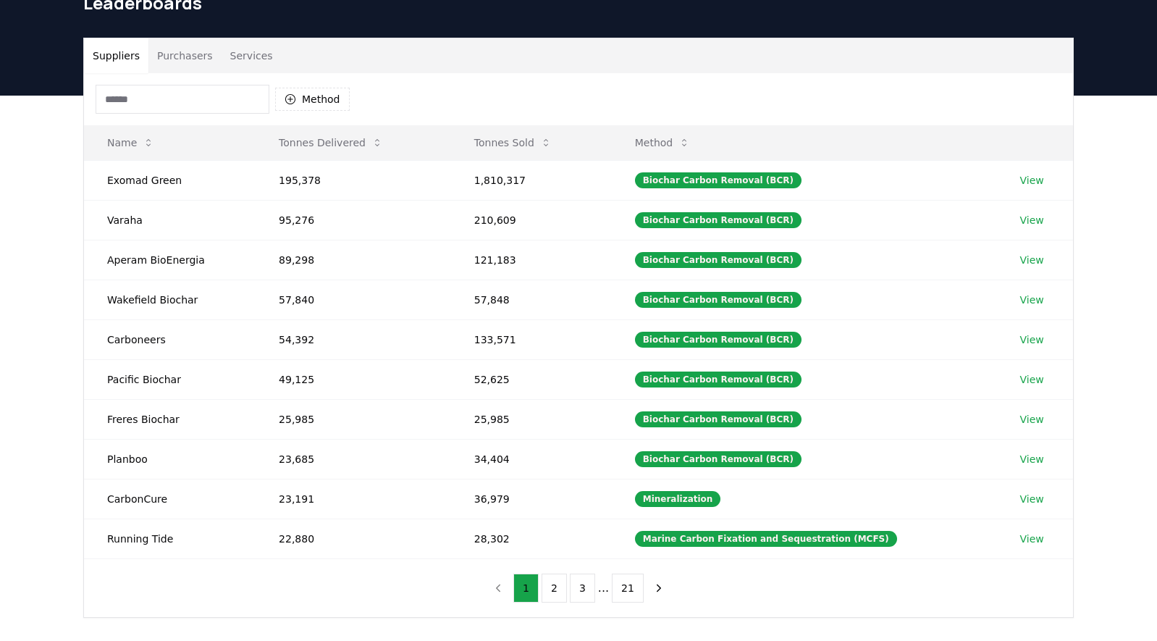
click at [186, 55] on button "Purchasers" at bounding box center [184, 55] width 73 height 35
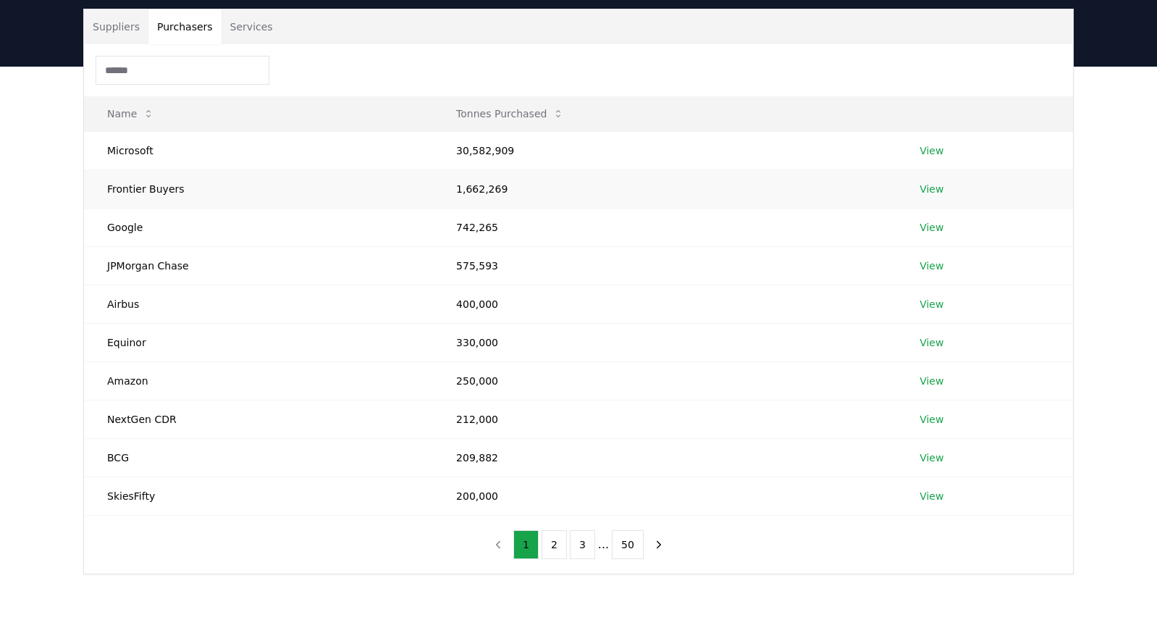
scroll to position [90, 0]
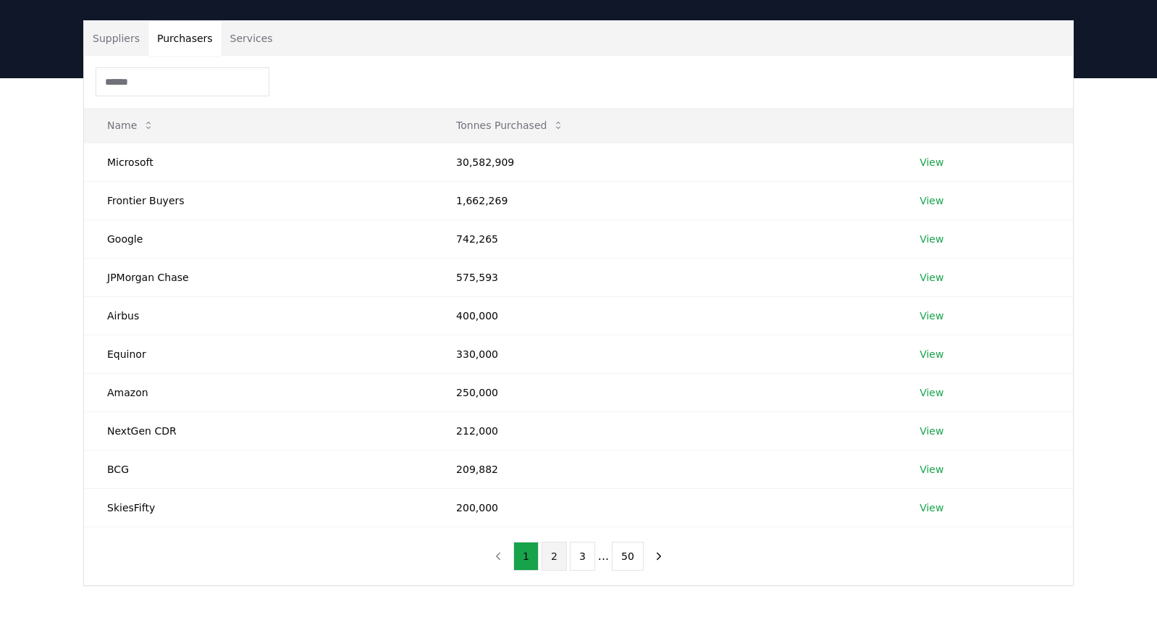
click at [557, 560] on button "2" at bounding box center [554, 556] width 25 height 29
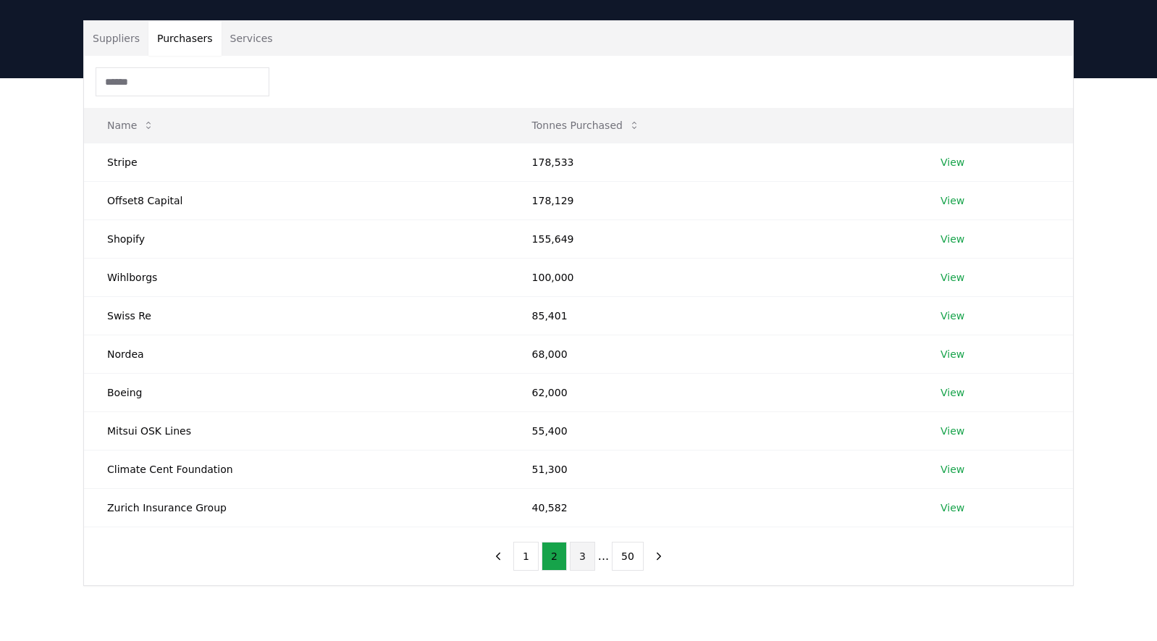
click at [581, 550] on button "3" at bounding box center [582, 556] width 25 height 29
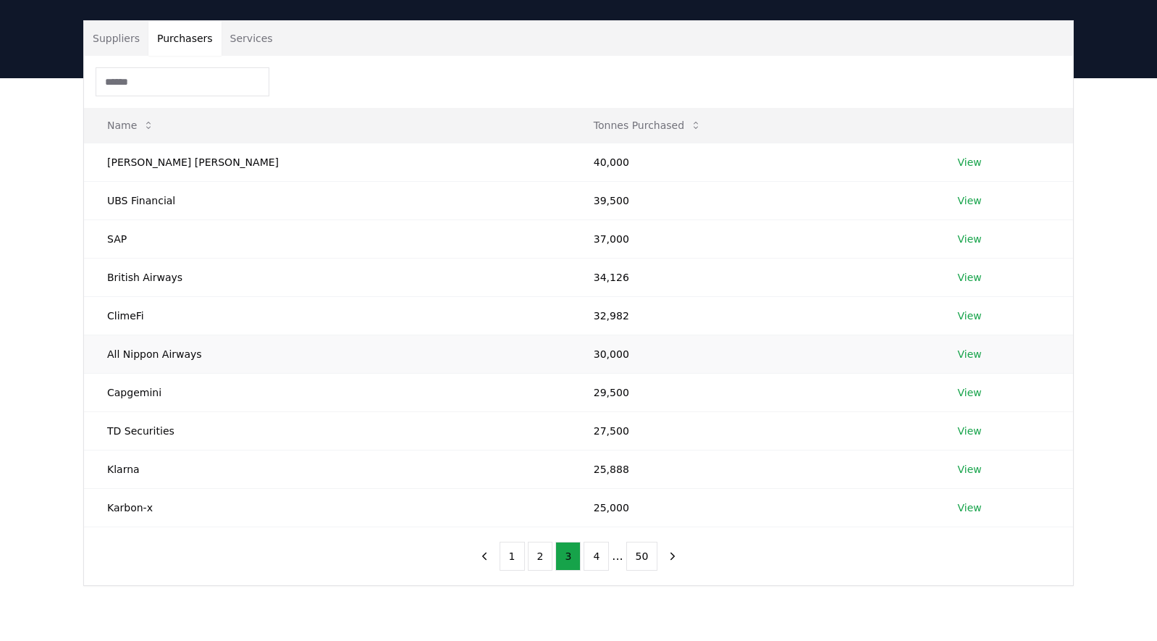
click at [958, 358] on link "View" at bounding box center [970, 354] width 24 height 14
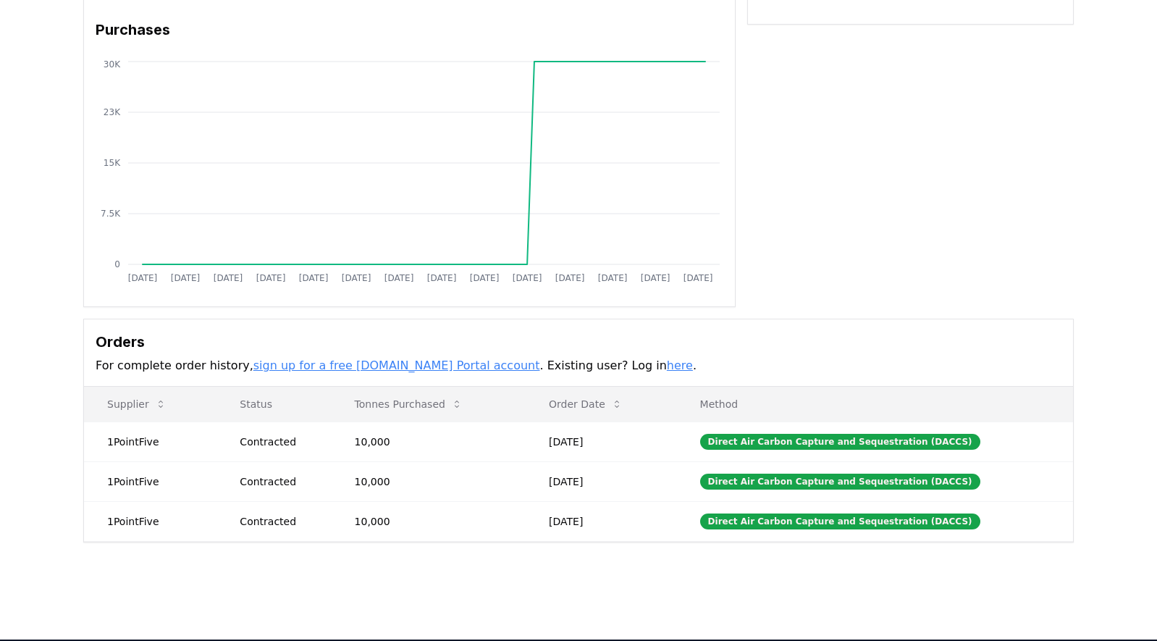
scroll to position [145, 0]
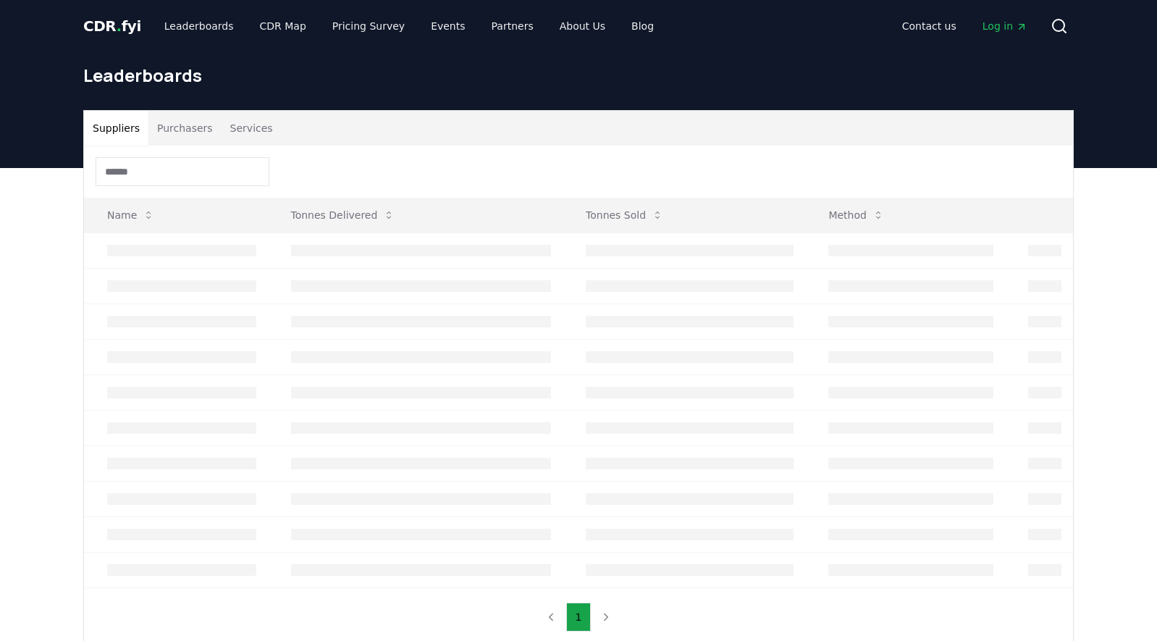
scroll to position [90, 0]
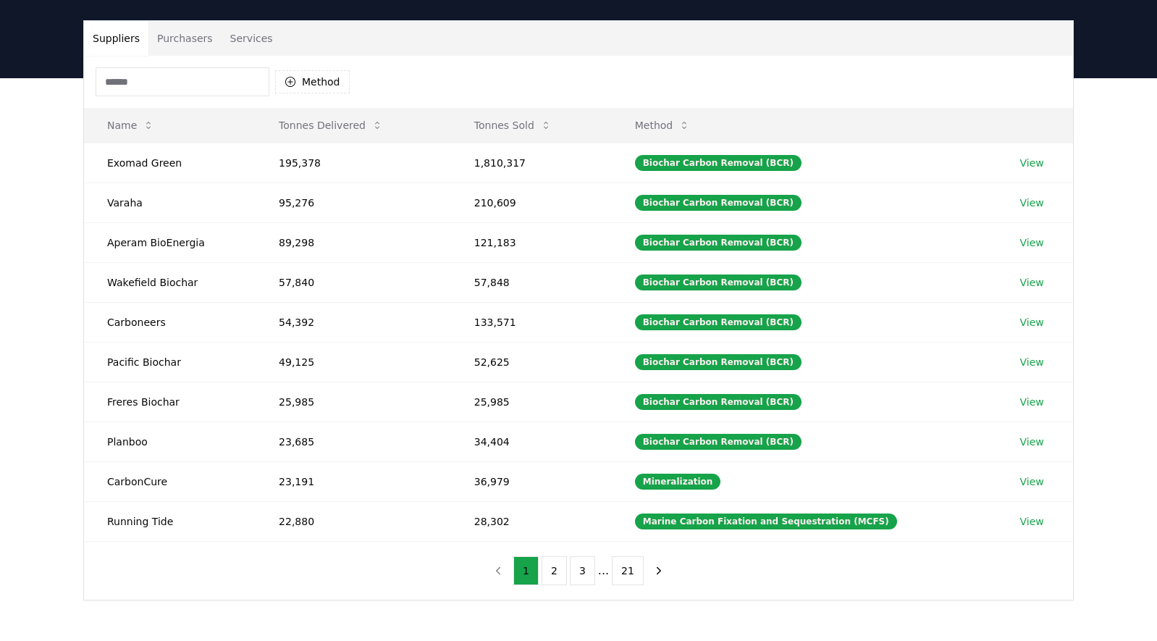
click at [180, 43] on button "Purchasers" at bounding box center [184, 38] width 73 height 35
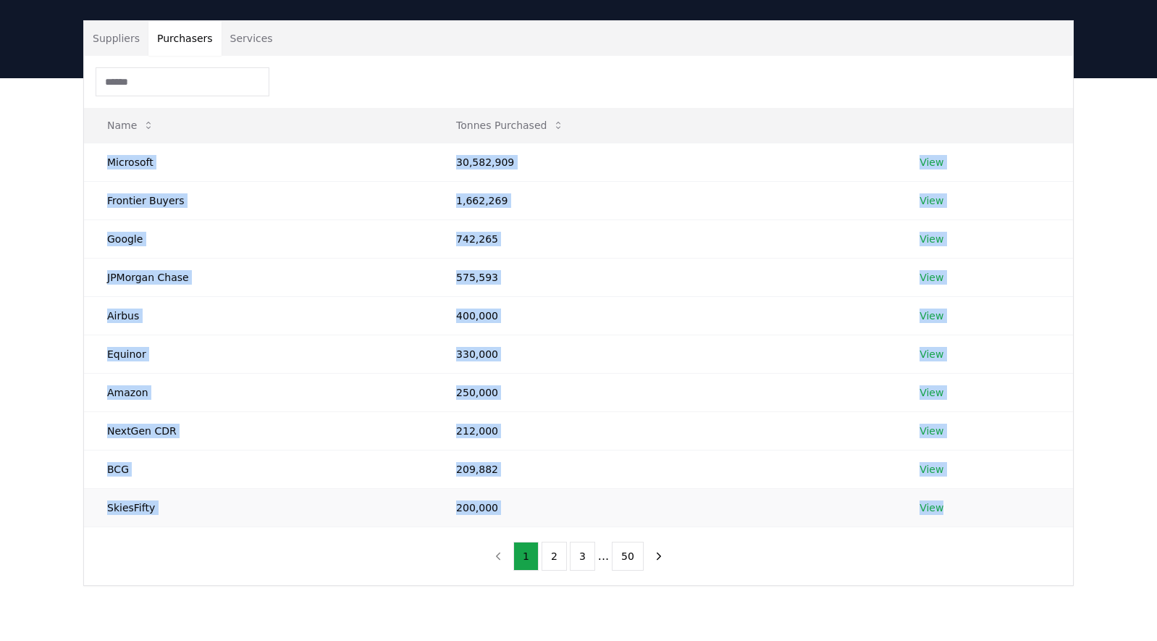
drag, startPoint x: 96, startPoint y: 156, endPoint x: 974, endPoint y: 521, distance: 951.0
click at [974, 521] on tbody "Microsoft 30,582,909 View Frontier Buyers 1,662,269 View Google 742,265 View JP…" at bounding box center [578, 335] width 989 height 384
copy tbody "Microsoft 30,582,909 View Frontier Buyers 1,662,269 View Google 742,265 View JP…"
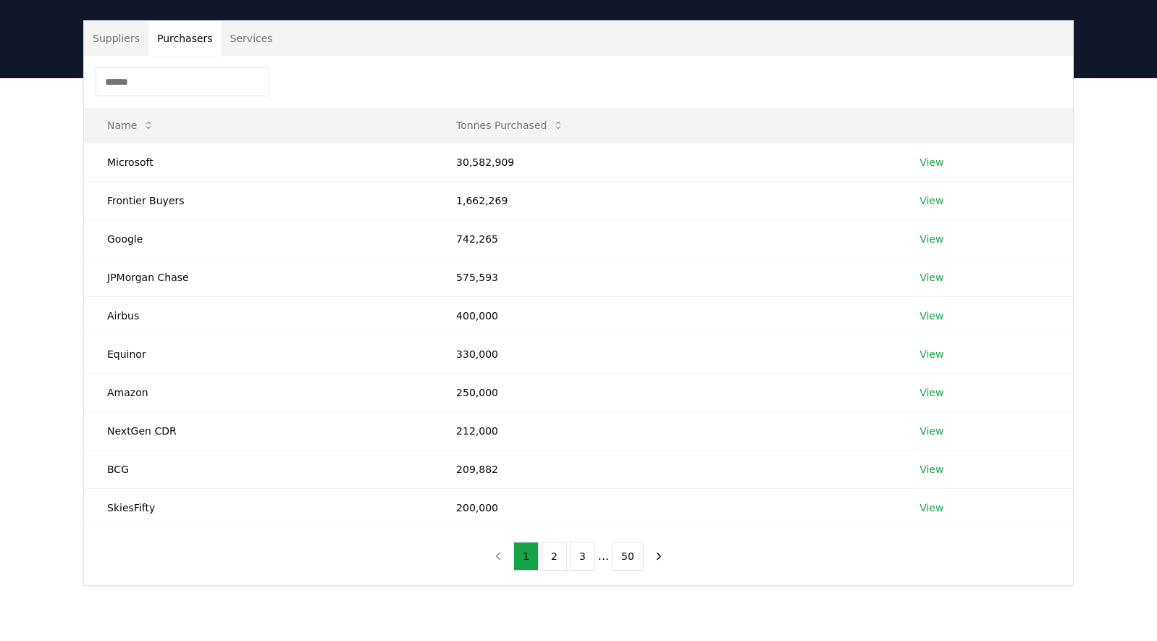
click at [364, 70] on div at bounding box center [578, 82] width 989 height 52
click at [552, 557] on button "2" at bounding box center [554, 556] width 25 height 29
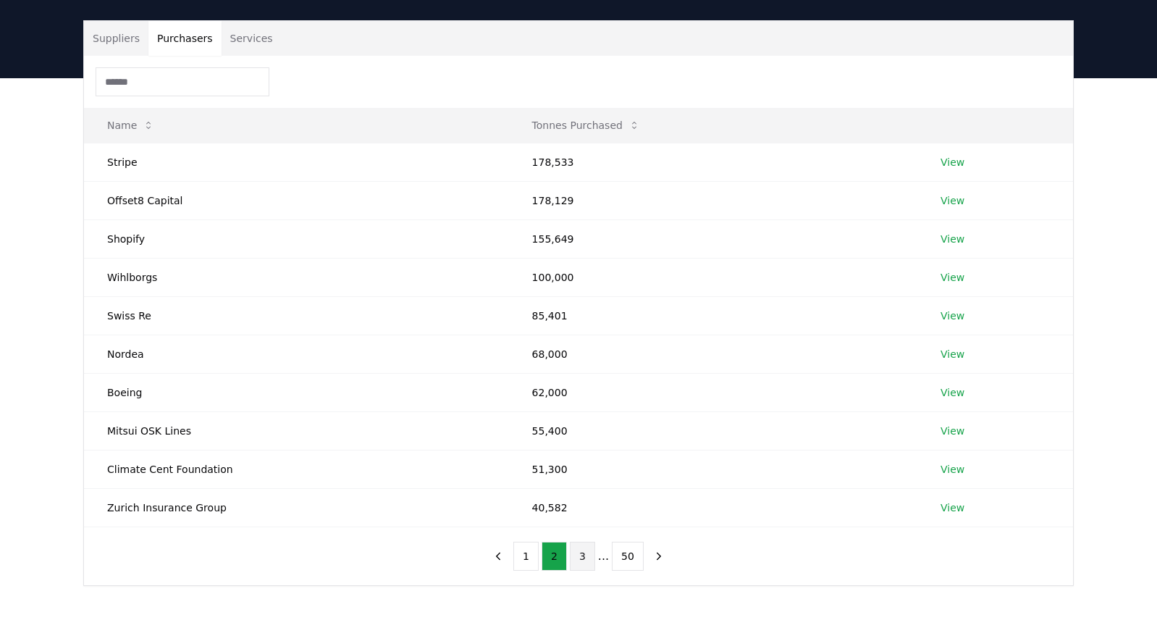
click at [581, 557] on button "3" at bounding box center [582, 556] width 25 height 29
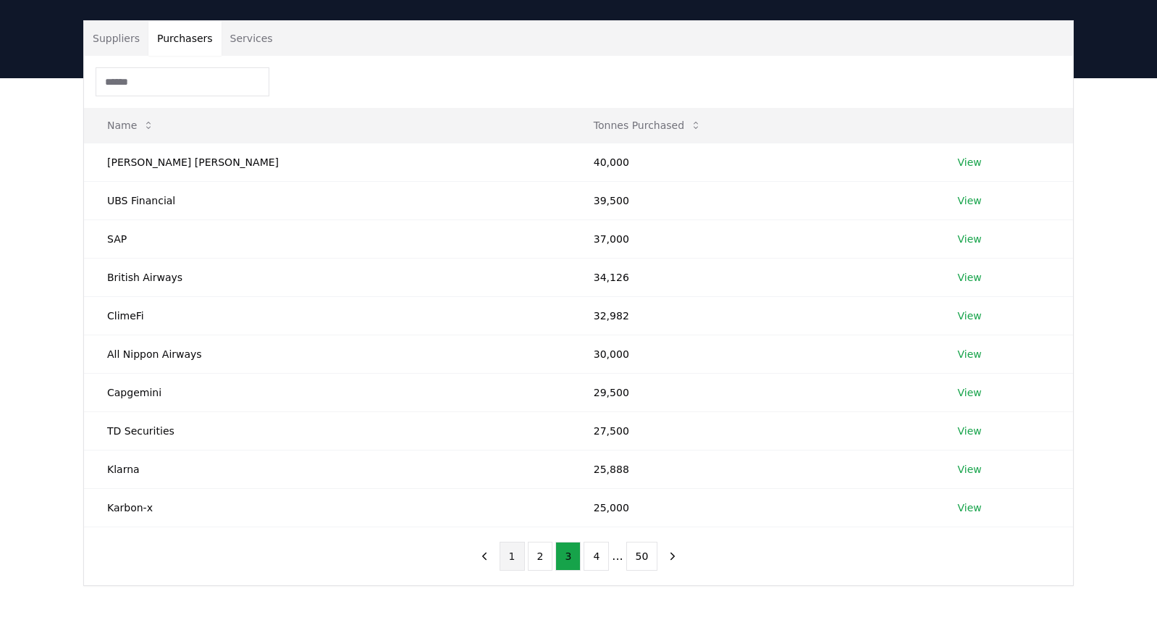
click at [514, 557] on button "1" at bounding box center [512, 556] width 25 height 29
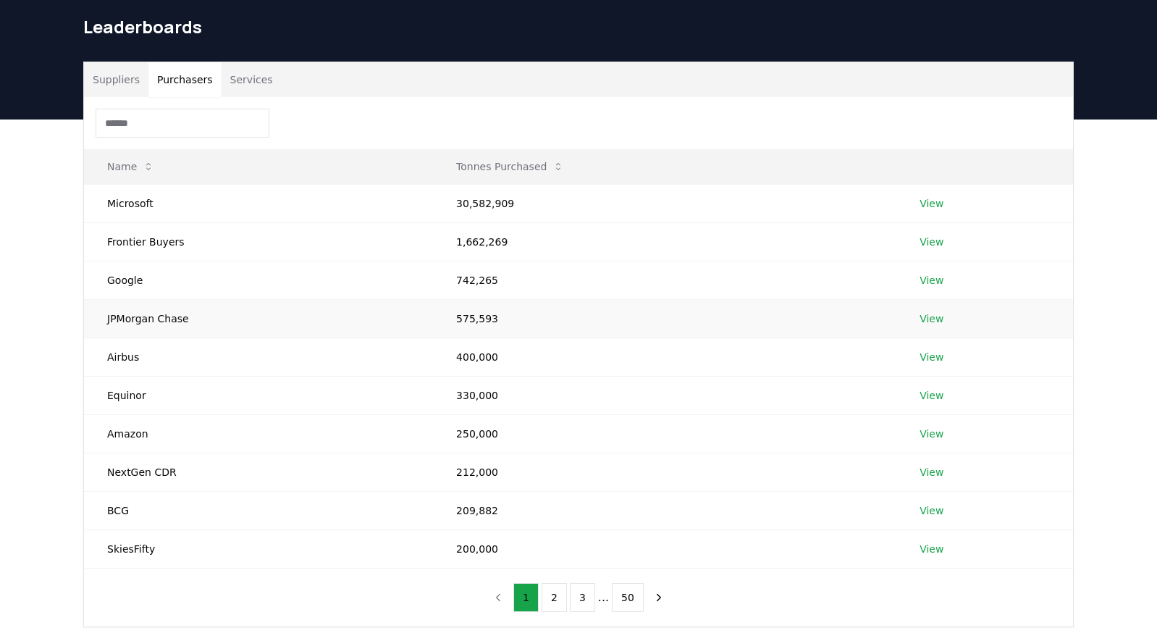
scroll to position [72, 0]
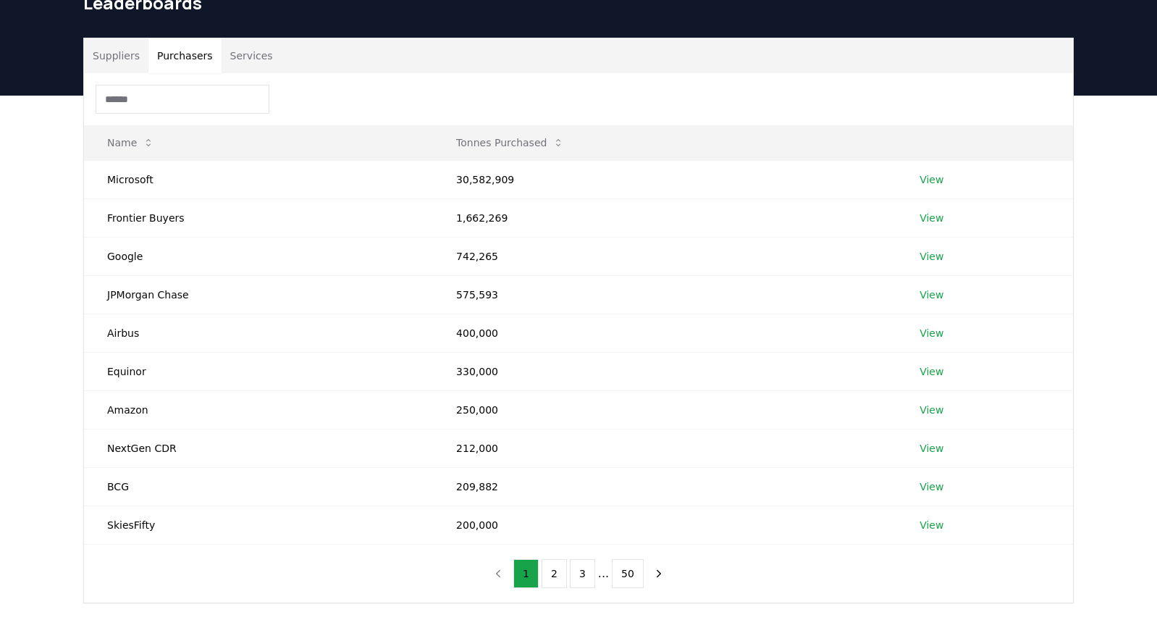
click at [62, 165] on div "Suppliers Purchasers Services Name Tonnes Purchased Microsoft 30,582,909 View F…" at bounding box center [578, 378] width 1157 height 565
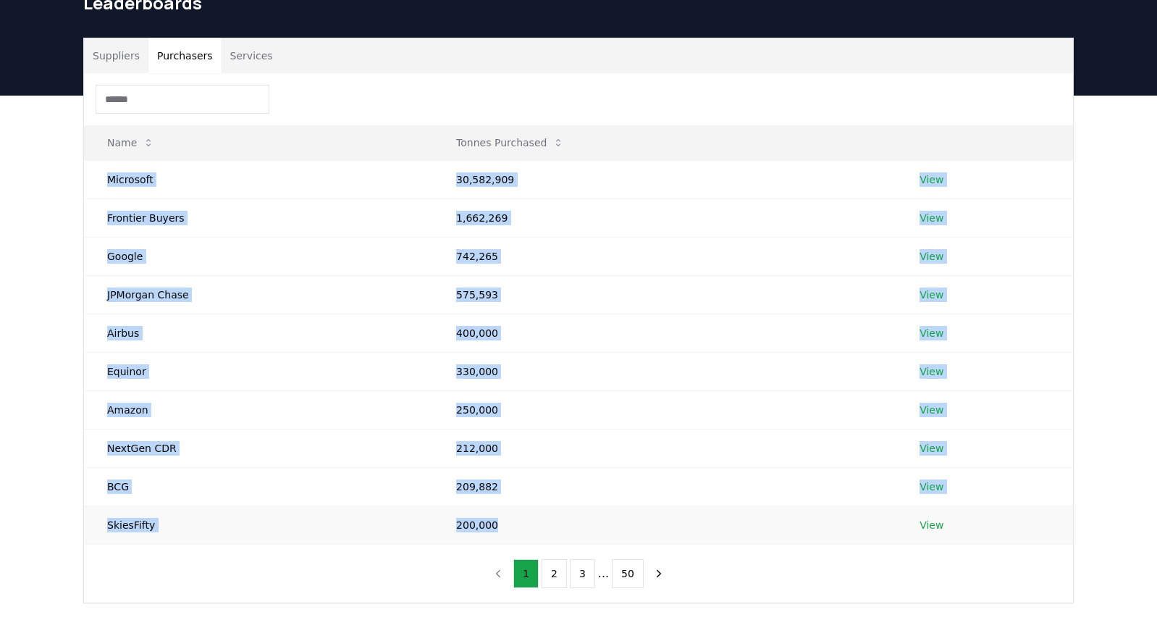
drag, startPoint x: 104, startPoint y: 182, endPoint x: 493, endPoint y: 520, distance: 515.8
click at [493, 520] on tbody "Microsoft 30,582,909 View Frontier Buyers 1,662,269 View Google 742,265 View JP…" at bounding box center [578, 352] width 989 height 384
click at [724, 263] on td "742,265" at bounding box center [664, 256] width 463 height 38
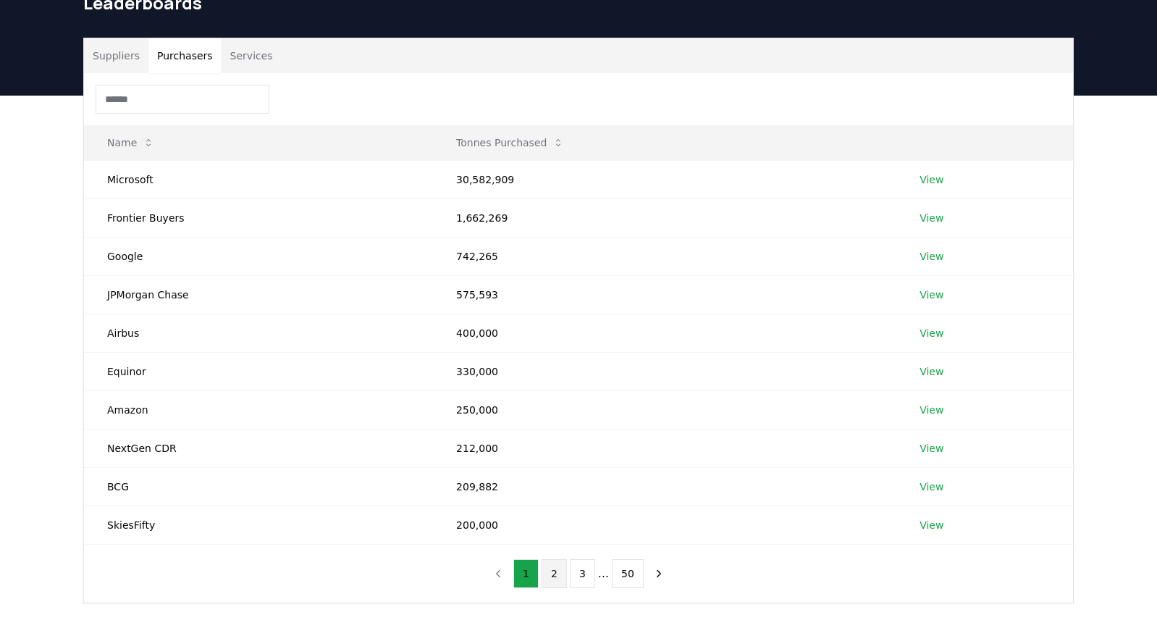
click at [555, 569] on button "2" at bounding box center [554, 573] width 25 height 29
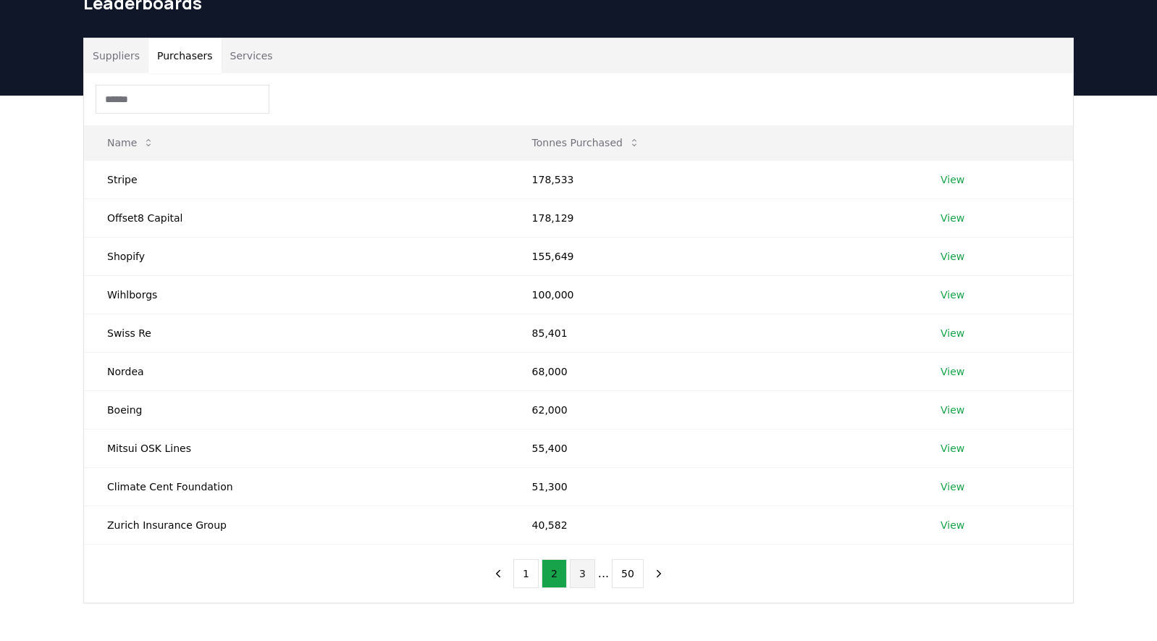
click at [586, 573] on button "3" at bounding box center [582, 573] width 25 height 29
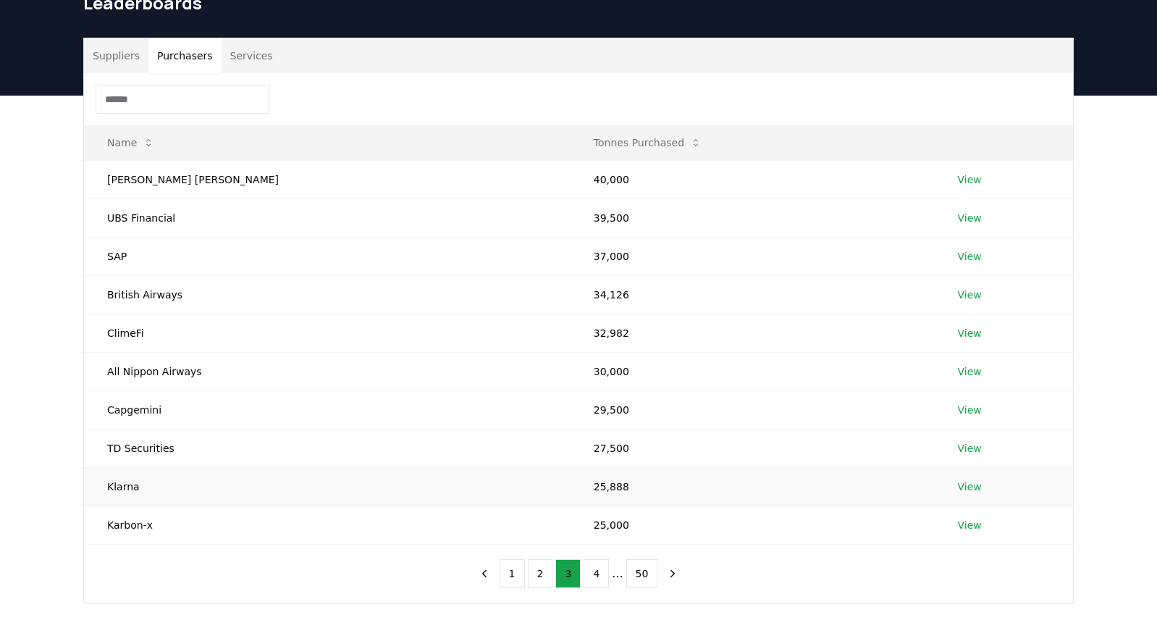
click at [958, 487] on link "View" at bounding box center [970, 486] width 24 height 14
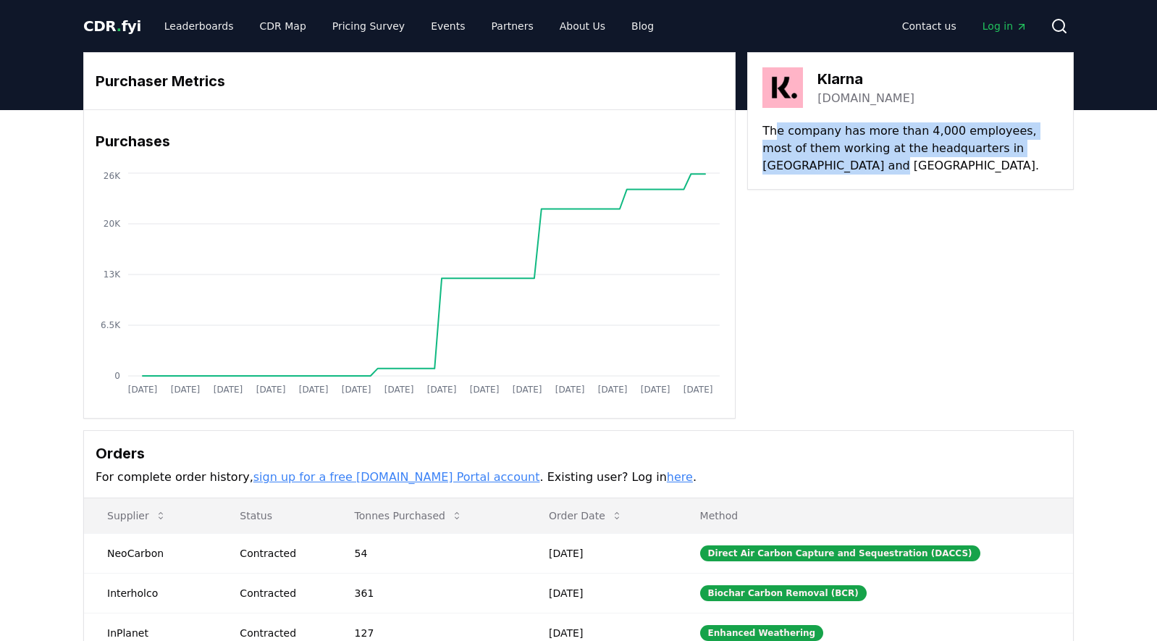
drag, startPoint x: 778, startPoint y: 131, endPoint x: 807, endPoint y: 177, distance: 54.6
click at [807, 177] on div "[PERSON_NAME][DOMAIN_NAME] The company has more than 4,000 employees, most of t…" at bounding box center [910, 121] width 327 height 138
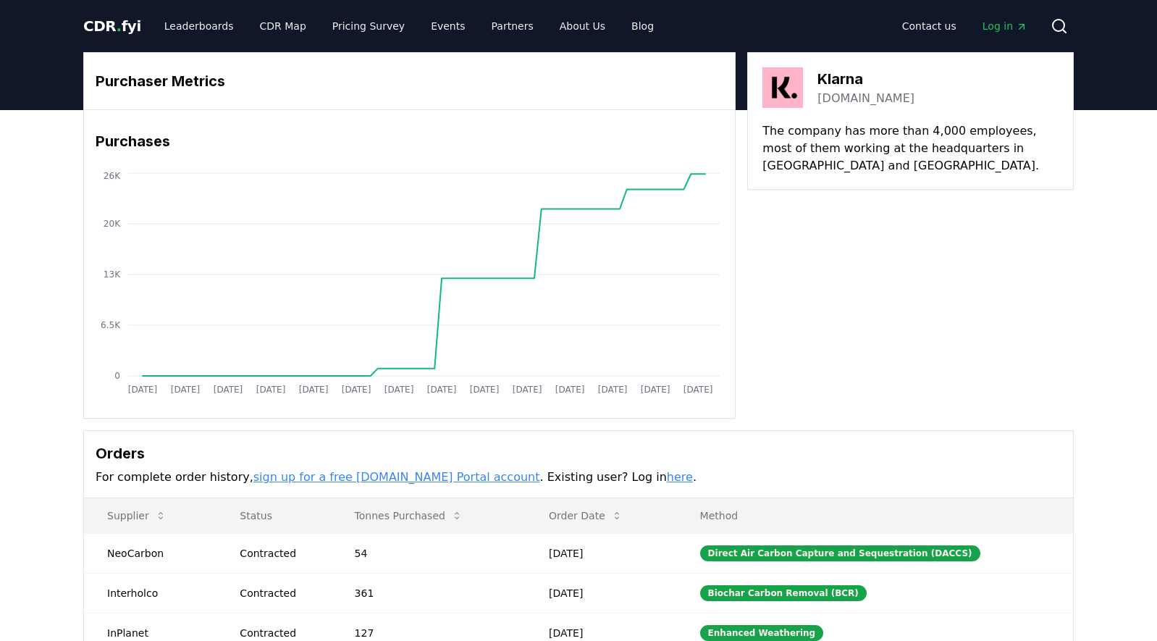
drag, startPoint x: 807, startPoint y: 177, endPoint x: 817, endPoint y: 291, distance: 114.2
click at [817, 291] on div "Purchaser Metrics Purchases [DATE] [DATE] [DATE] [DATE] [DATE] [DATE] [DATE] [D…" at bounding box center [578, 235] width 990 height 366
